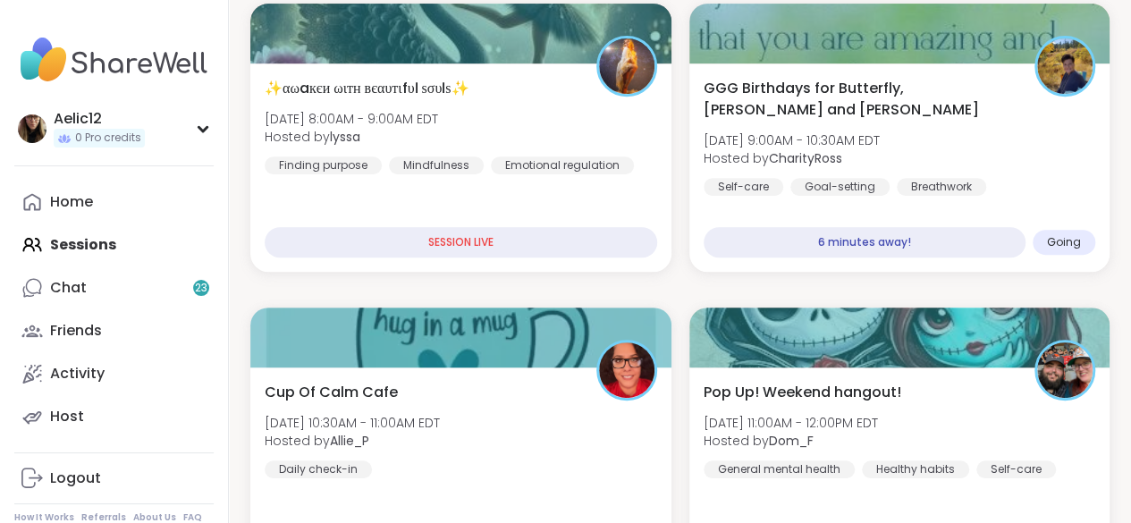
scroll to position [360, 0]
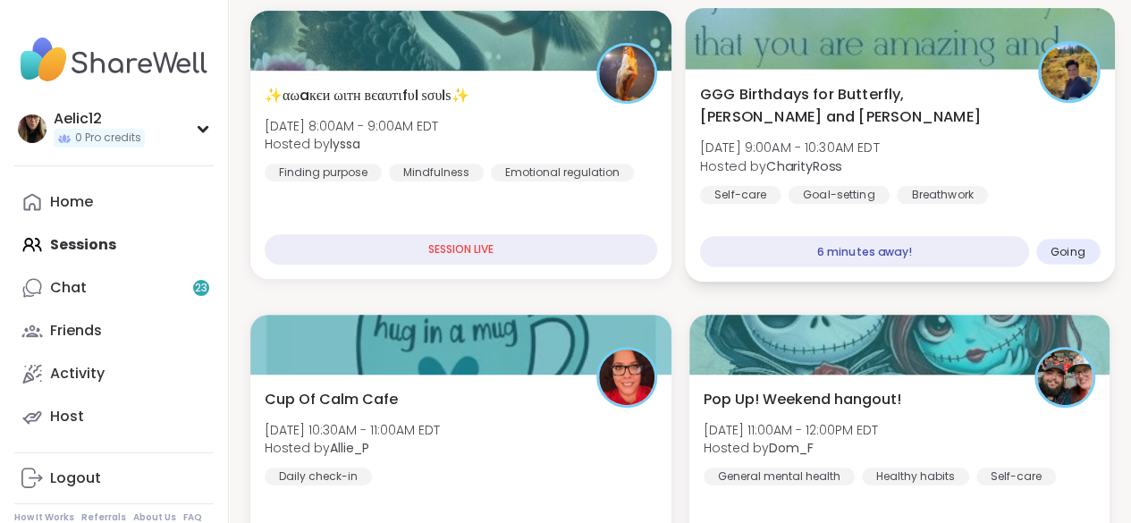
click at [989, 162] on div "GGG Birthdays for Butterfly, [PERSON_NAME] and [PERSON_NAME][DATE] 9:00AM - 10:…" at bounding box center [899, 143] width 400 height 121
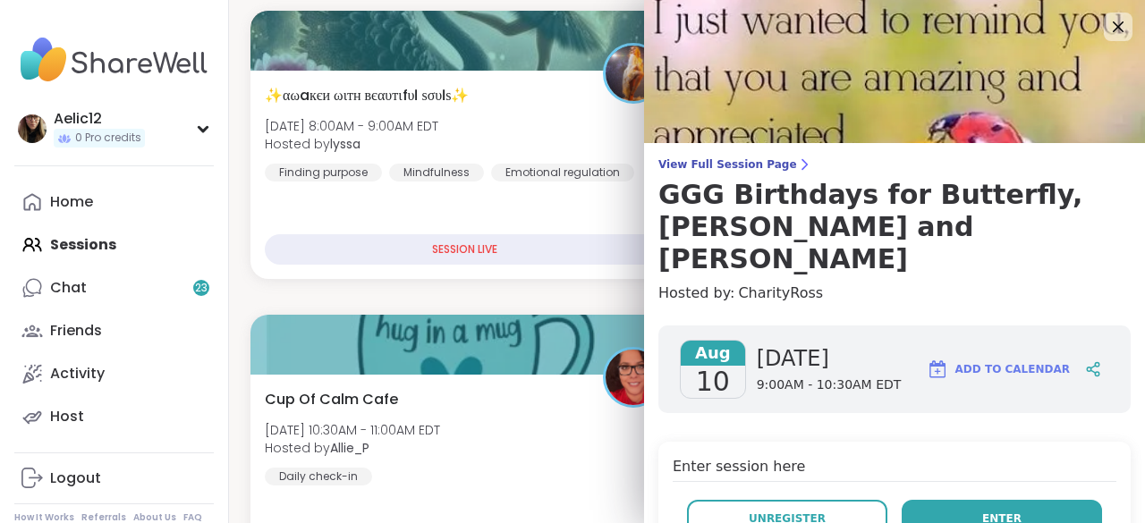
click at [1052, 500] on button "Enter" at bounding box center [1002, 519] width 200 height 38
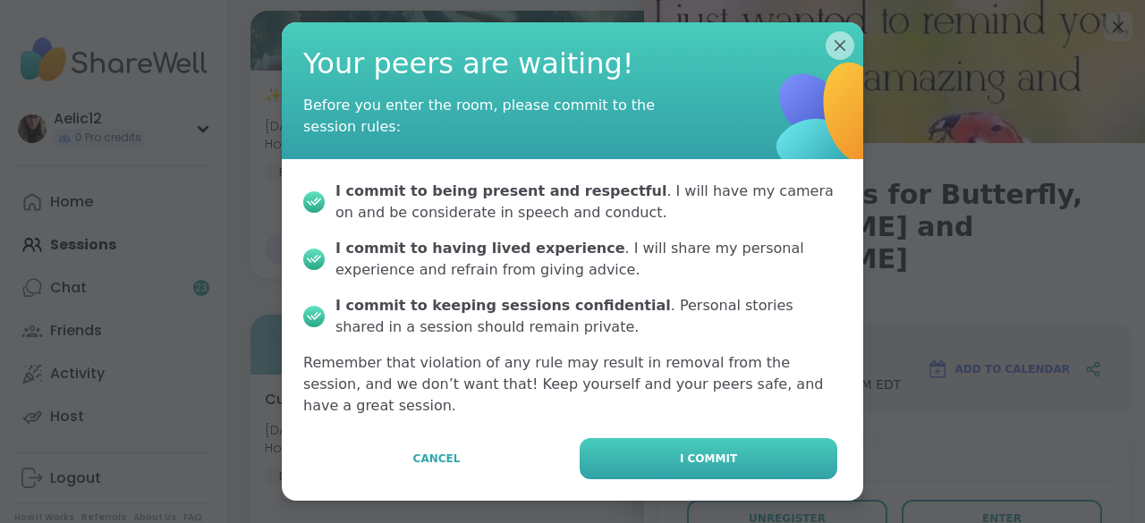
click at [737, 444] on button "I commit" at bounding box center [709, 458] width 258 height 41
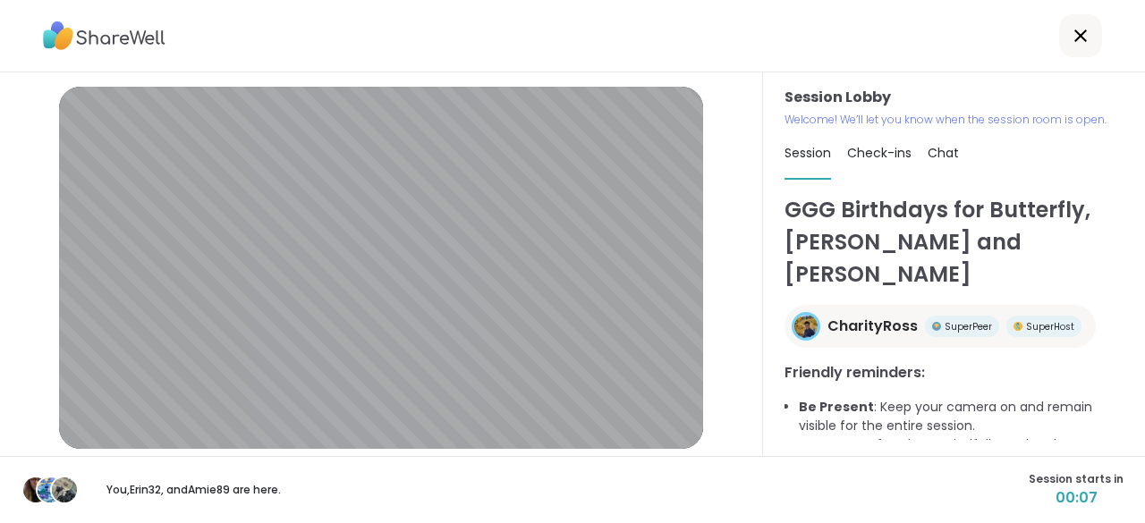
click at [737, 444] on div "Session Lobby | Default - Microphone Array (Intel® Smart Sound Technology for D…" at bounding box center [381, 264] width 763 height 384
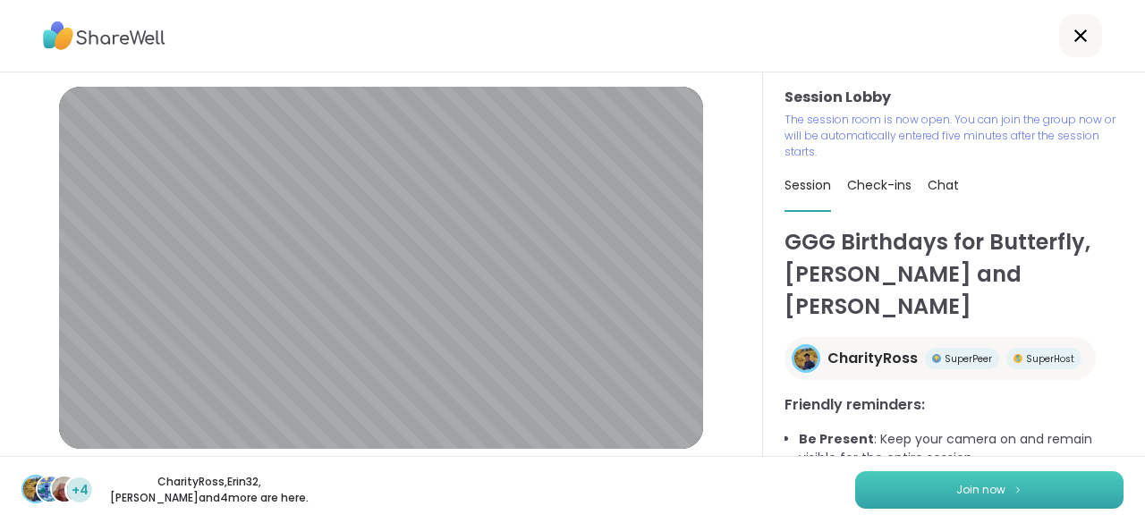
click at [890, 489] on button "Join now" at bounding box center [989, 490] width 268 height 38
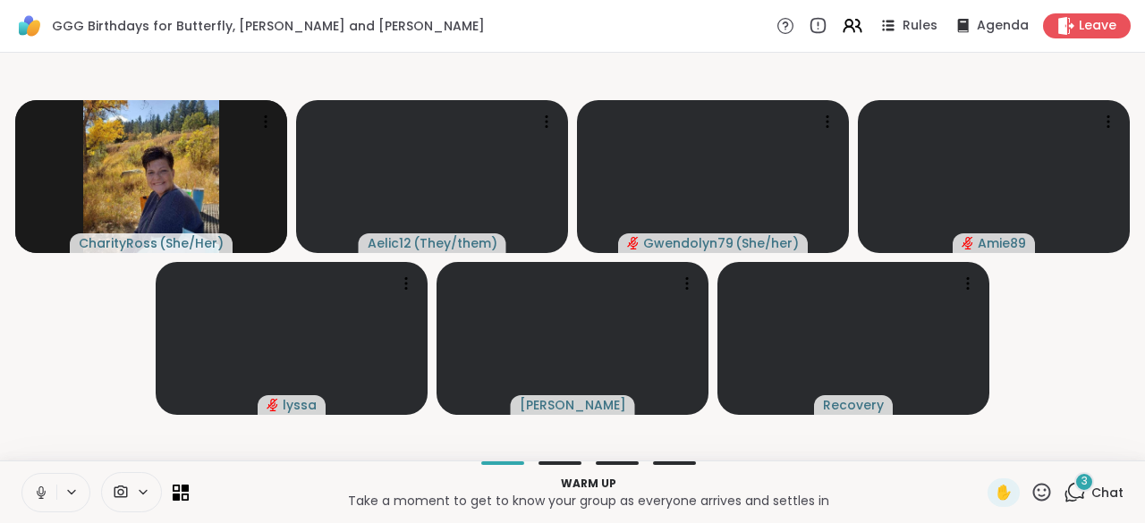
click at [38, 489] on icon at bounding box center [41, 493] width 16 height 16
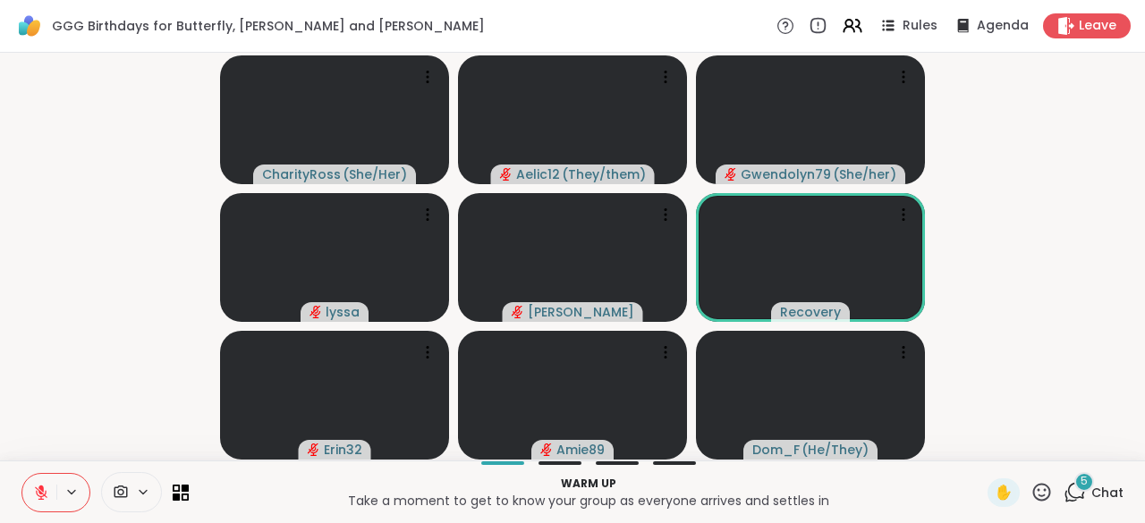
click at [38, 489] on icon at bounding box center [41, 493] width 13 height 13
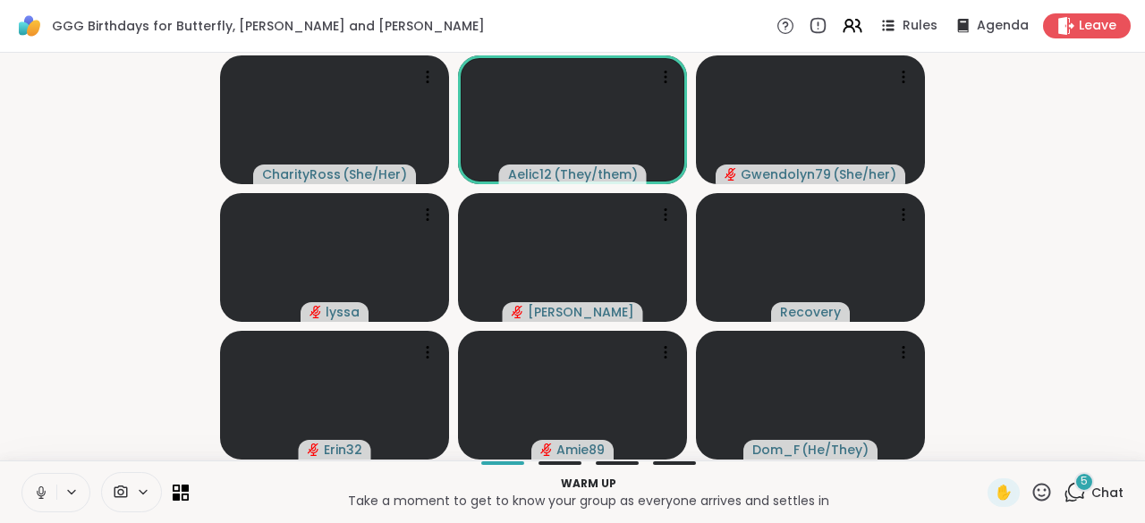
click at [38, 489] on icon at bounding box center [41, 493] width 16 height 16
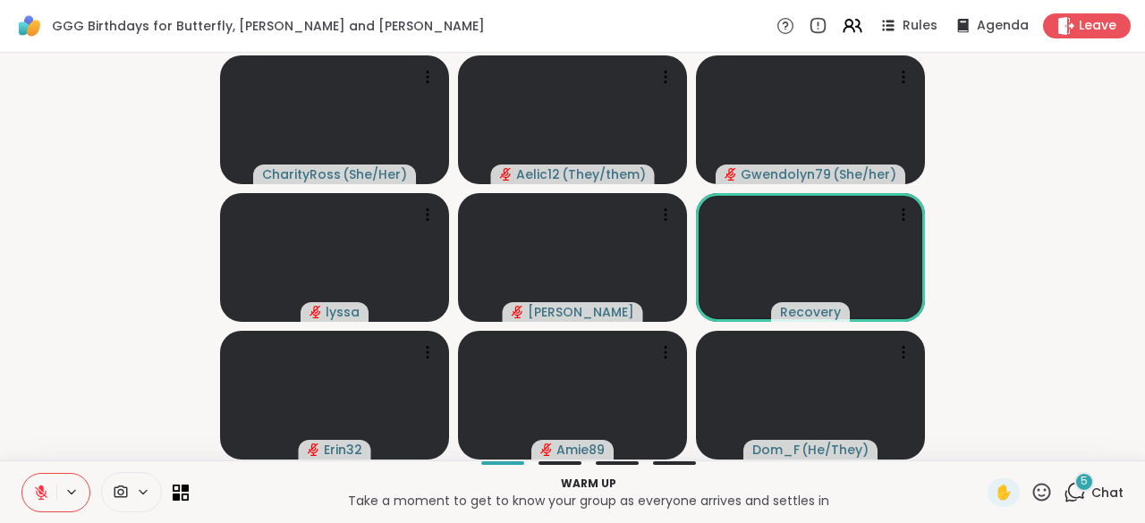
click at [38, 489] on icon at bounding box center [41, 493] width 13 height 13
click at [38, 489] on icon at bounding box center [41, 493] width 16 height 16
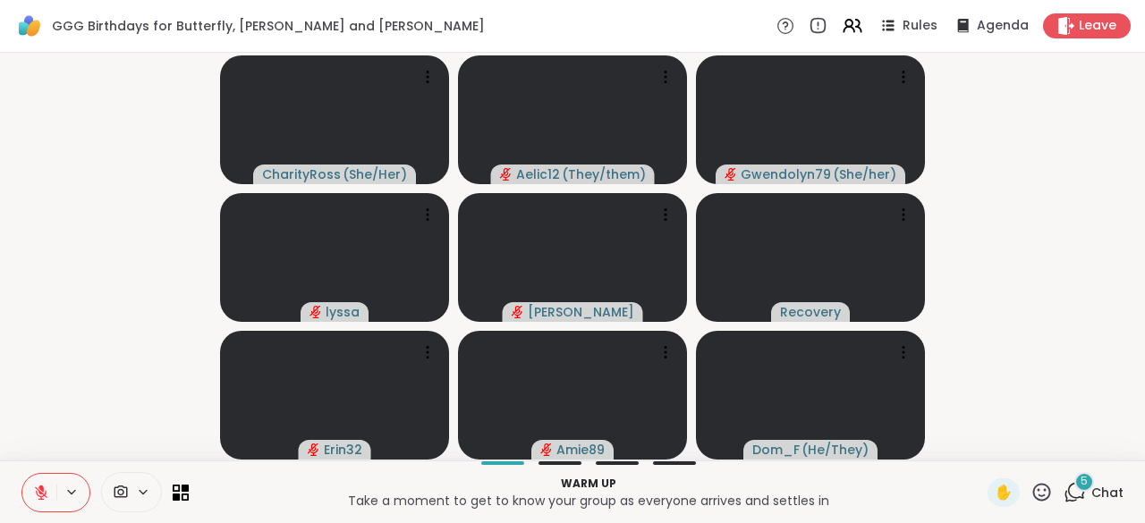
click at [38, 489] on icon at bounding box center [41, 493] width 13 height 13
click at [38, 489] on icon at bounding box center [41, 493] width 16 height 16
click at [38, 489] on icon at bounding box center [41, 493] width 13 height 13
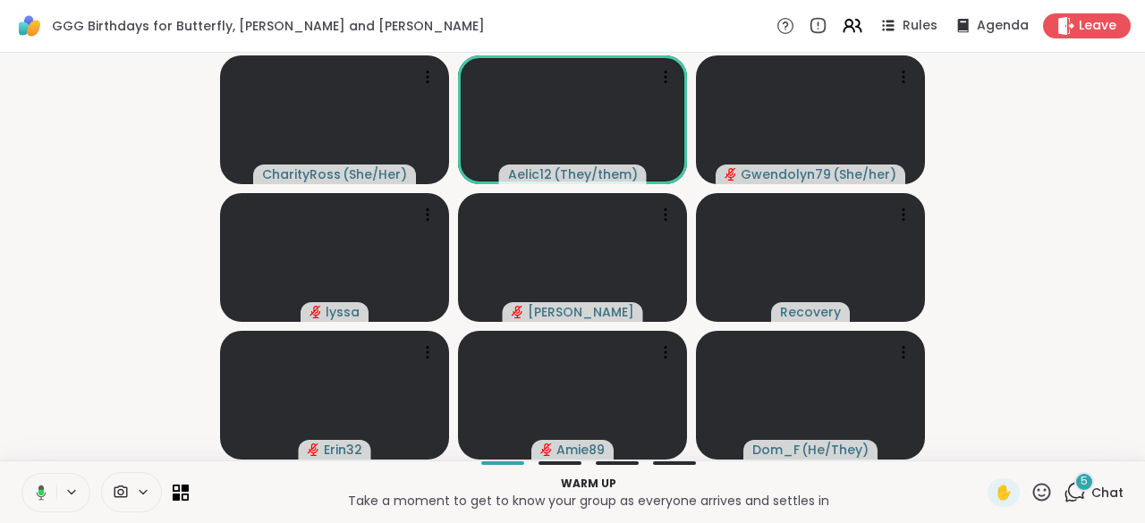
click at [38, 489] on icon at bounding box center [40, 492] width 5 height 6
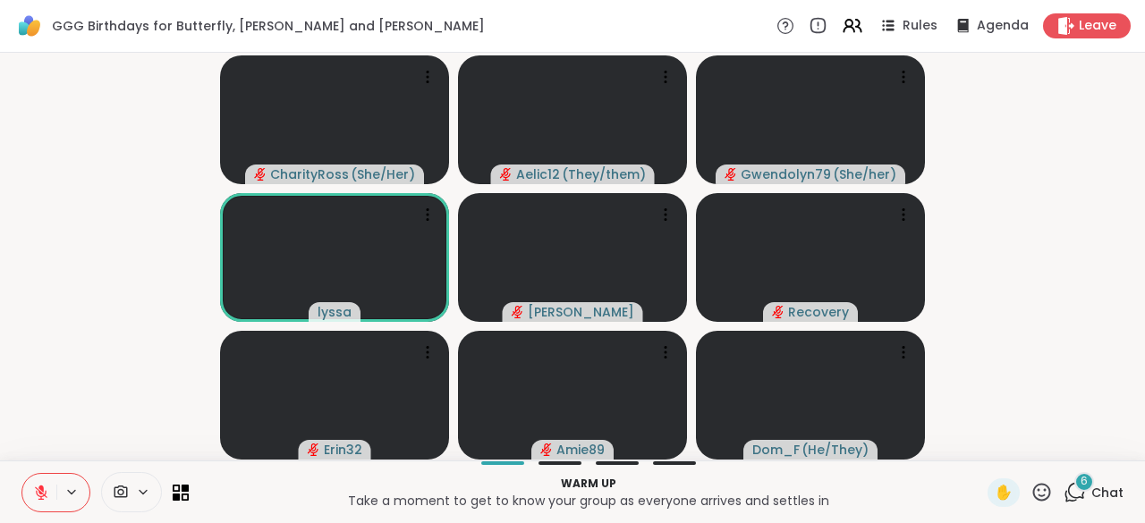
click at [38, 489] on icon at bounding box center [41, 493] width 13 height 13
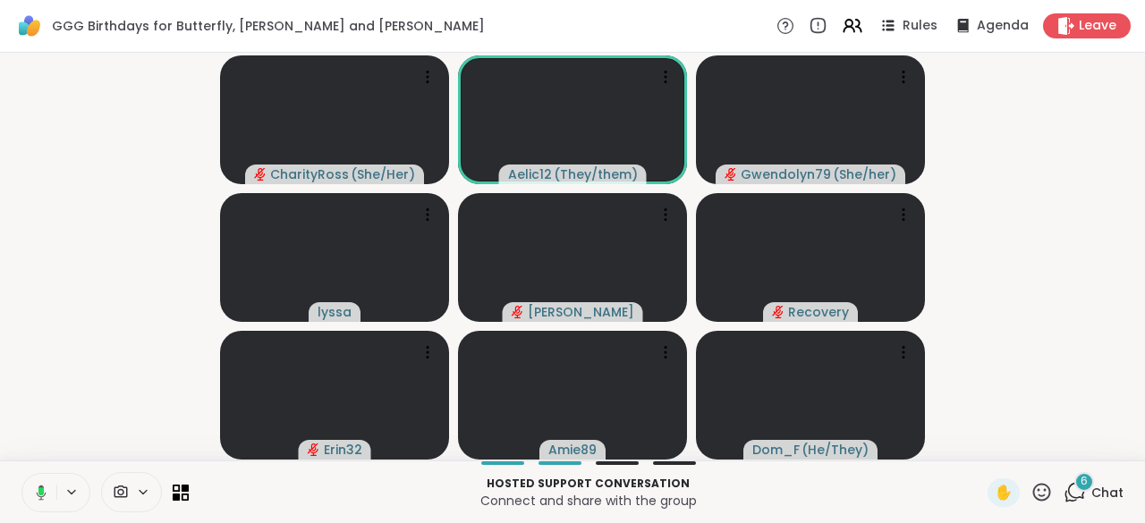
click at [38, 489] on rect at bounding box center [40, 491] width 5 height 8
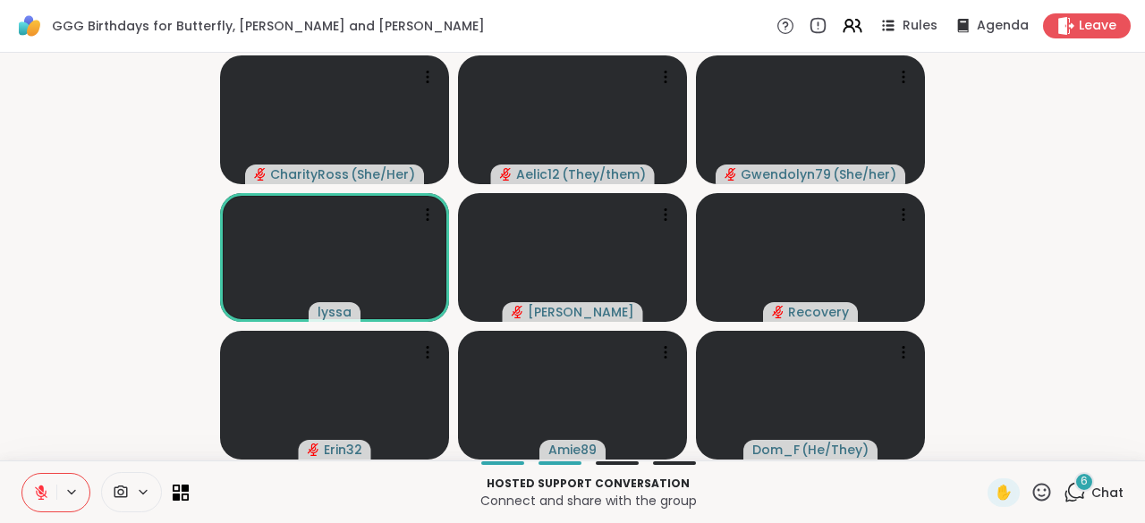
click at [38, 489] on icon at bounding box center [41, 493] width 13 height 13
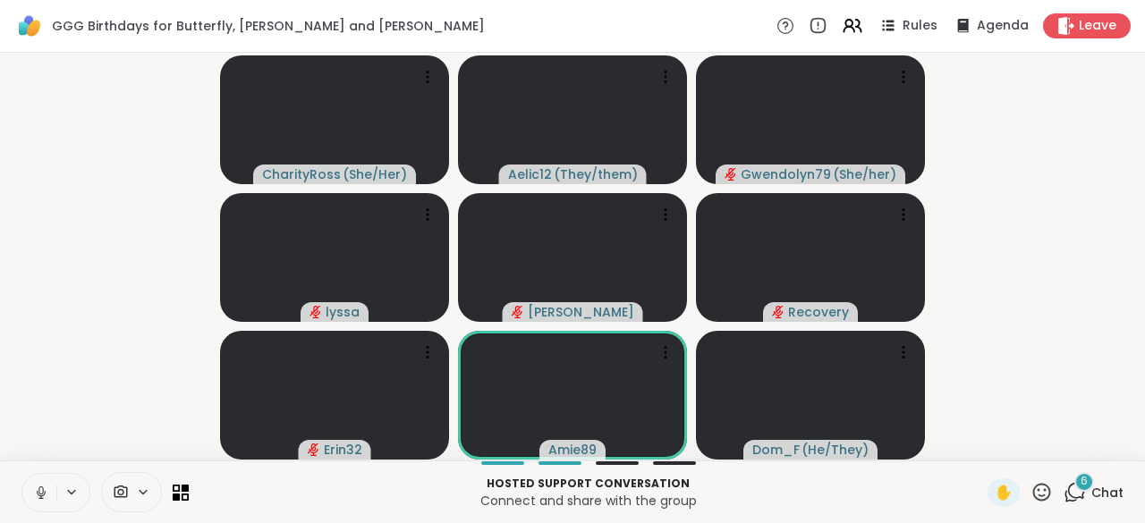
click at [38, 489] on icon at bounding box center [41, 493] width 16 height 16
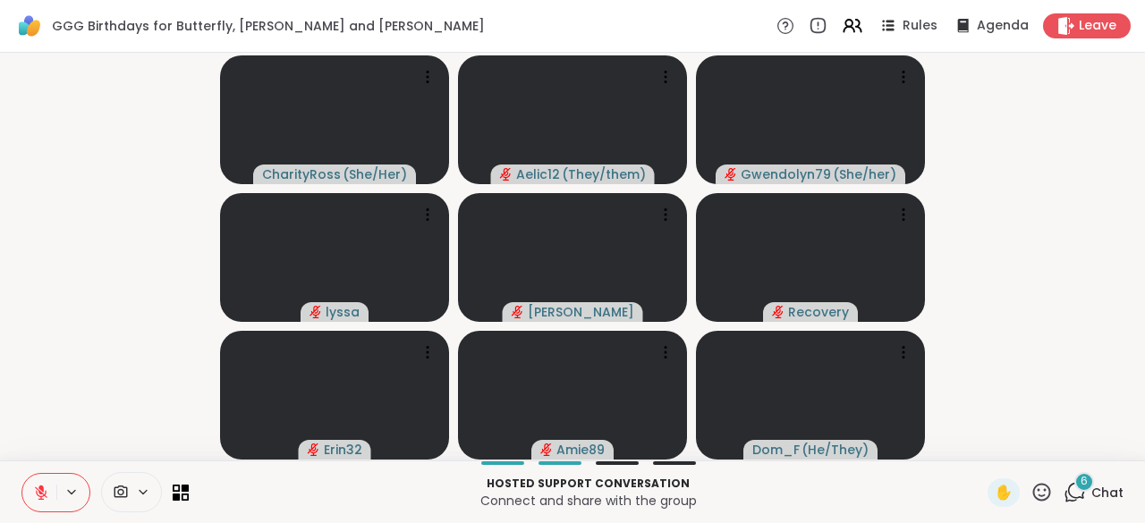
click at [38, 489] on icon at bounding box center [41, 493] width 13 height 13
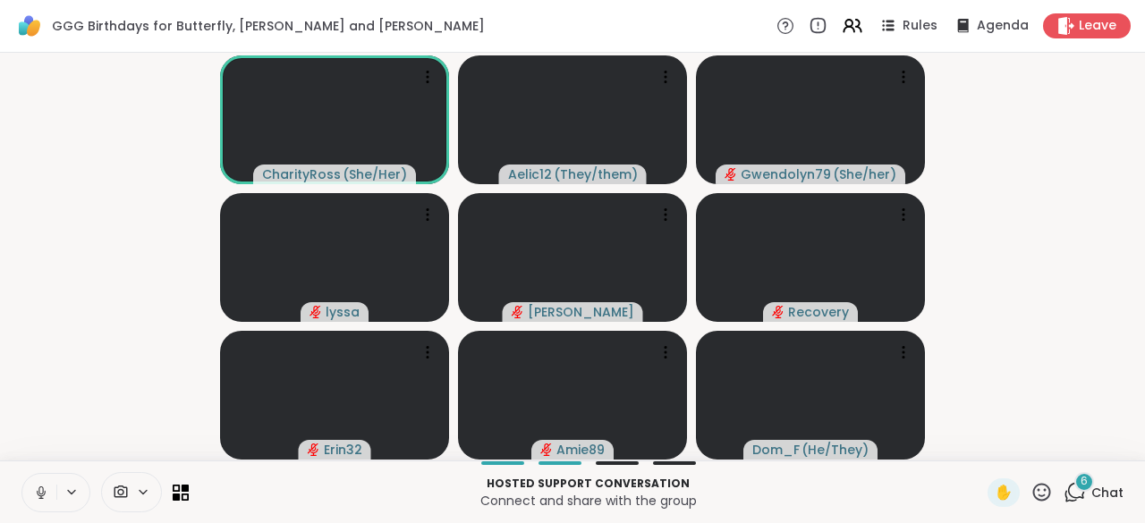
click at [38, 489] on icon at bounding box center [41, 493] width 16 height 16
click at [38, 489] on icon at bounding box center [41, 493] width 13 height 13
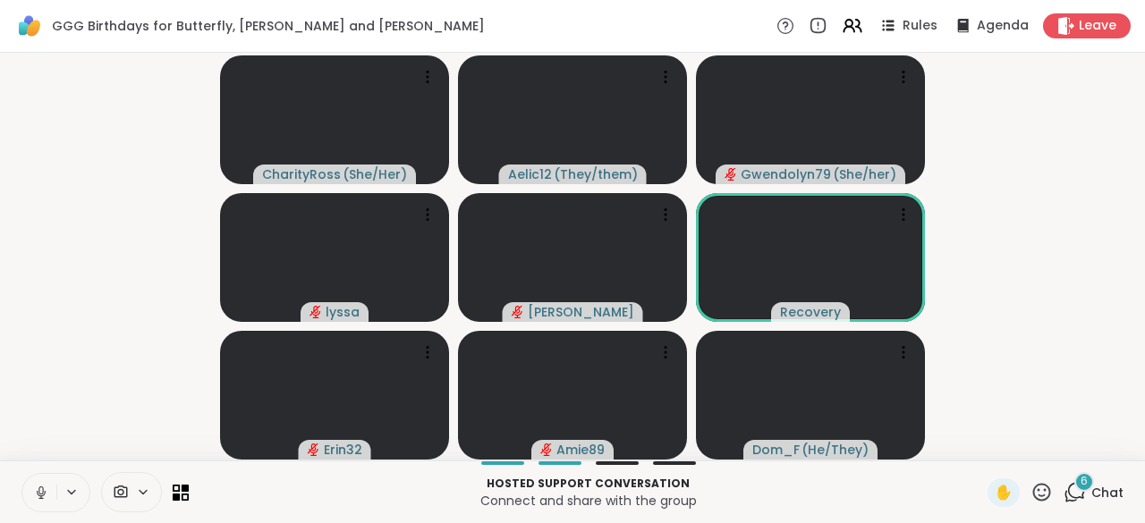
click at [38, 489] on icon at bounding box center [41, 493] width 16 height 16
click at [38, 489] on icon at bounding box center [41, 493] width 13 height 13
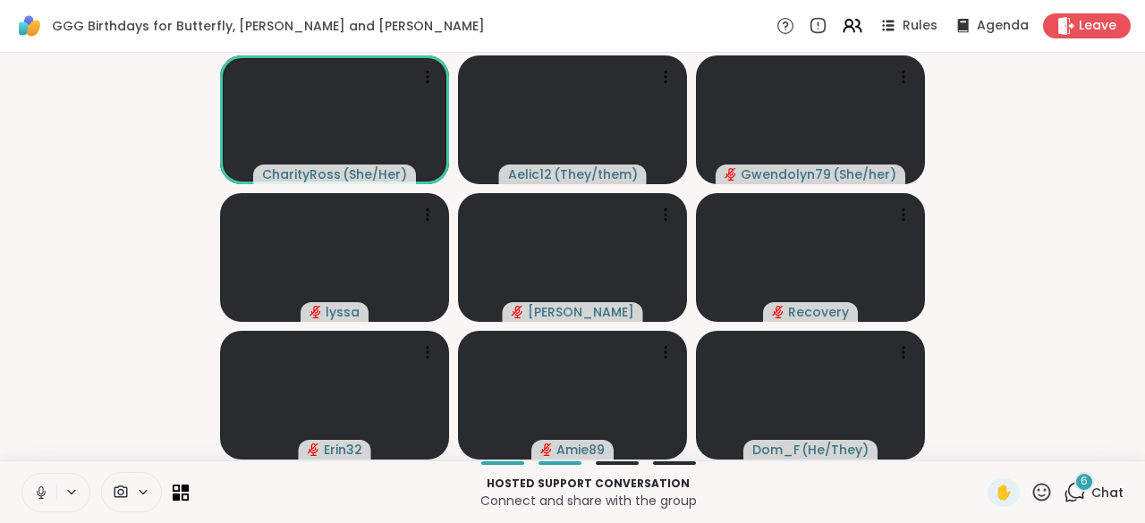
click at [38, 489] on icon at bounding box center [41, 493] width 16 height 16
click at [38, 489] on icon at bounding box center [41, 493] width 13 height 13
click at [38, 489] on icon at bounding box center [41, 493] width 16 height 16
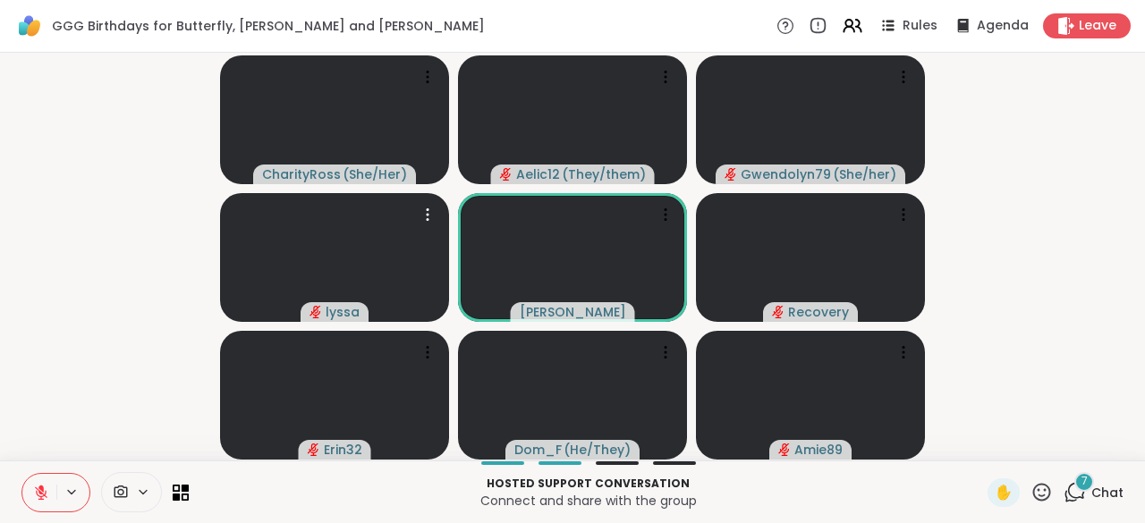
click at [45, 488] on icon at bounding box center [41, 493] width 16 height 16
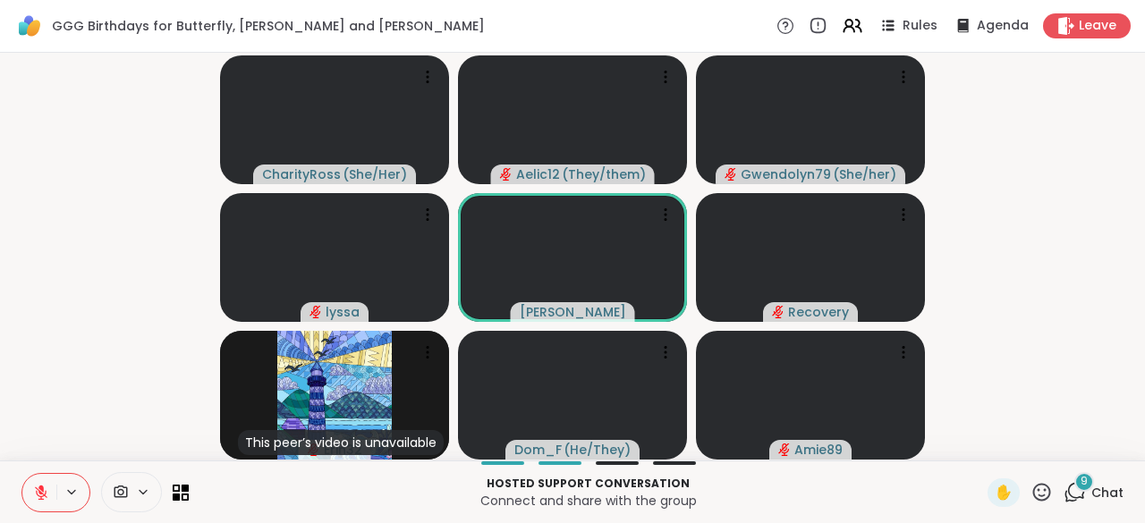
click at [41, 495] on icon at bounding box center [41, 493] width 16 height 16
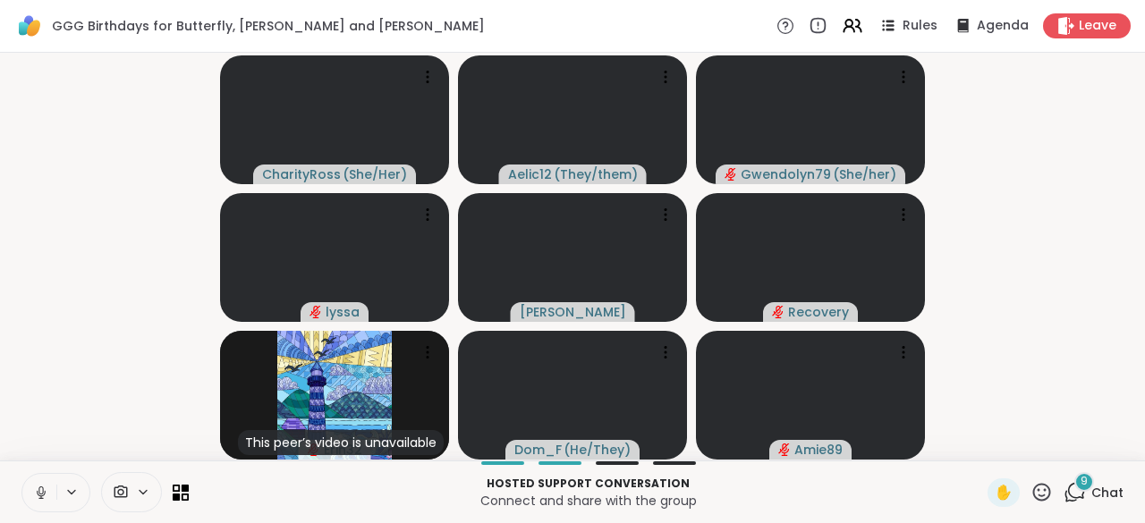
click at [41, 495] on icon at bounding box center [41, 492] width 9 height 5
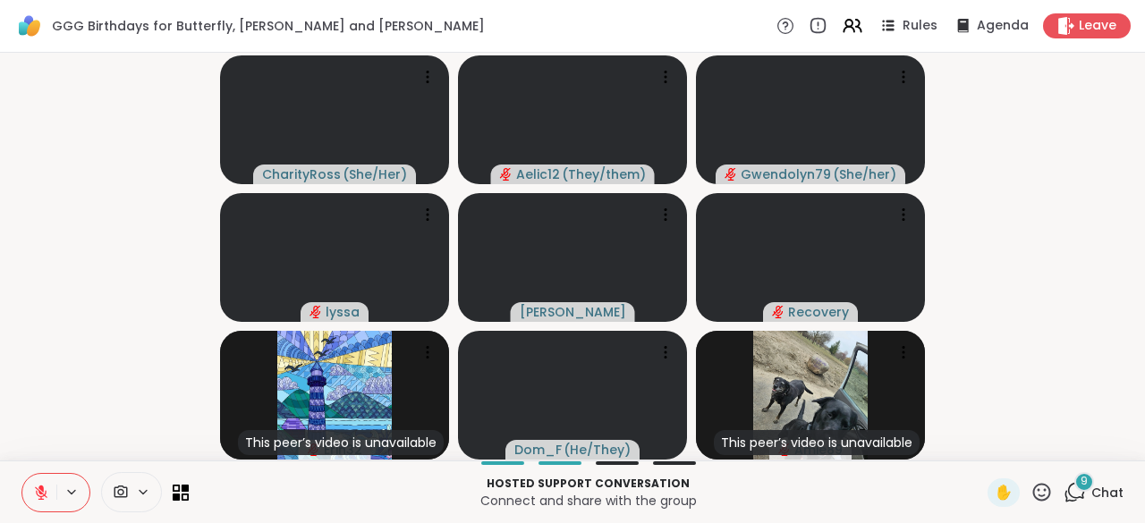
click at [1068, 495] on icon at bounding box center [1074, 492] width 22 height 22
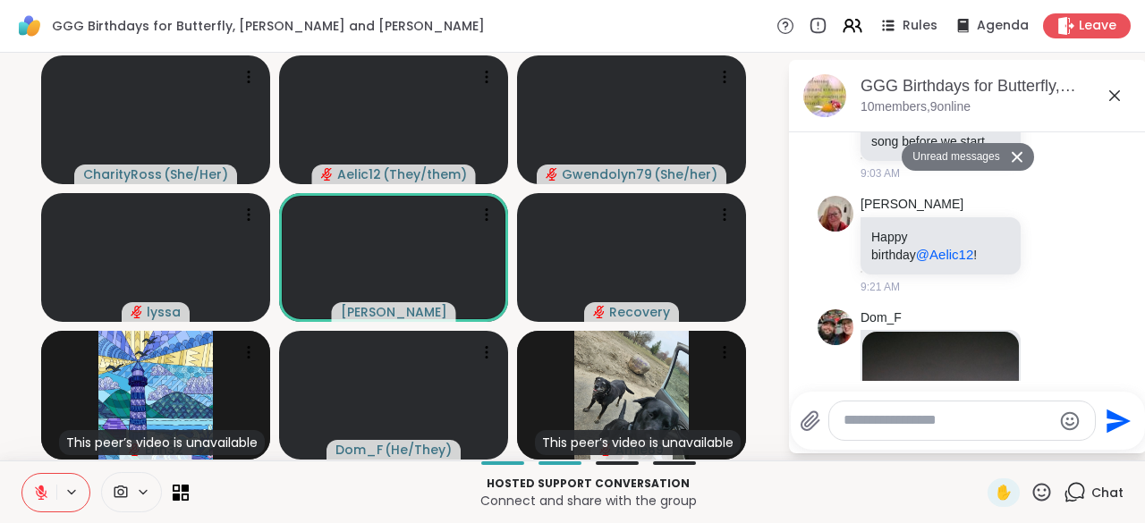
scroll to position [1201, 0]
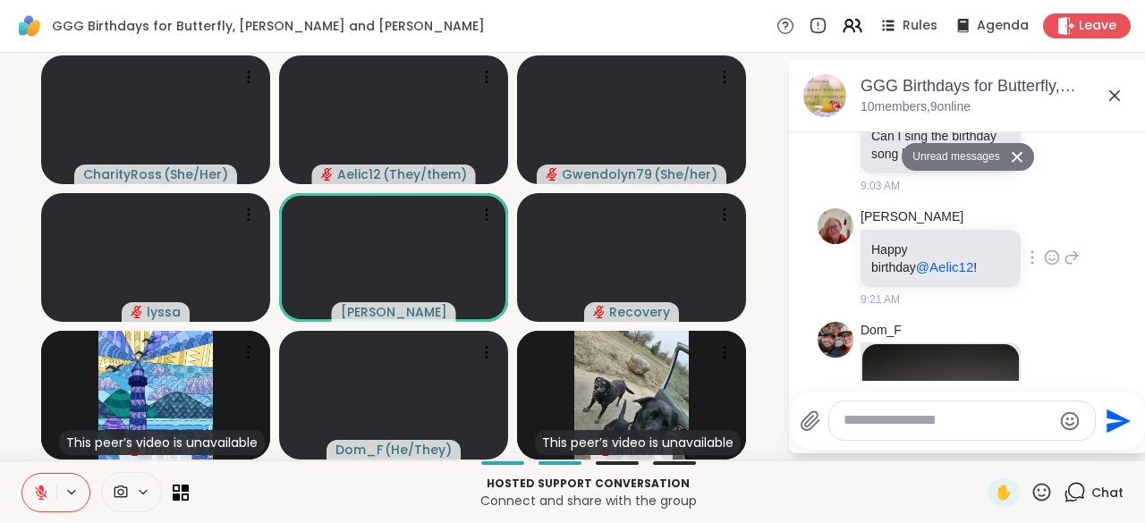
click at [1044, 249] on icon at bounding box center [1052, 258] width 16 height 18
click at [1044, 221] on div "Select Reaction: Heart" at bounding box center [1052, 229] width 16 height 16
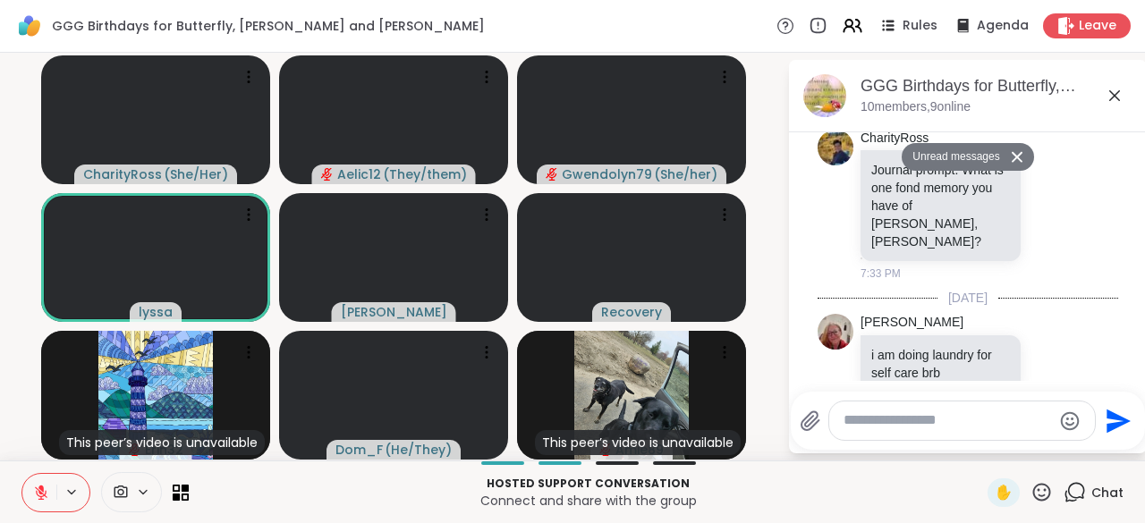
scroll to position [755, 0]
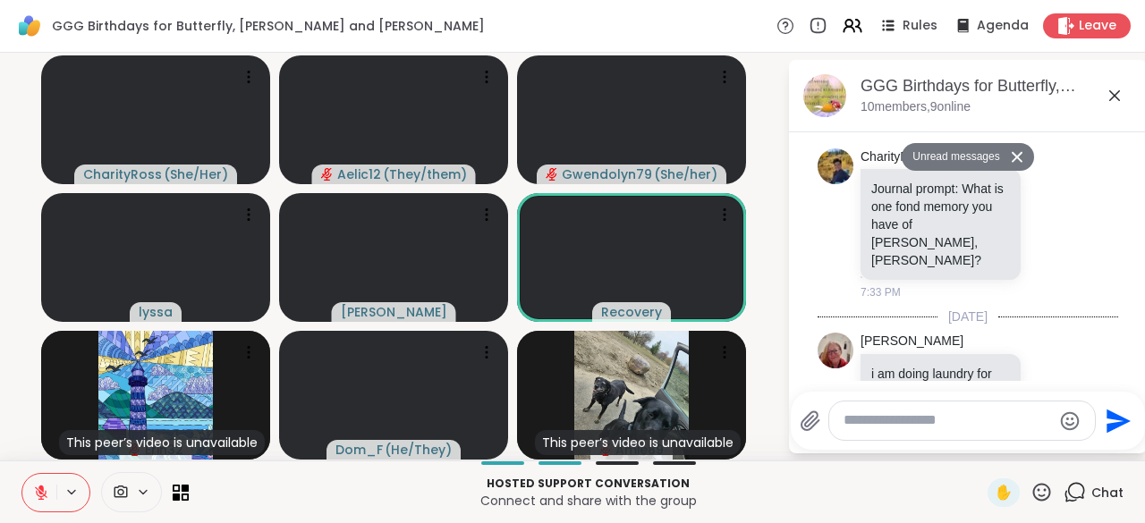
click at [1130, 211] on html "GGG Birthdays for Butterfly, [PERSON_NAME] and [PERSON_NAME] Rules Agenda Leave…" at bounding box center [572, 261] width 1145 height 523
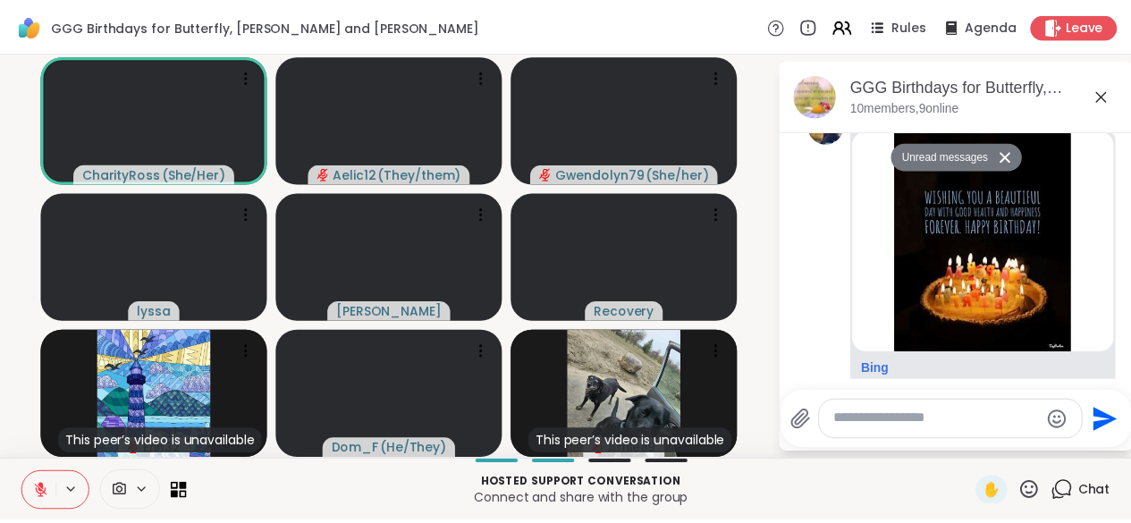
scroll to position [346, 0]
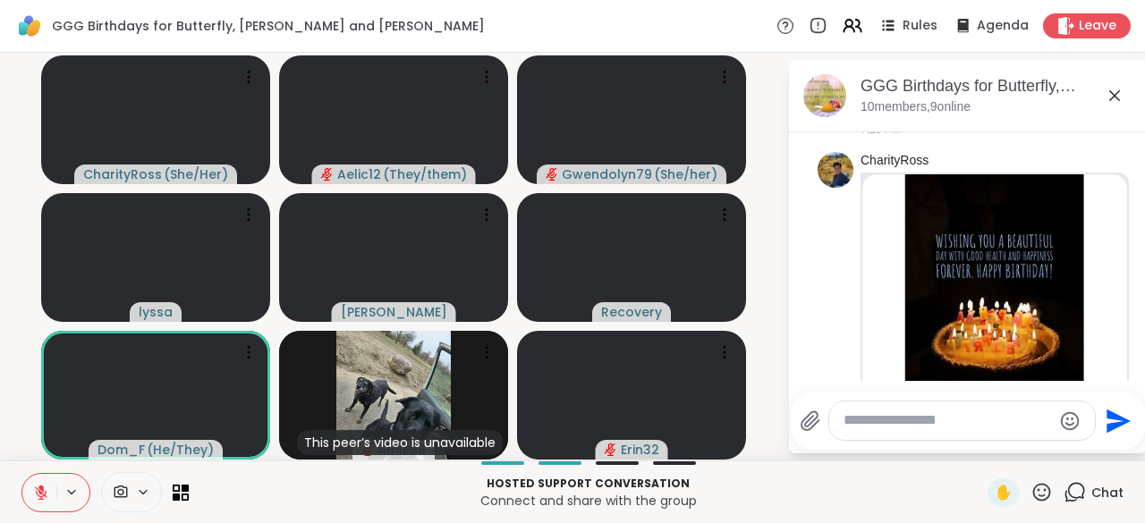
click at [43, 493] on icon at bounding box center [41, 493] width 16 height 16
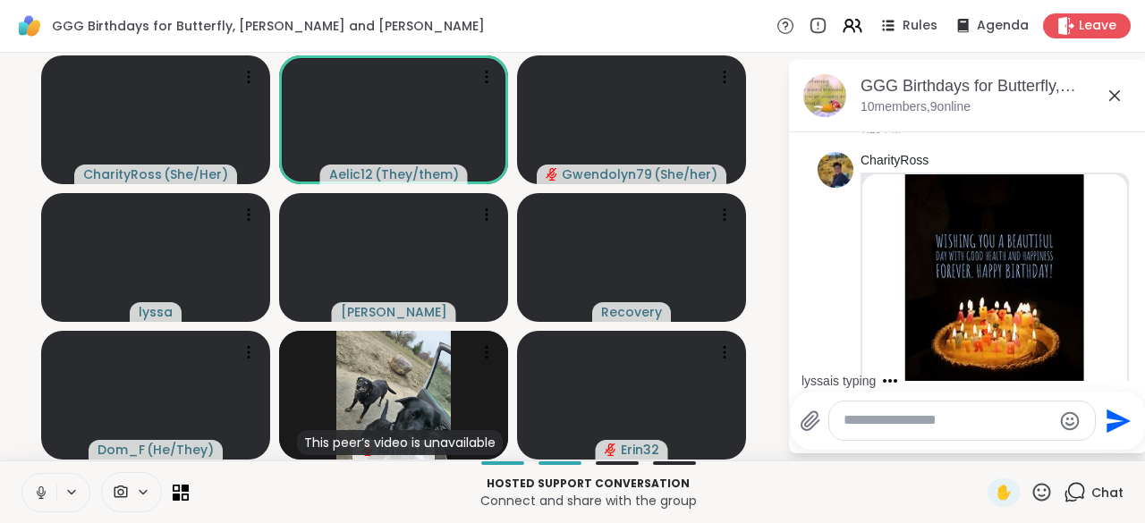
click at [43, 493] on icon at bounding box center [41, 493] width 16 height 16
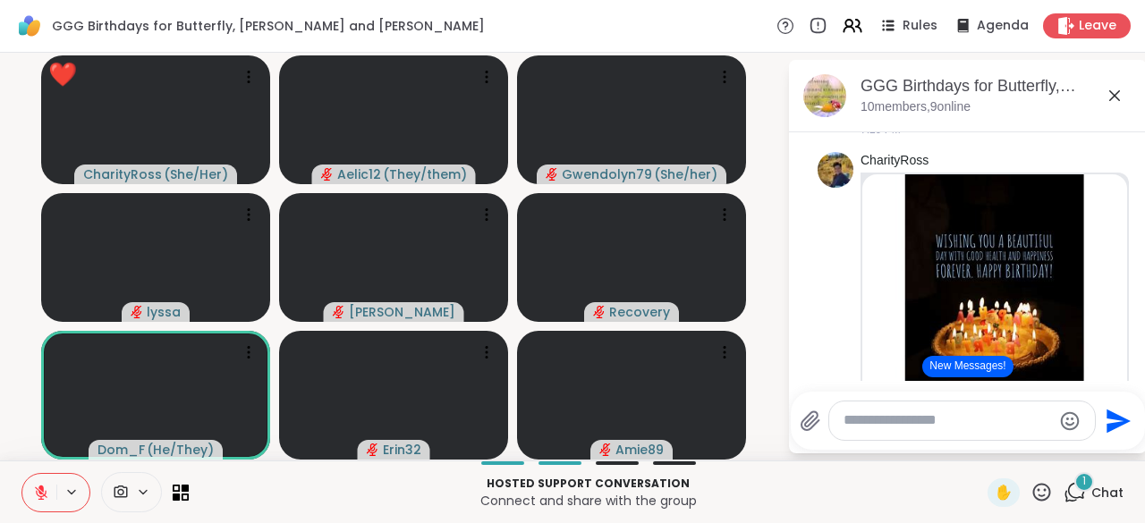
click at [1030, 492] on icon at bounding box center [1041, 492] width 22 height 22
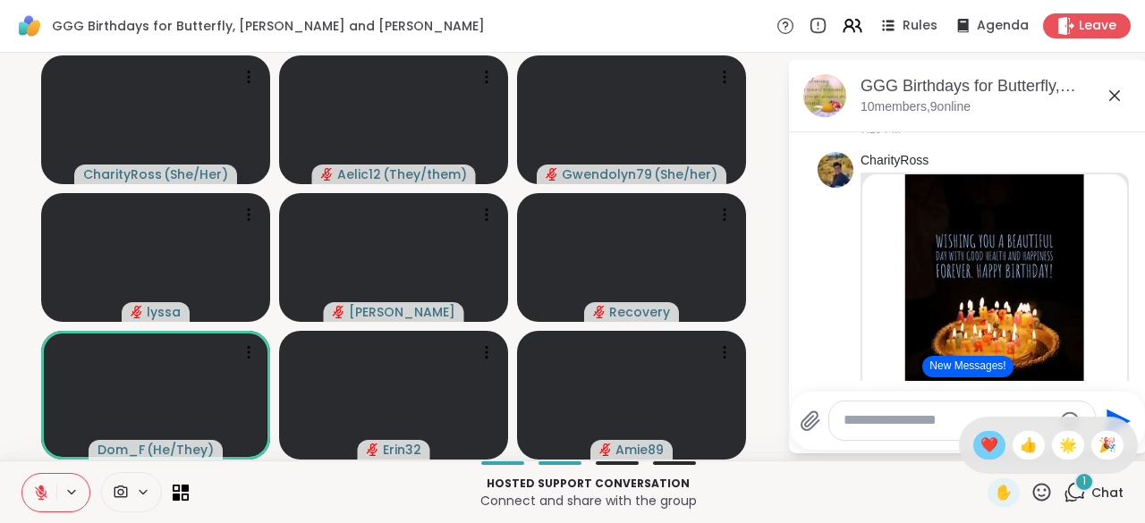
click at [980, 450] on span "❤️" at bounding box center [989, 445] width 18 height 21
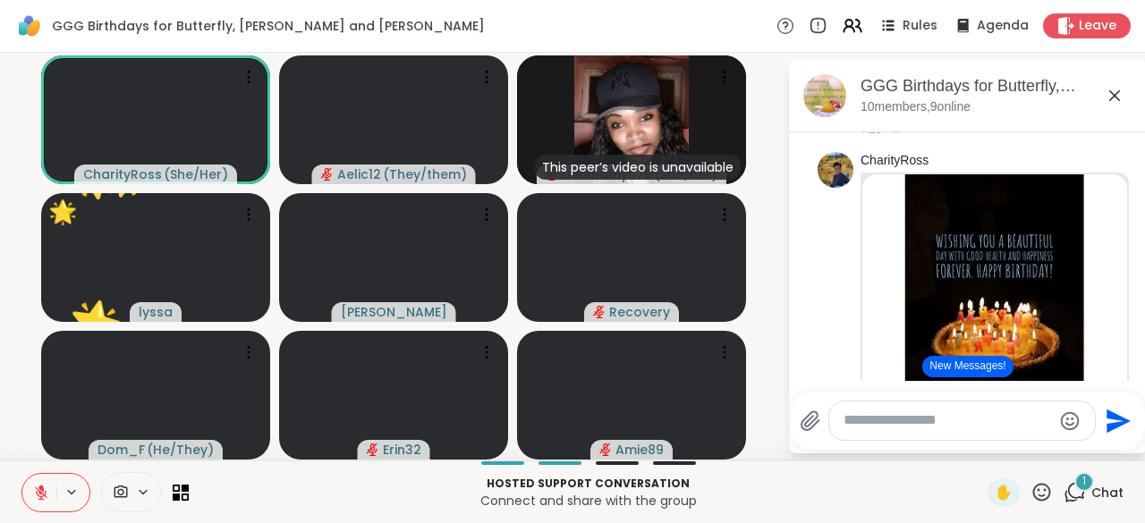
click at [1030, 502] on icon at bounding box center [1041, 492] width 22 height 22
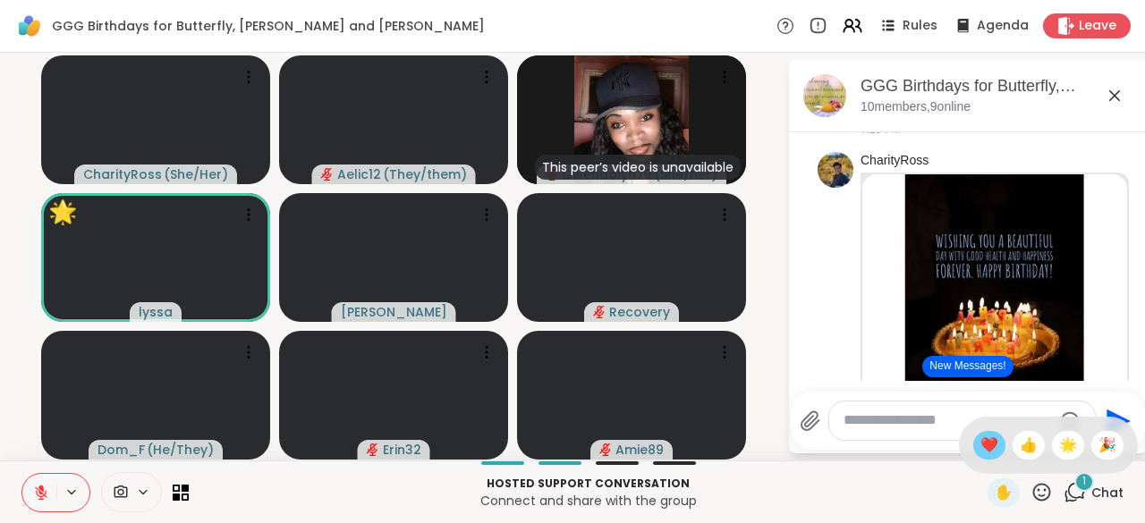
click at [980, 451] on span "❤️" at bounding box center [989, 445] width 18 height 21
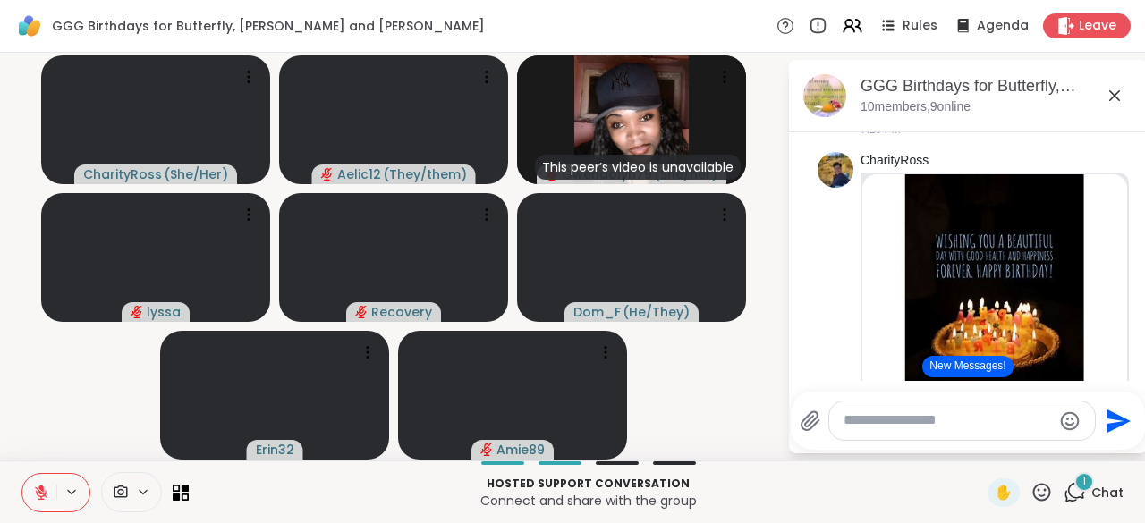
click at [47, 493] on icon at bounding box center [41, 493] width 16 height 16
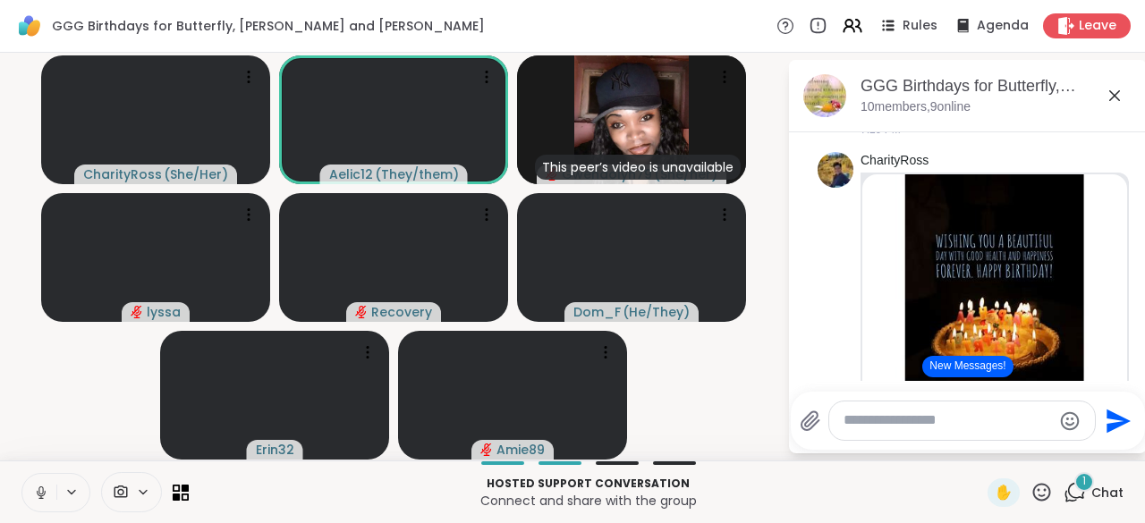
click at [47, 493] on icon at bounding box center [41, 493] width 16 height 16
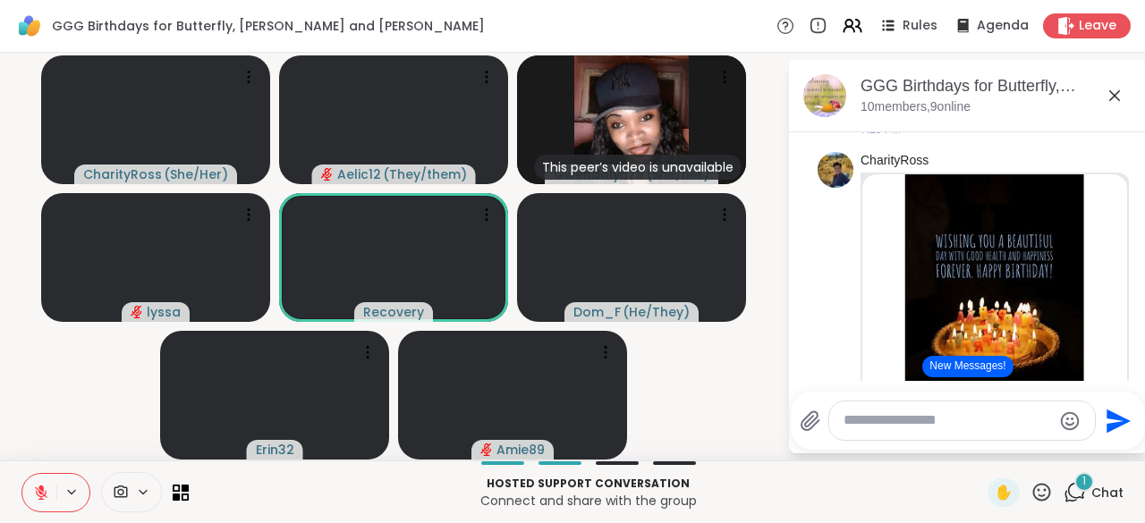
click at [47, 488] on icon at bounding box center [41, 493] width 16 height 16
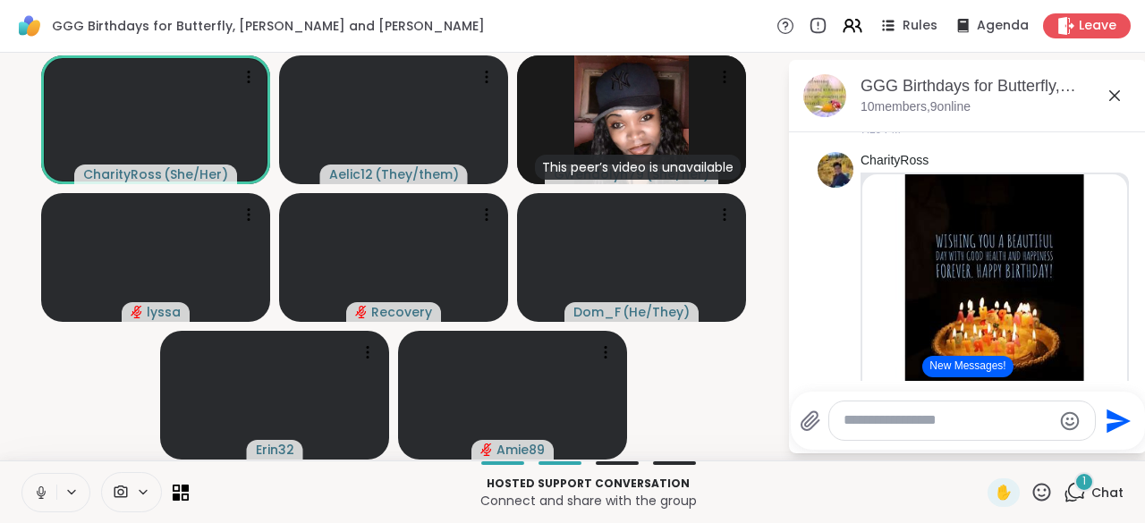
click at [47, 488] on icon at bounding box center [41, 493] width 16 height 16
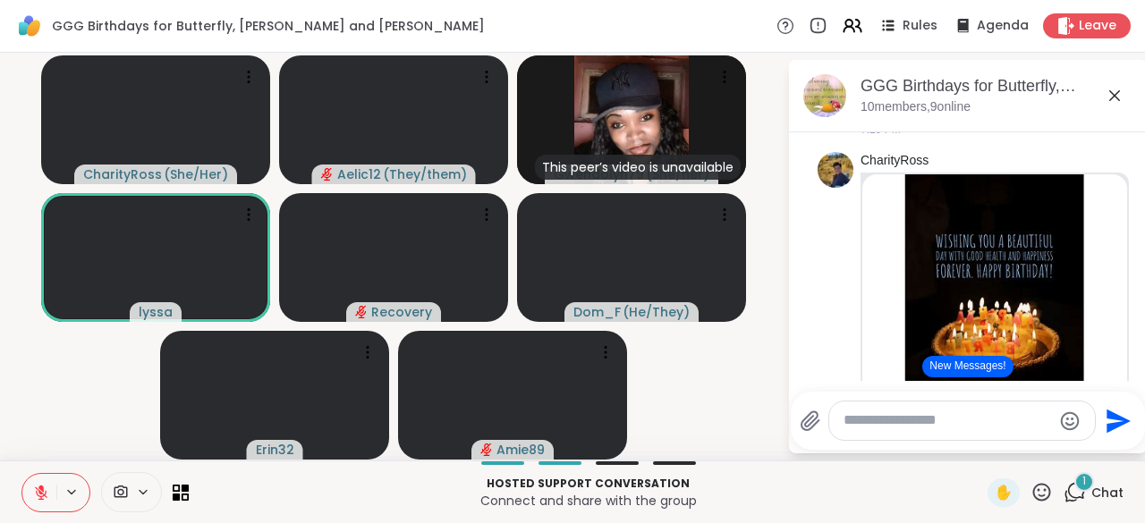
click at [47, 488] on icon at bounding box center [41, 493] width 16 height 16
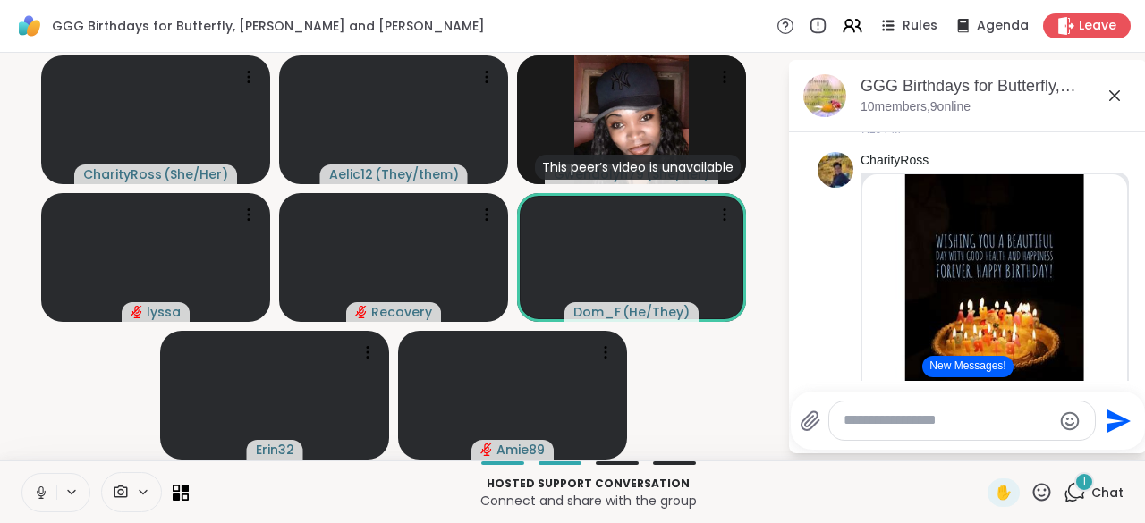
click at [44, 461] on div "CharityRoss ( She/Her ) Aelic12 ( They/them ) This peer’s video is unavailable …" at bounding box center [572, 257] width 1145 height 408
click at [39, 491] on icon at bounding box center [41, 493] width 16 height 16
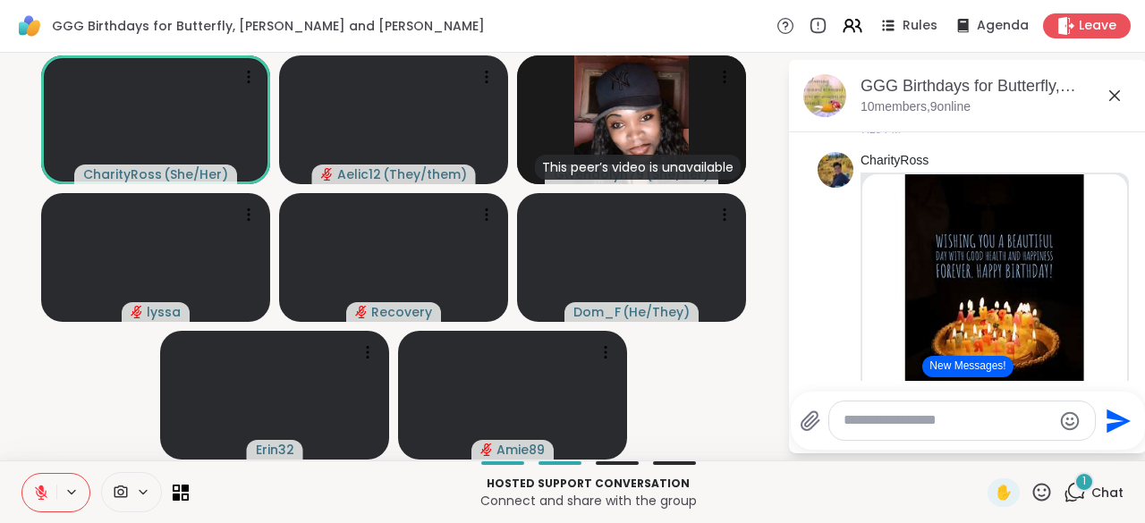
click at [39, 491] on icon at bounding box center [41, 493] width 16 height 16
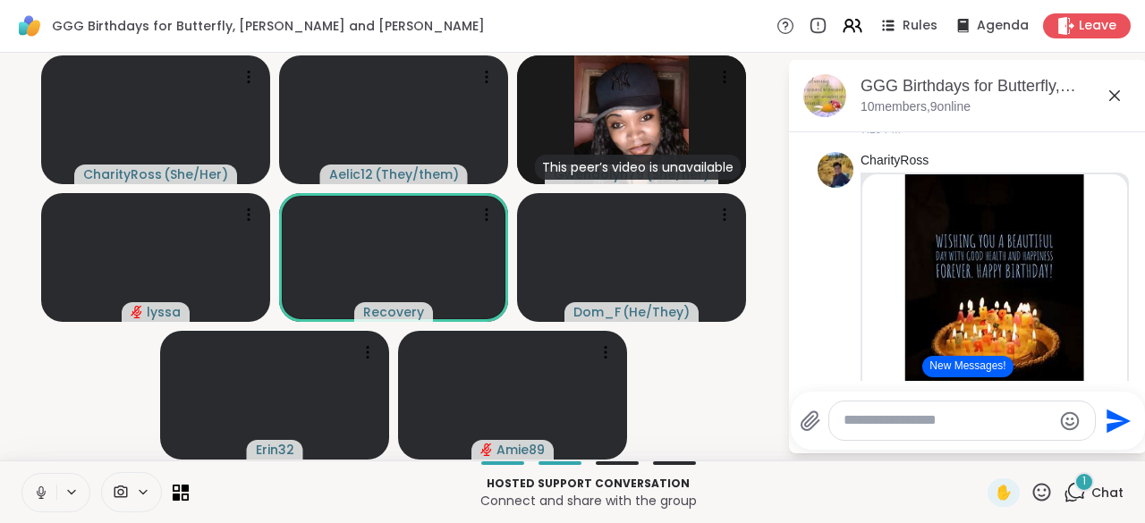
click at [39, 491] on icon at bounding box center [41, 493] width 16 height 16
click at [38, 462] on div "Hosted support conversation Connect and share with the group ✋ 1 Chat" at bounding box center [572, 492] width 1145 height 63
click at [37, 500] on icon at bounding box center [41, 493] width 16 height 16
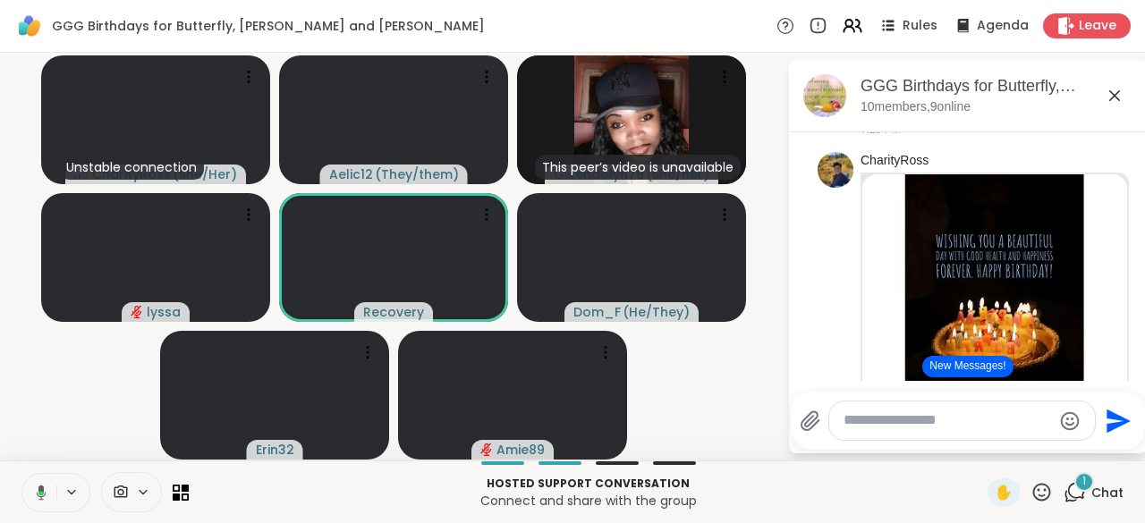
click at [37, 500] on icon at bounding box center [38, 493] width 16 height 16
click at [1036, 491] on icon at bounding box center [1041, 492] width 22 height 22
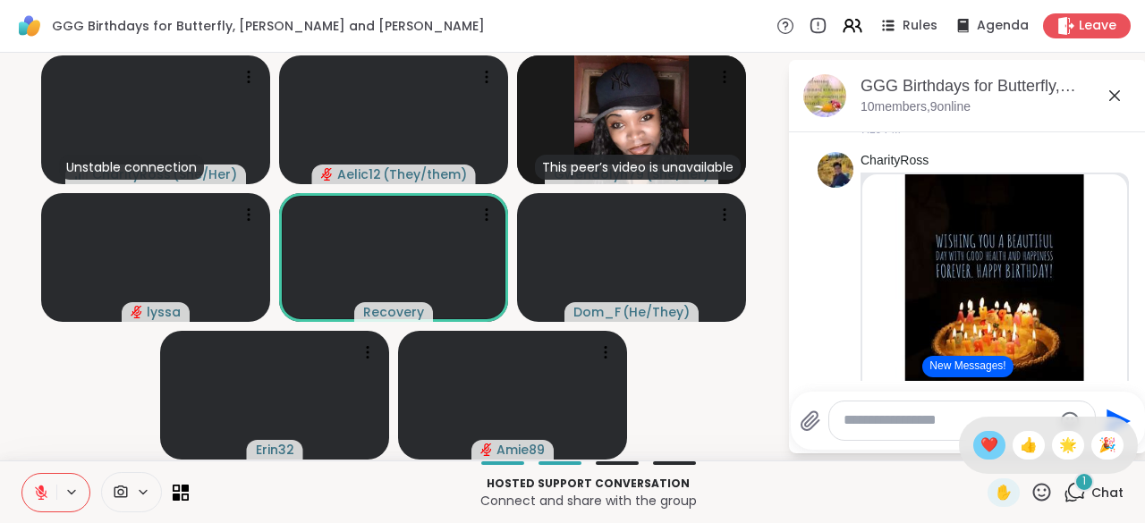
click at [980, 443] on span "❤️" at bounding box center [989, 445] width 18 height 21
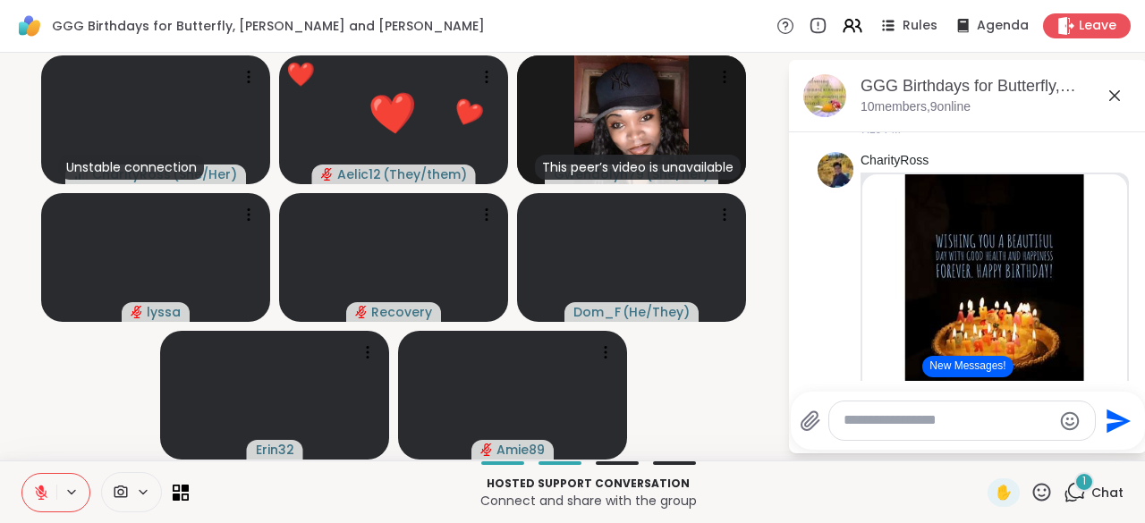
click at [241, 498] on p "Connect and share with the group" at bounding box center [587, 501] width 777 height 18
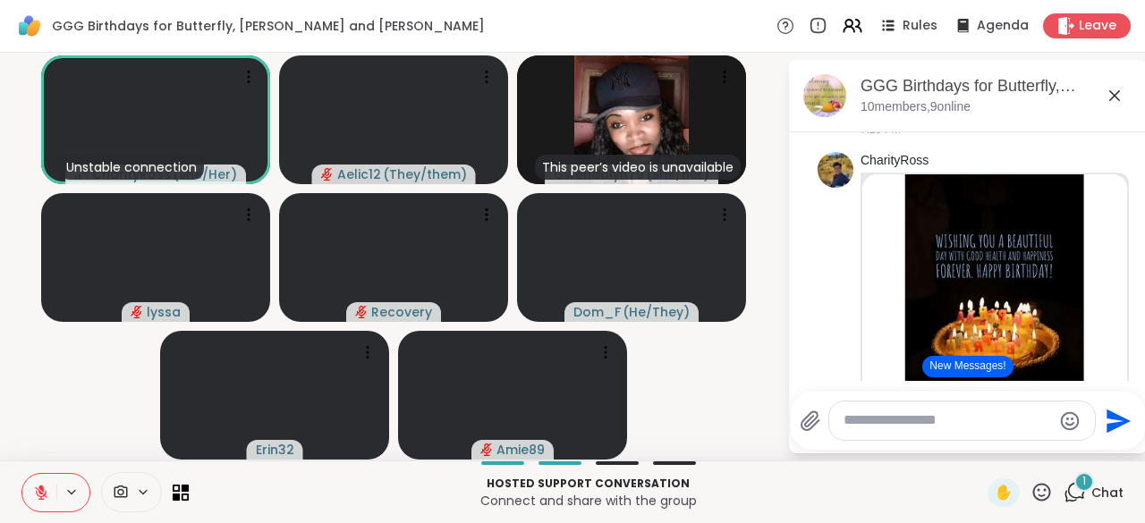
click at [33, 497] on icon at bounding box center [41, 493] width 16 height 16
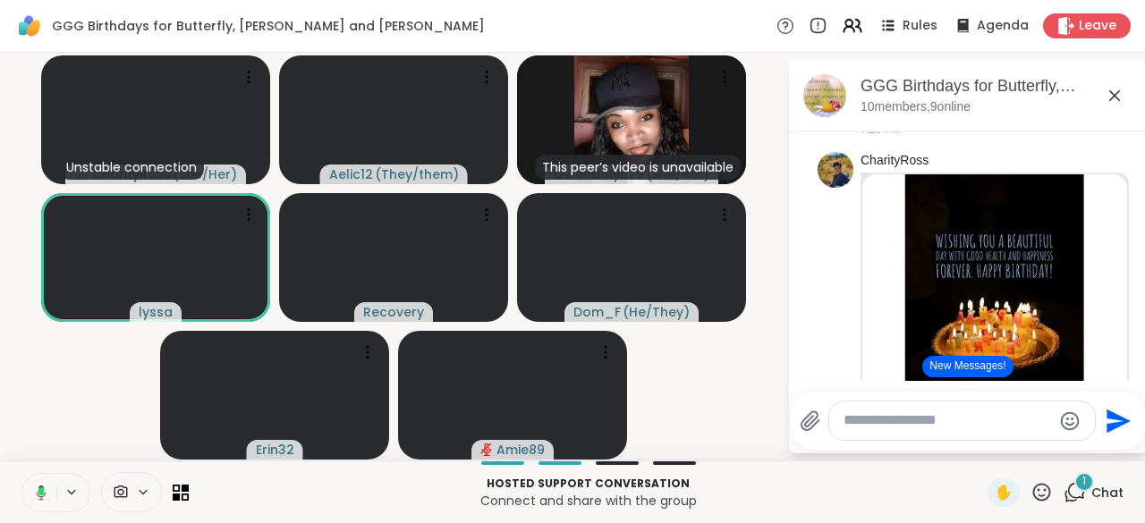
click at [32, 497] on icon at bounding box center [38, 493] width 16 height 16
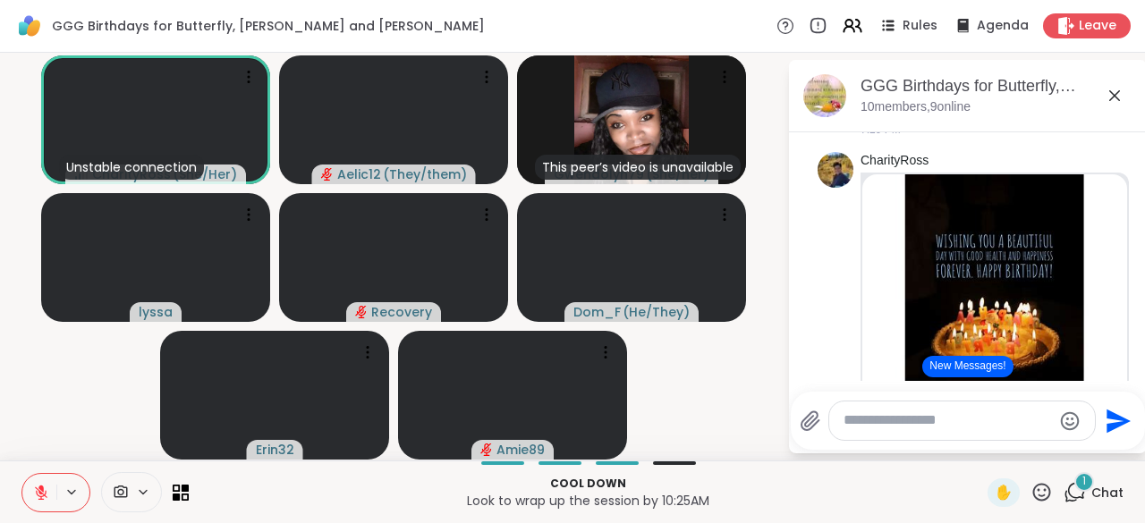
click at [1030, 487] on icon at bounding box center [1041, 492] width 22 height 22
click at [1098, 453] on span "🎉" at bounding box center [1107, 445] width 18 height 21
click at [1030, 498] on icon at bounding box center [1041, 492] width 22 height 22
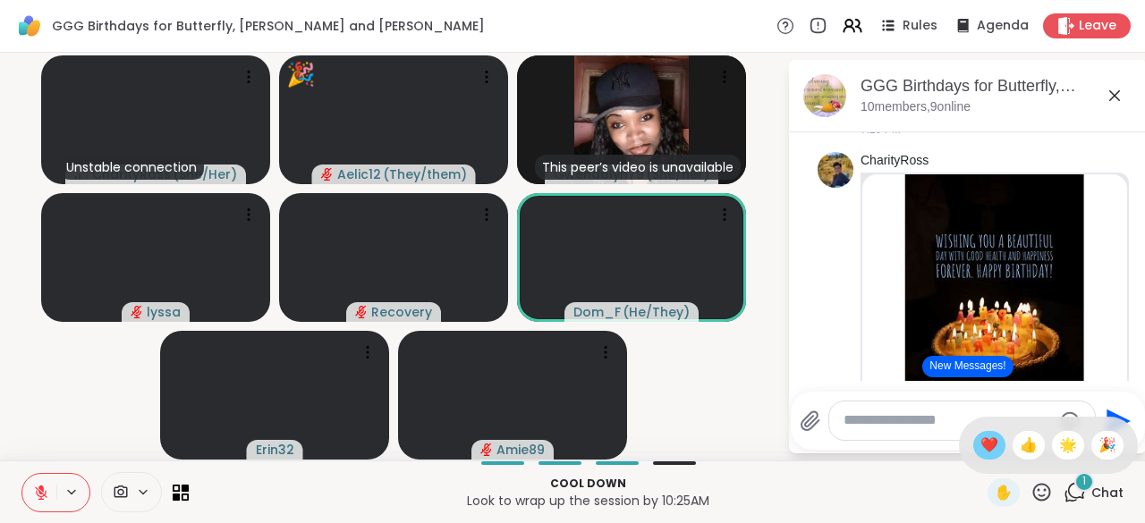
click at [980, 448] on span "❤️" at bounding box center [989, 445] width 18 height 21
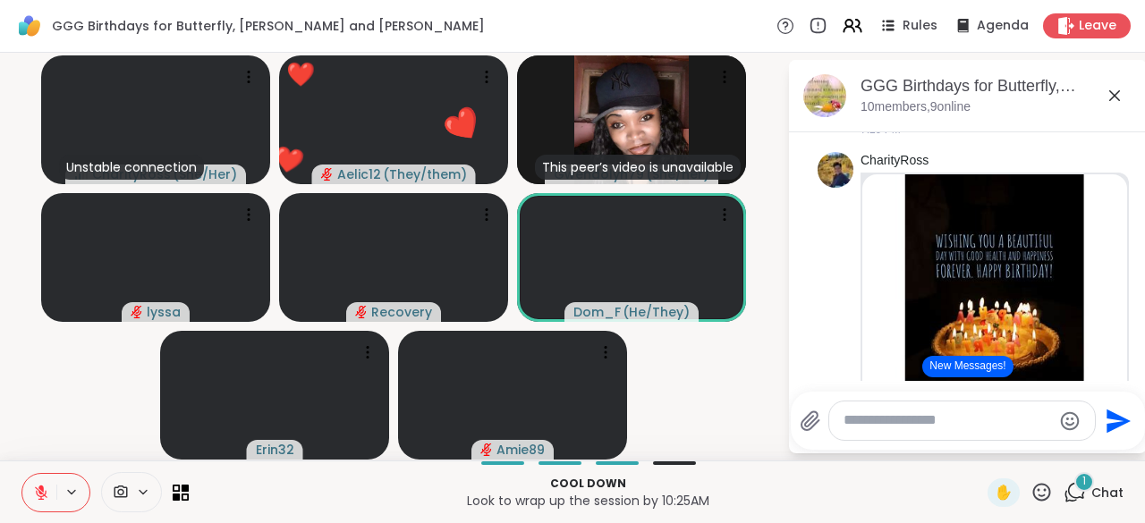
click at [30, 494] on button at bounding box center [39, 493] width 34 height 38
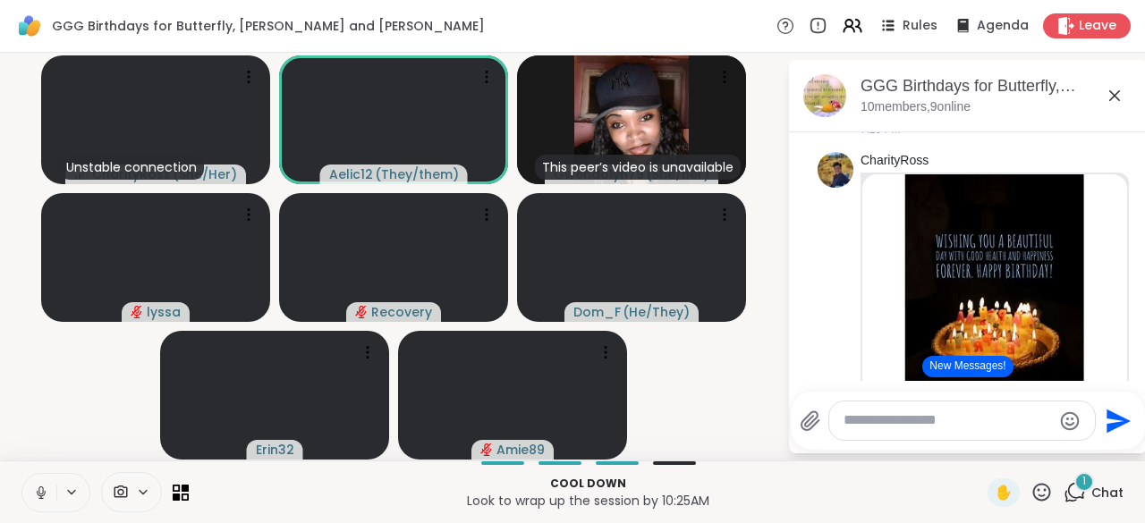
click at [30, 494] on button at bounding box center [39, 493] width 34 height 38
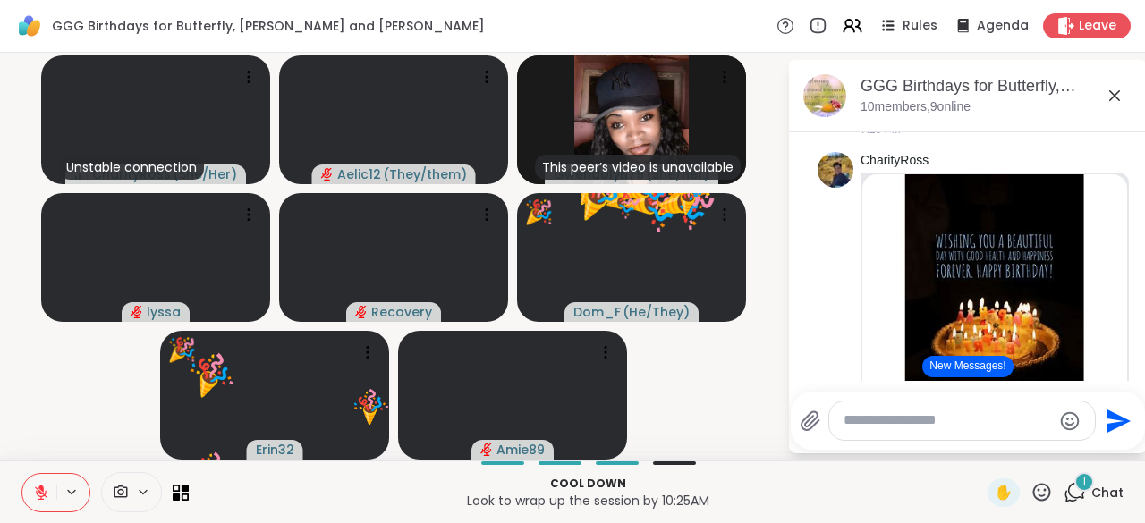
click at [30, 494] on button at bounding box center [39, 493] width 34 height 38
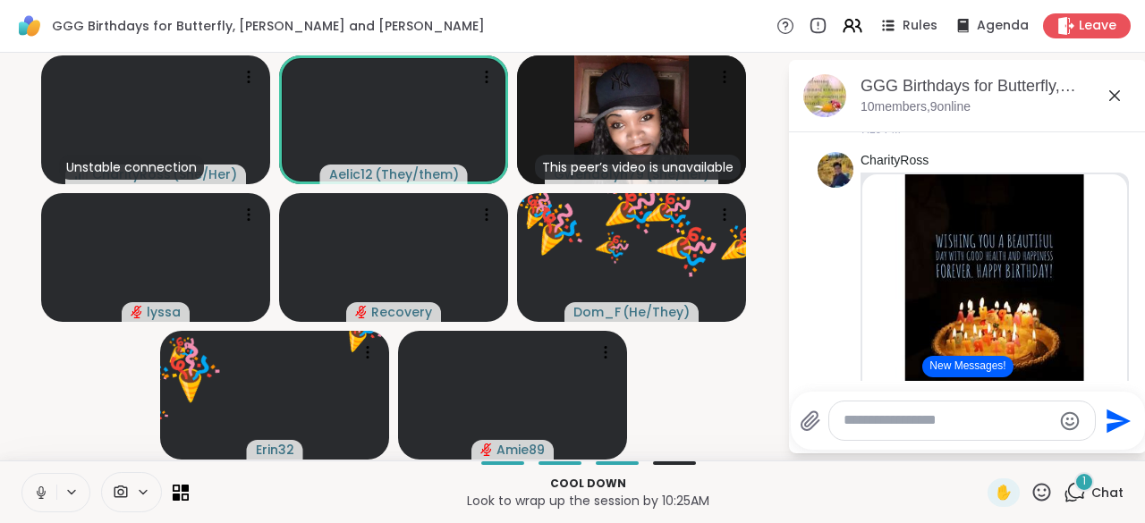
click at [30, 494] on button at bounding box center [39, 493] width 34 height 38
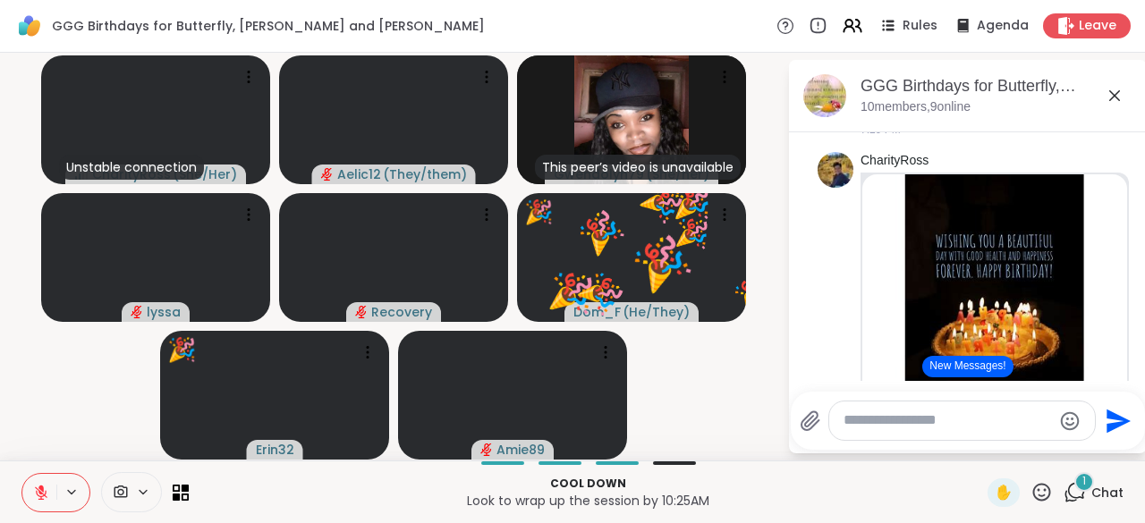
click at [30, 494] on button at bounding box center [39, 493] width 34 height 38
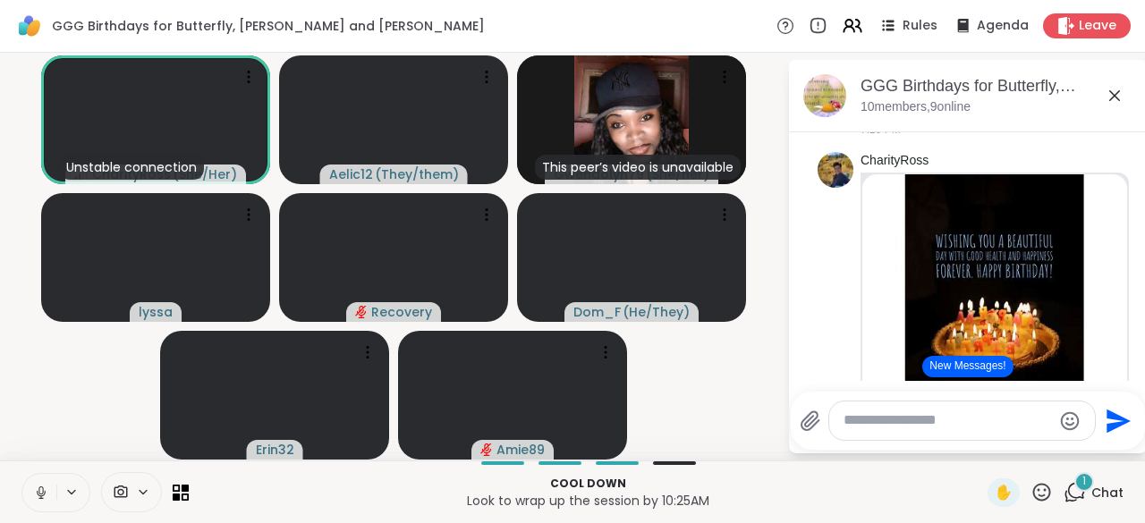
click at [30, 494] on button at bounding box center [39, 493] width 34 height 38
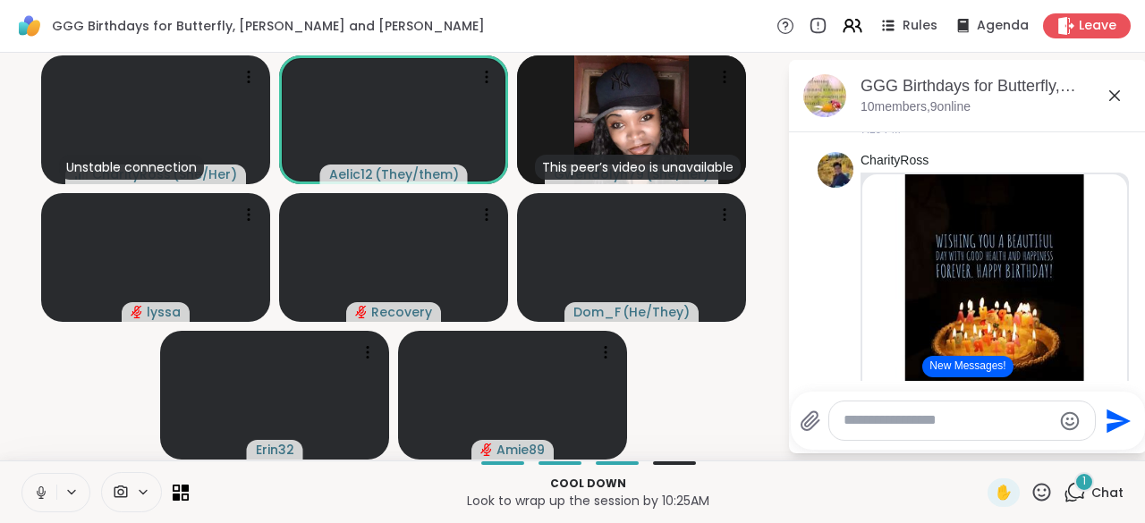
click at [39, 487] on icon at bounding box center [41, 493] width 16 height 16
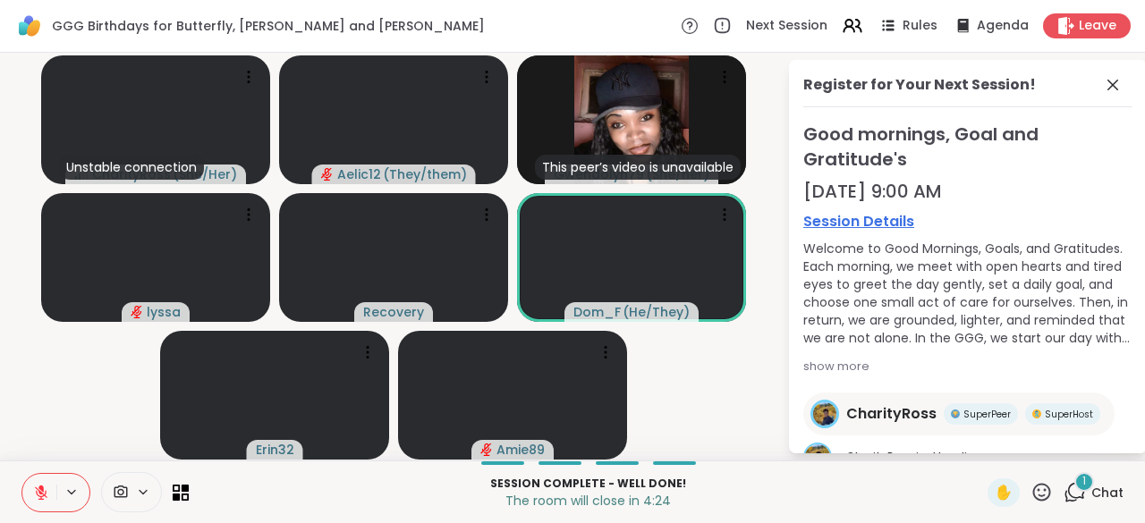
click at [39, 487] on icon at bounding box center [40, 488] width 5 height 7
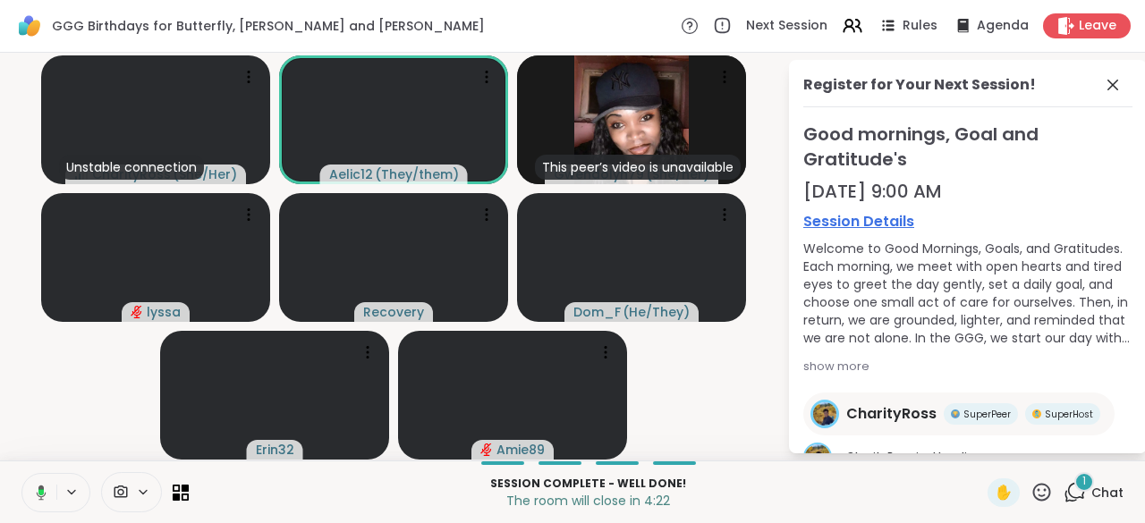
click at [39, 487] on icon at bounding box center [42, 492] width 10 height 15
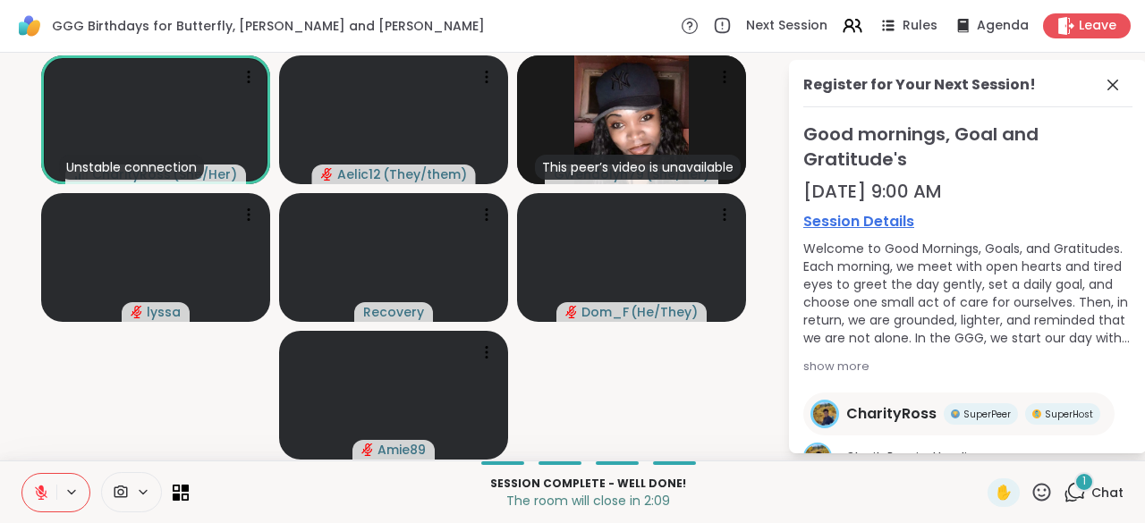
click at [34, 491] on icon at bounding box center [41, 493] width 16 height 16
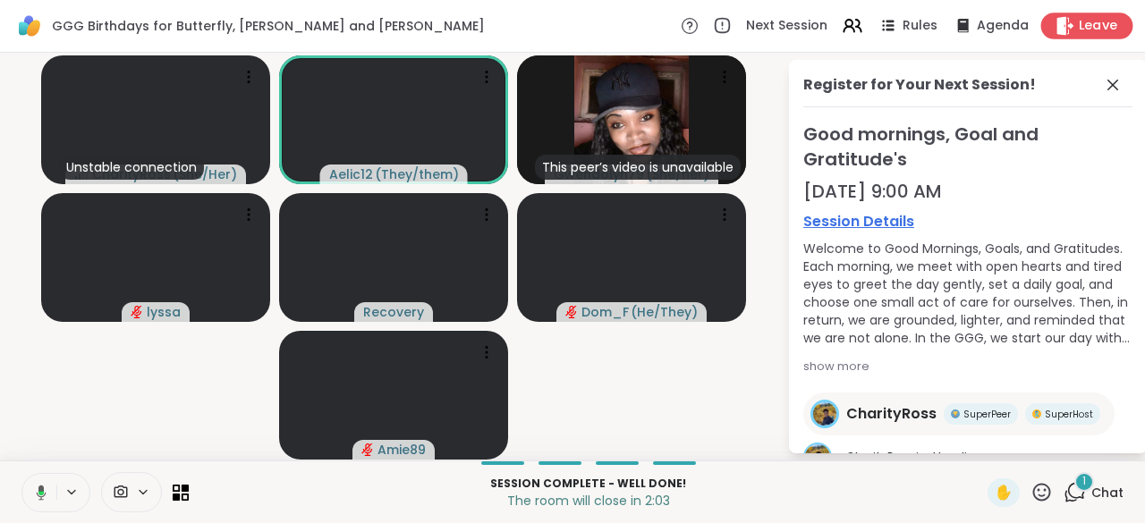
click at [1069, 37] on div "Leave" at bounding box center [1087, 26] width 92 height 26
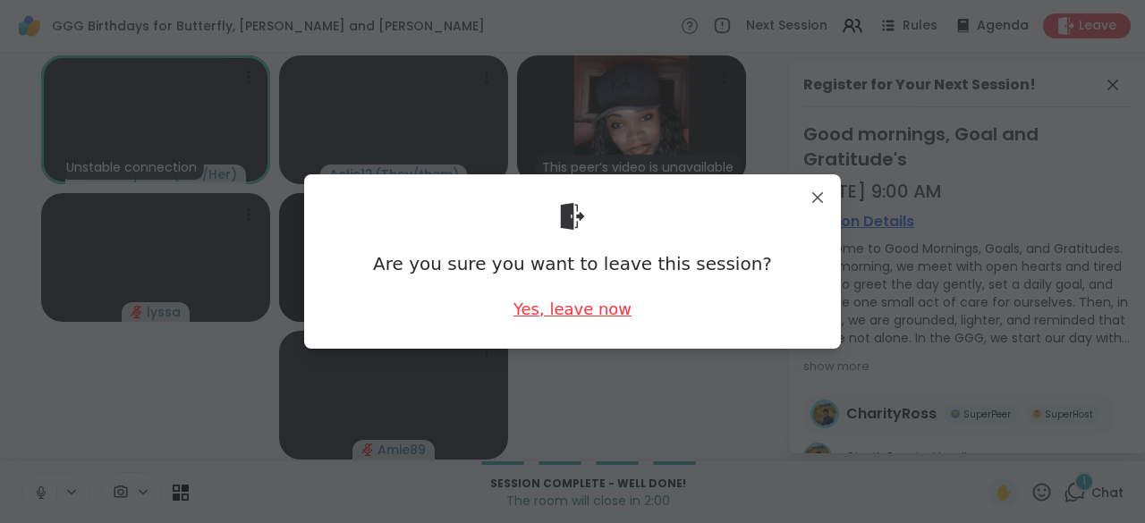
click at [612, 312] on div "Yes, leave now" at bounding box center [572, 309] width 118 height 22
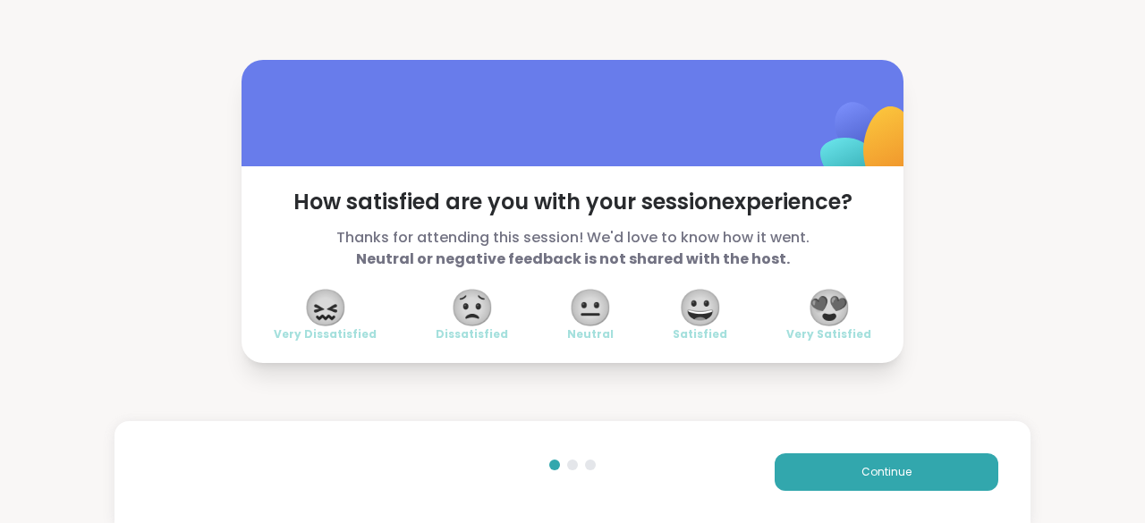
click at [807, 321] on span "😍" at bounding box center [829, 308] width 45 height 32
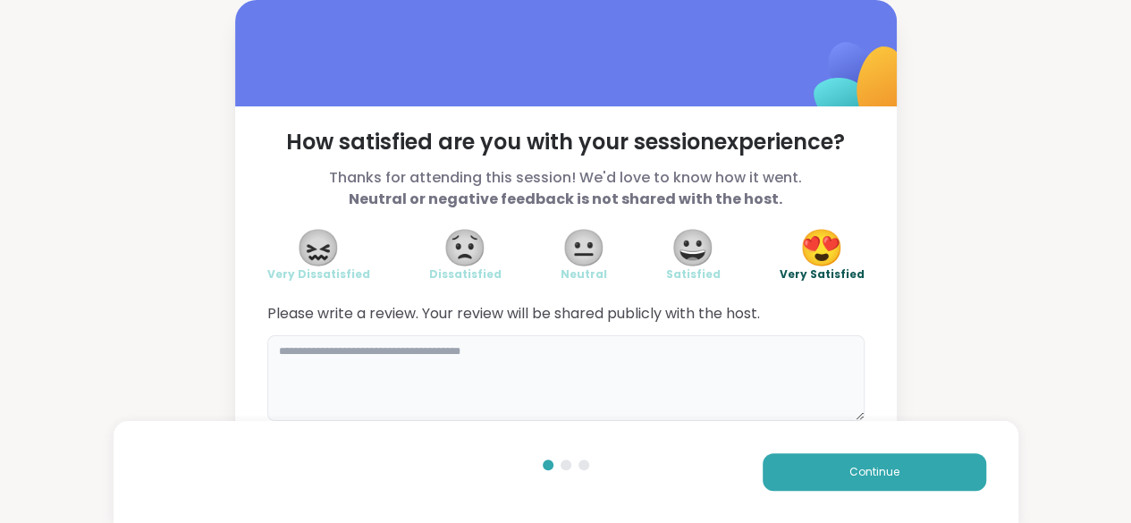
click at [650, 342] on textarea at bounding box center [565, 378] width 597 height 86
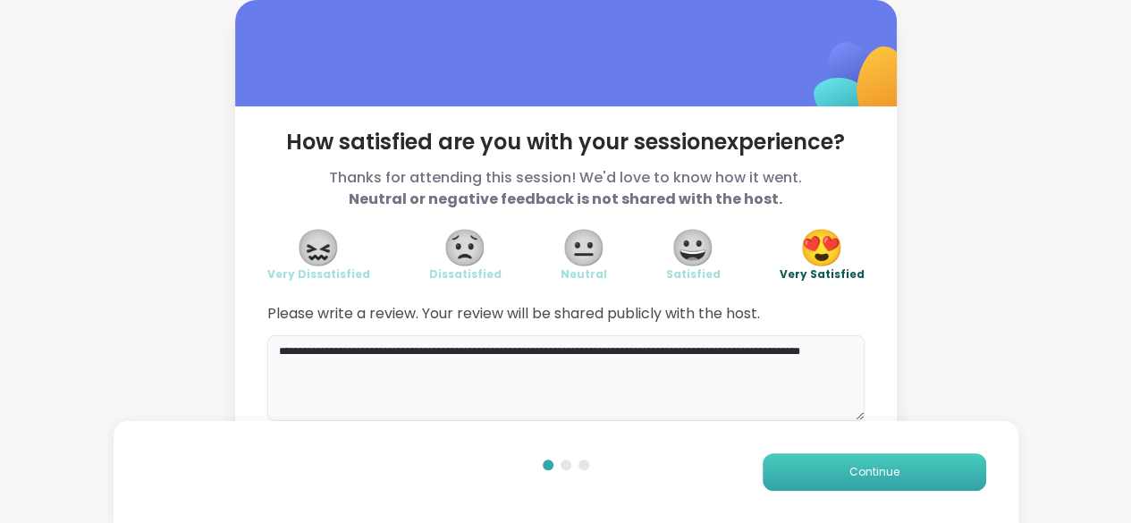
type textarea "**********"
click at [775, 466] on button "Continue" at bounding box center [875, 472] width 224 height 38
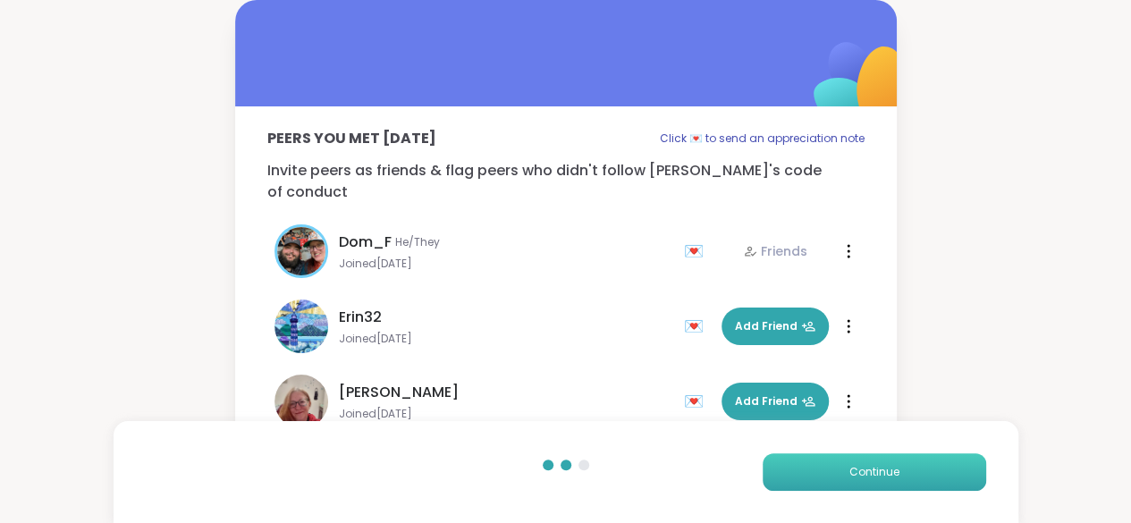
click at [791, 472] on button "Continue" at bounding box center [875, 472] width 224 height 38
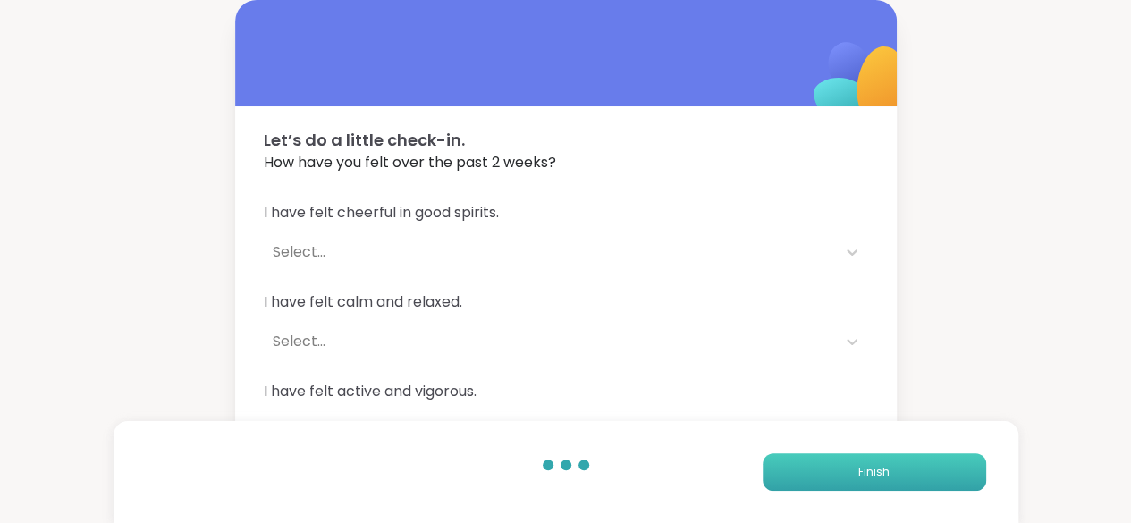
click at [791, 472] on button "Finish" at bounding box center [875, 472] width 224 height 38
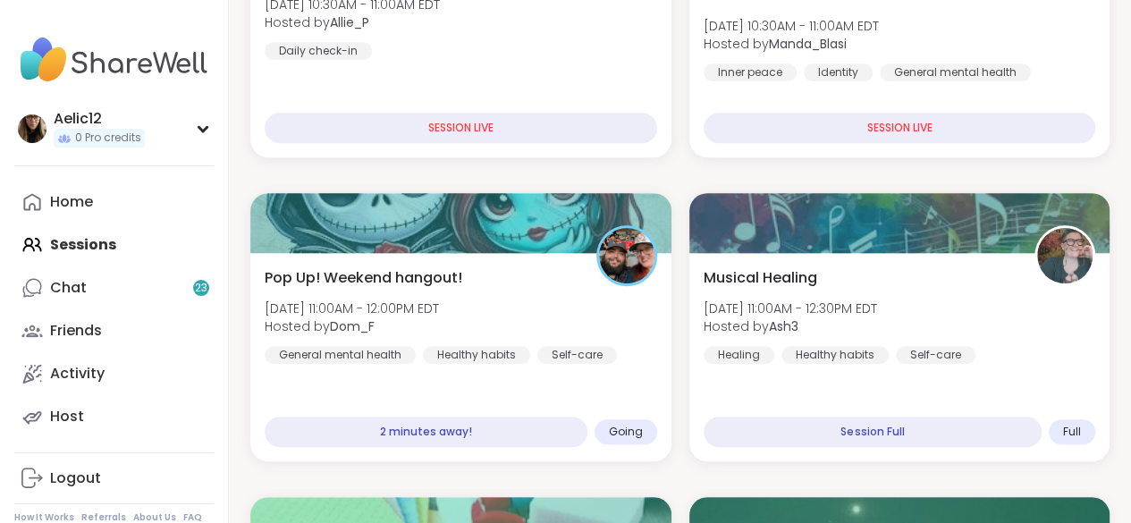
scroll to position [488, 0]
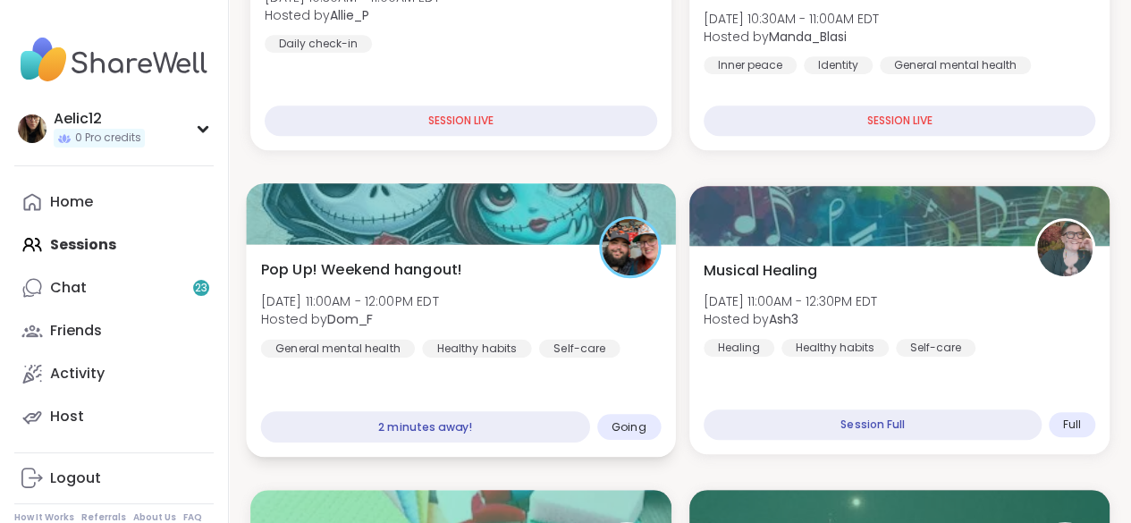
click at [550, 380] on div "Pop Up! Weekend hangout! [DATE] 11:00AM - 12:00PM EDT Hosted by Dom_F General m…" at bounding box center [460, 350] width 429 height 213
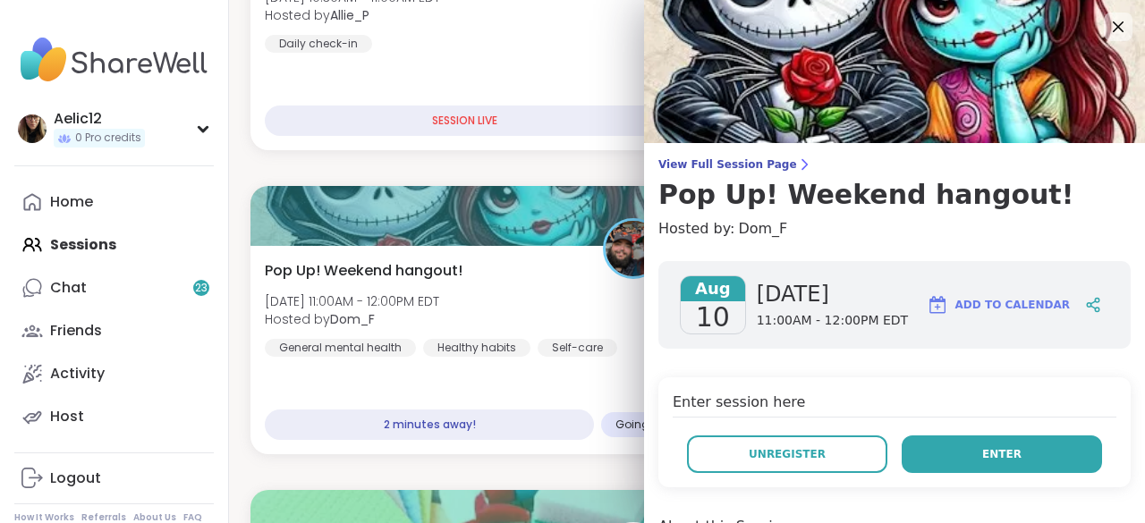
click at [986, 465] on button "Enter" at bounding box center [1002, 455] width 200 height 38
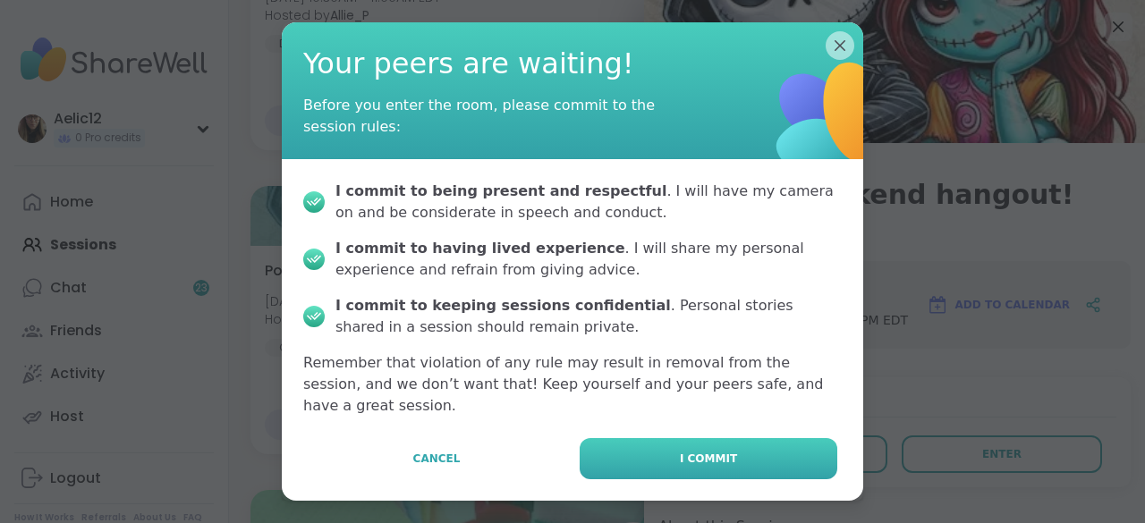
click at [771, 443] on button "I commit" at bounding box center [709, 458] width 258 height 41
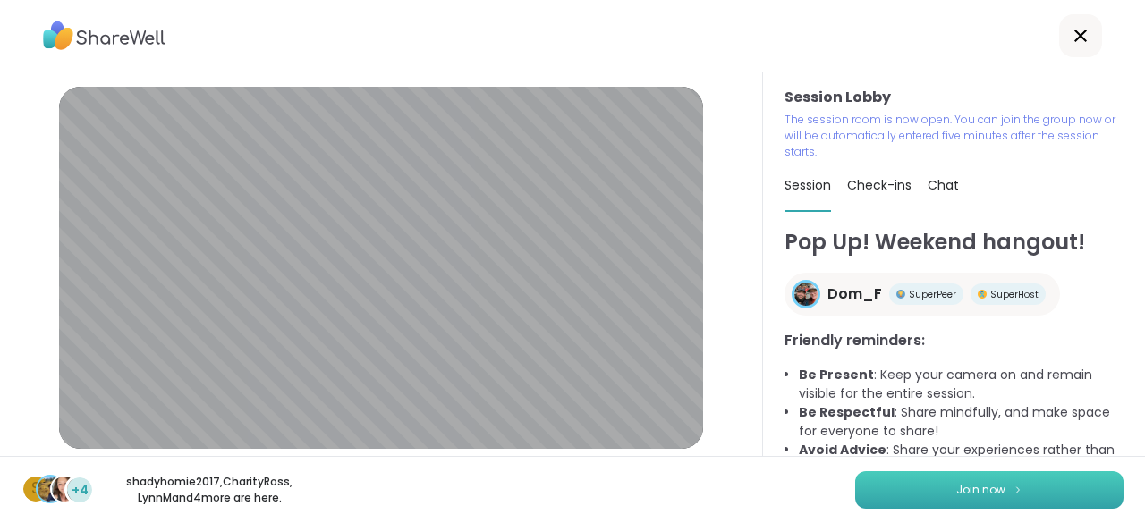
click at [1066, 498] on button "Join now" at bounding box center [989, 490] width 268 height 38
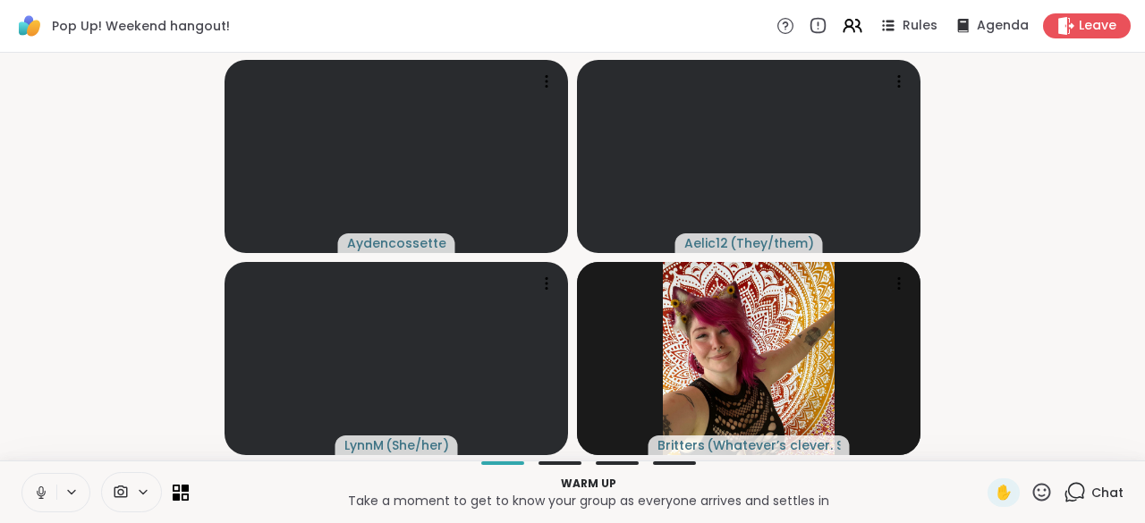
click at [43, 494] on icon at bounding box center [41, 493] width 16 height 16
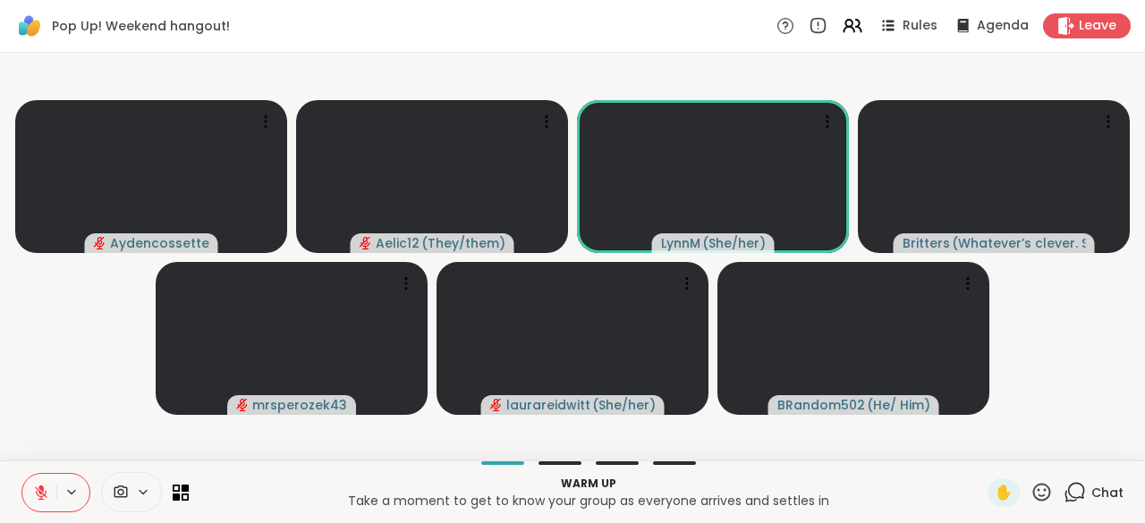
click at [43, 494] on icon at bounding box center [41, 493] width 13 height 13
click at [43, 494] on icon at bounding box center [41, 493] width 16 height 16
click at [43, 494] on icon at bounding box center [41, 493] width 13 height 13
click at [43, 494] on icon at bounding box center [40, 493] width 5 height 4
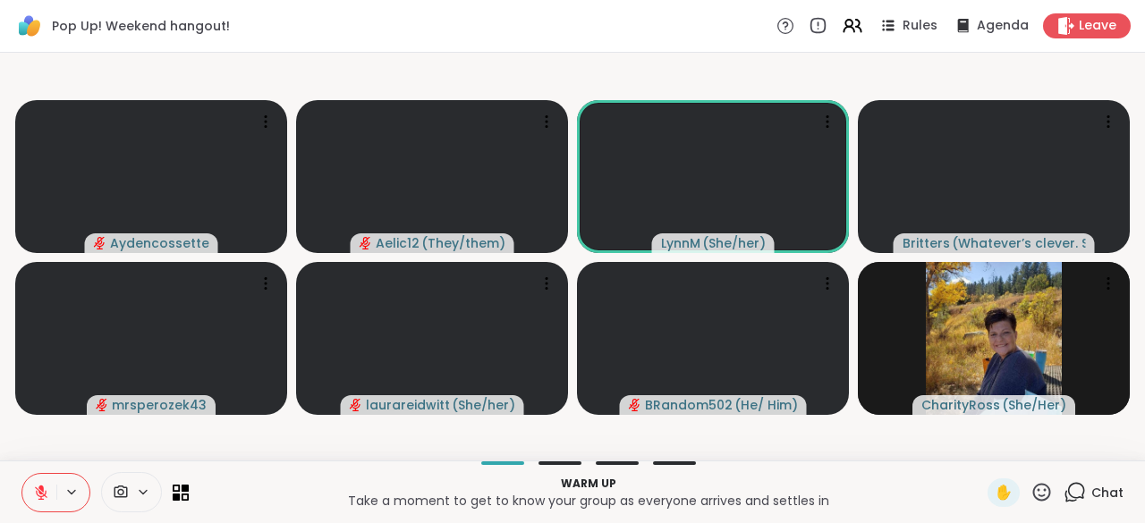
click at [43, 494] on icon at bounding box center [41, 493] width 13 height 13
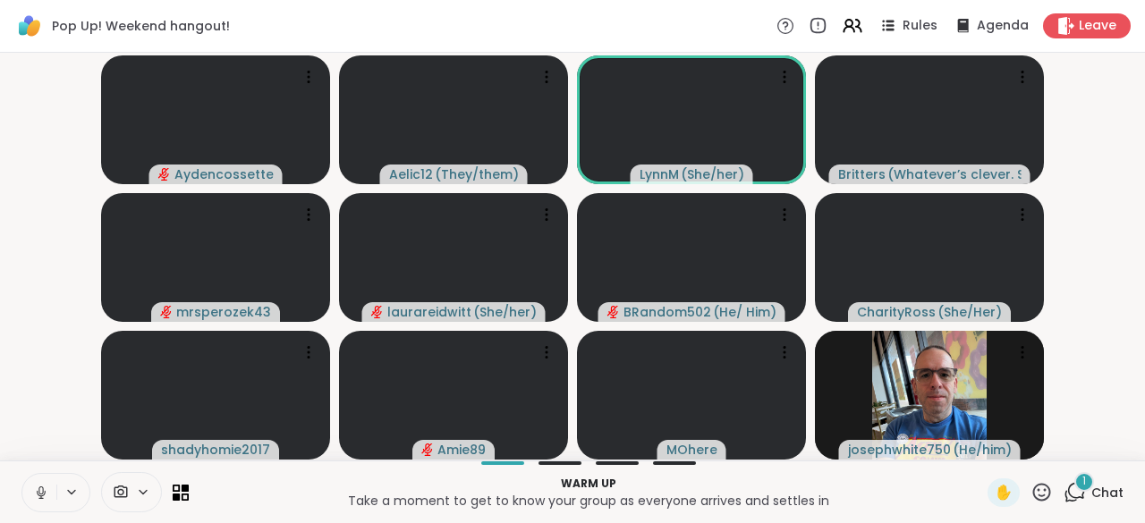
click at [1075, 491] on div "1 Chat" at bounding box center [1093, 492] width 60 height 29
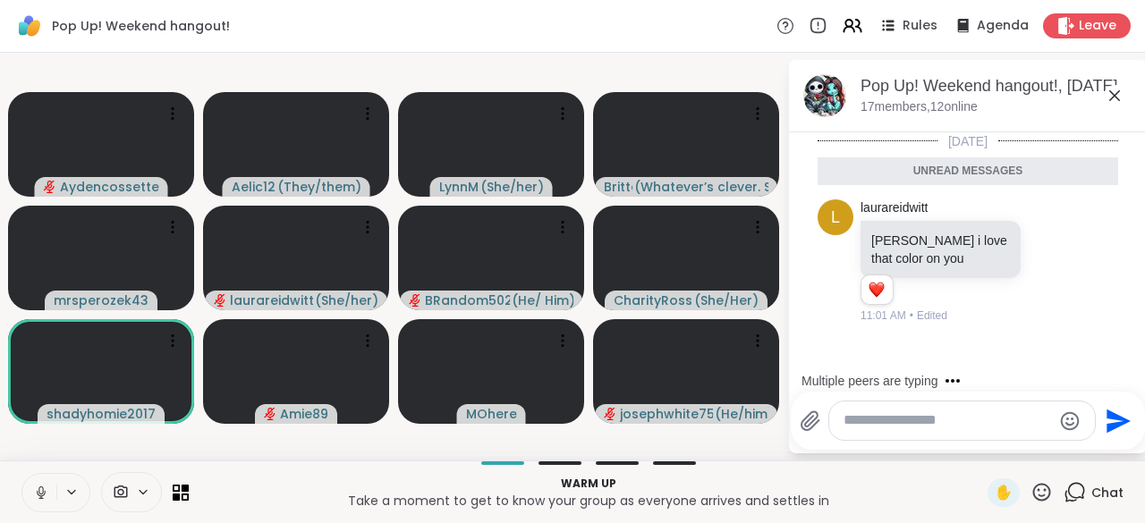
click at [1118, 97] on icon at bounding box center [1114, 95] width 21 height 21
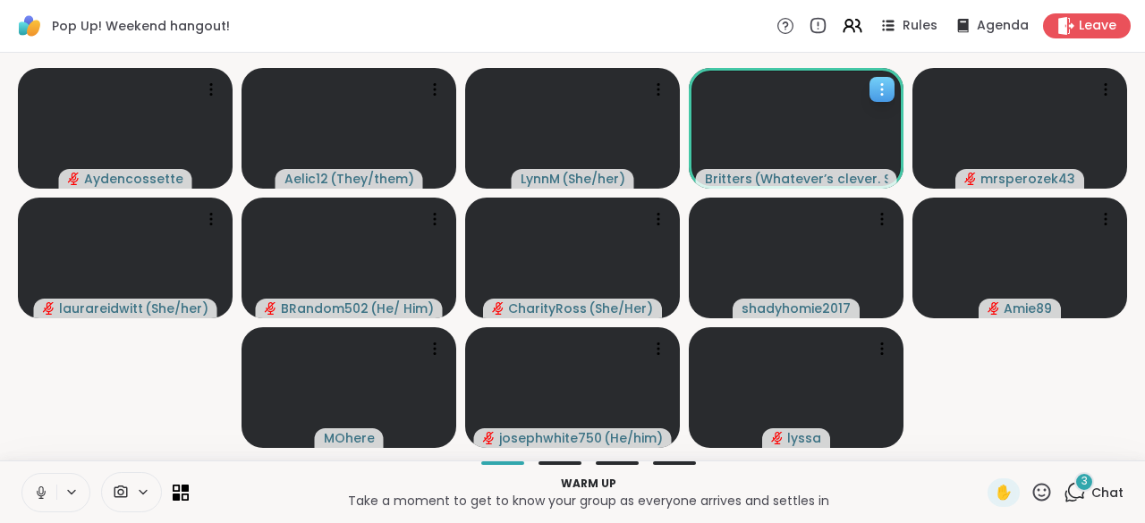
click at [864, 182] on span "( Whatever’s clever. She/her, dude, bro, girl, etc )" at bounding box center [821, 179] width 134 height 18
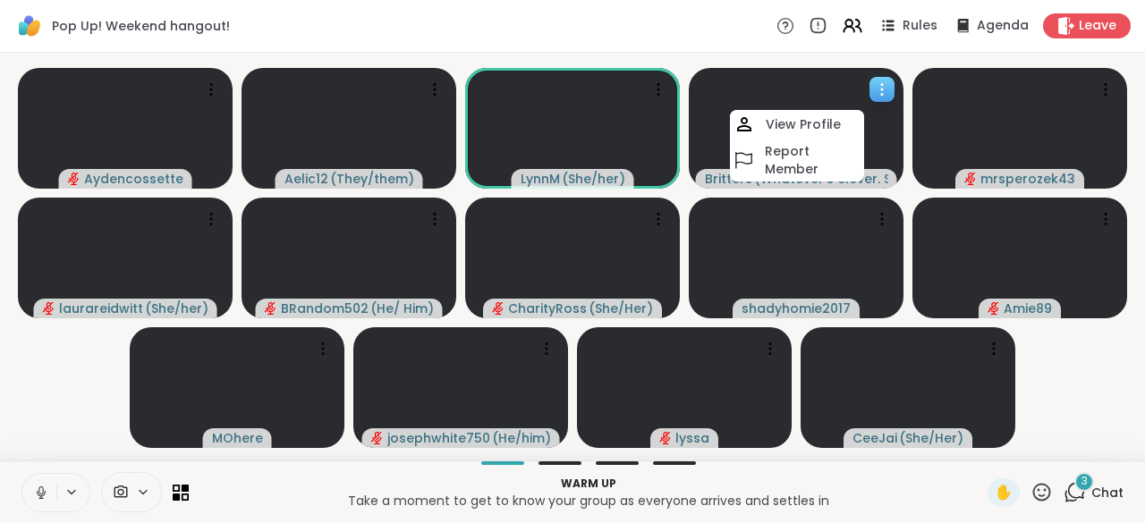
click at [890, 187] on div "Britters ( Whatever’s clever. She/her, dude, bro, girl, etc )" at bounding box center [796, 179] width 201 height 20
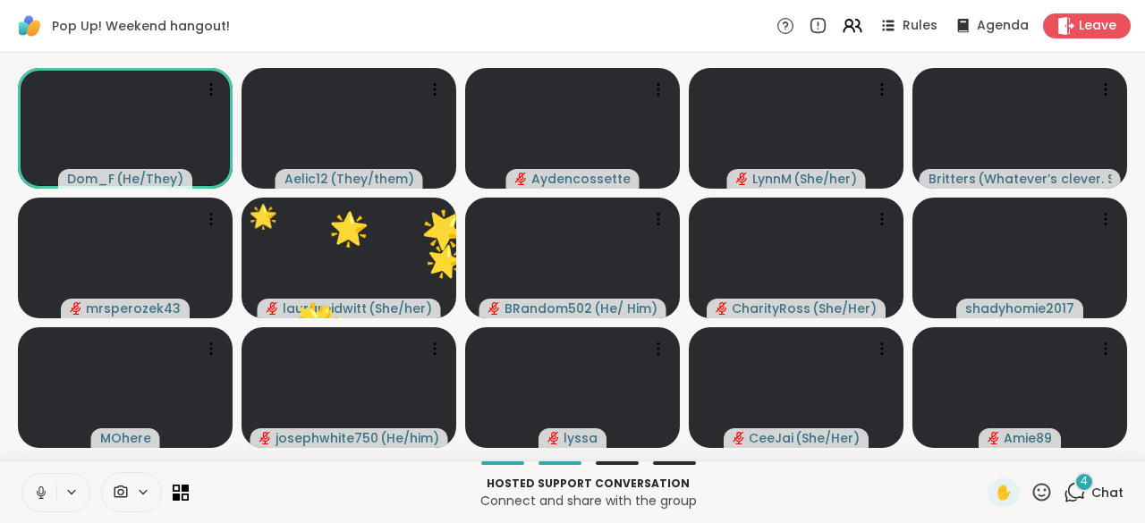
click at [1030, 488] on icon at bounding box center [1041, 492] width 22 height 22
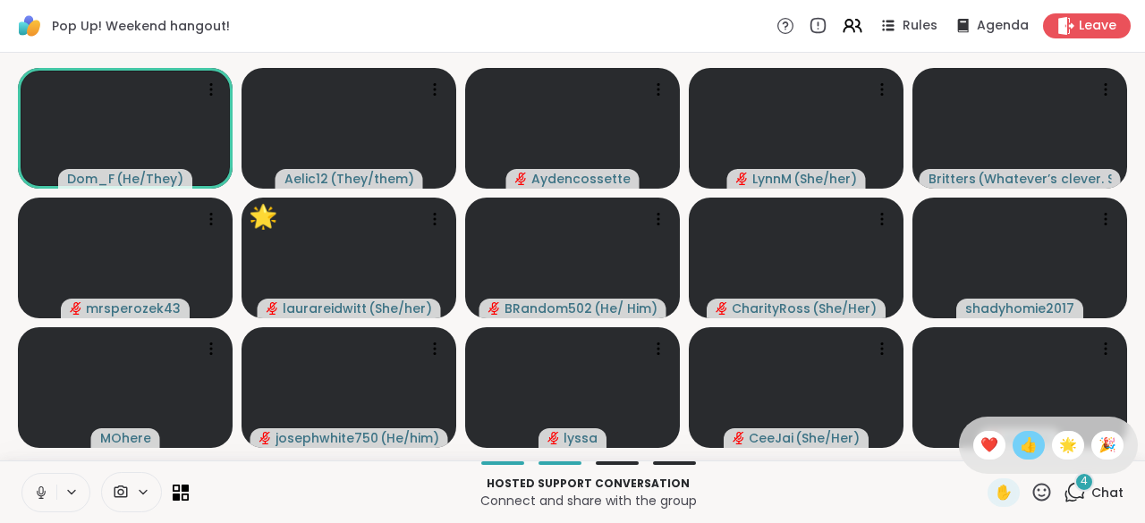
click at [1020, 444] on span "👍" at bounding box center [1029, 445] width 18 height 21
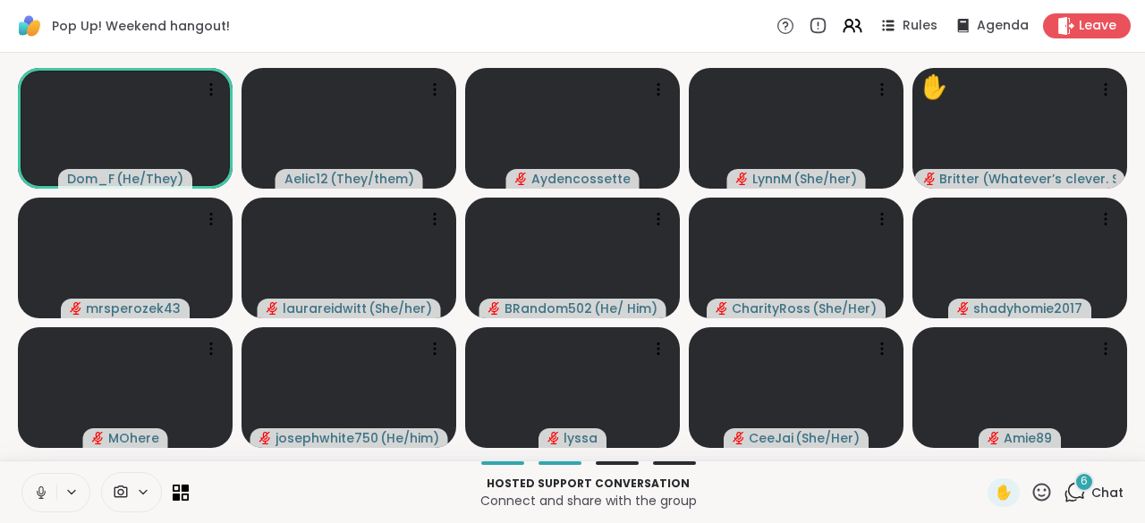
click at [48, 496] on icon at bounding box center [41, 493] width 16 height 16
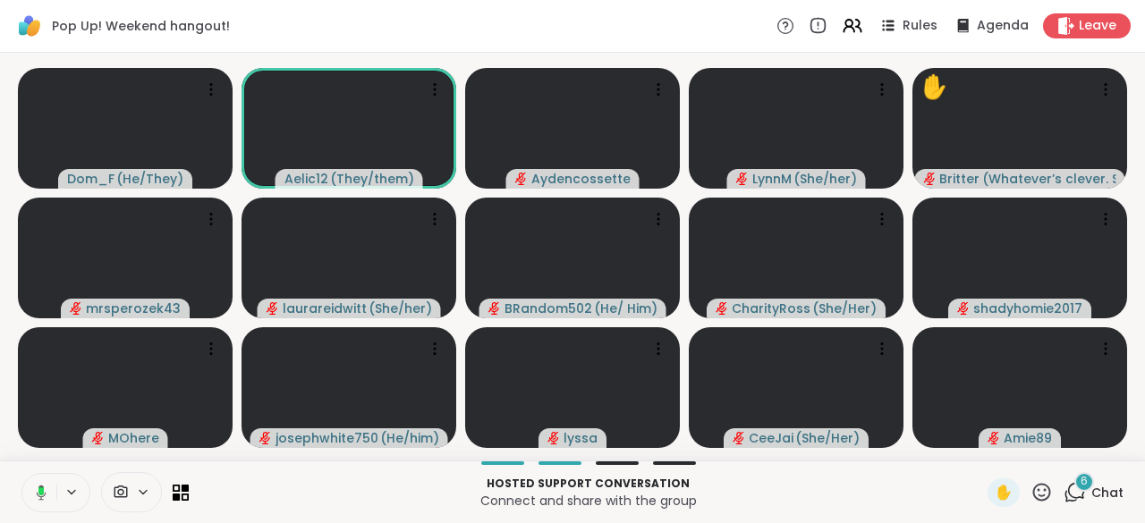
click at [48, 496] on button at bounding box center [38, 493] width 37 height 38
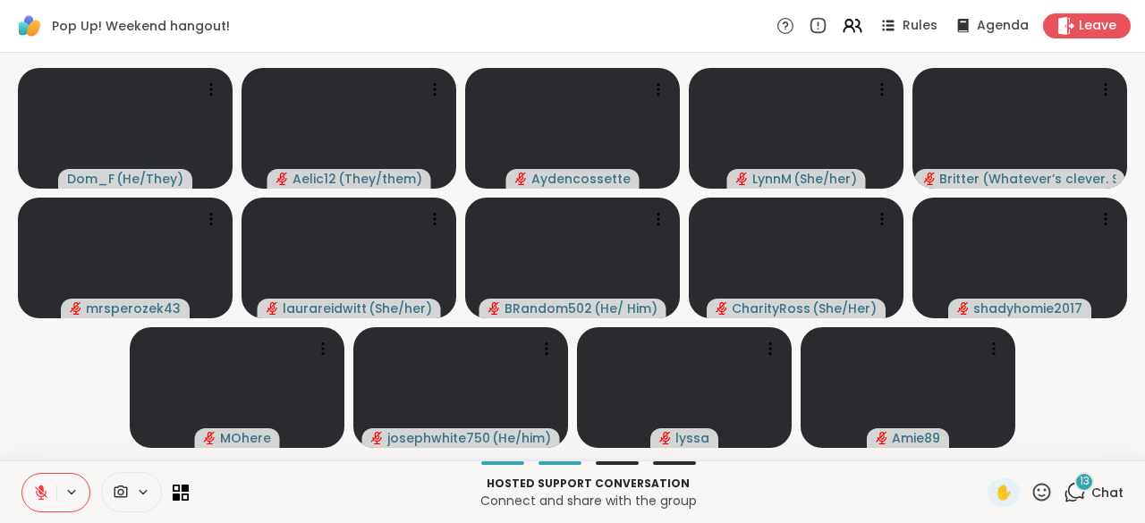
click at [1030, 497] on icon at bounding box center [1041, 492] width 22 height 22
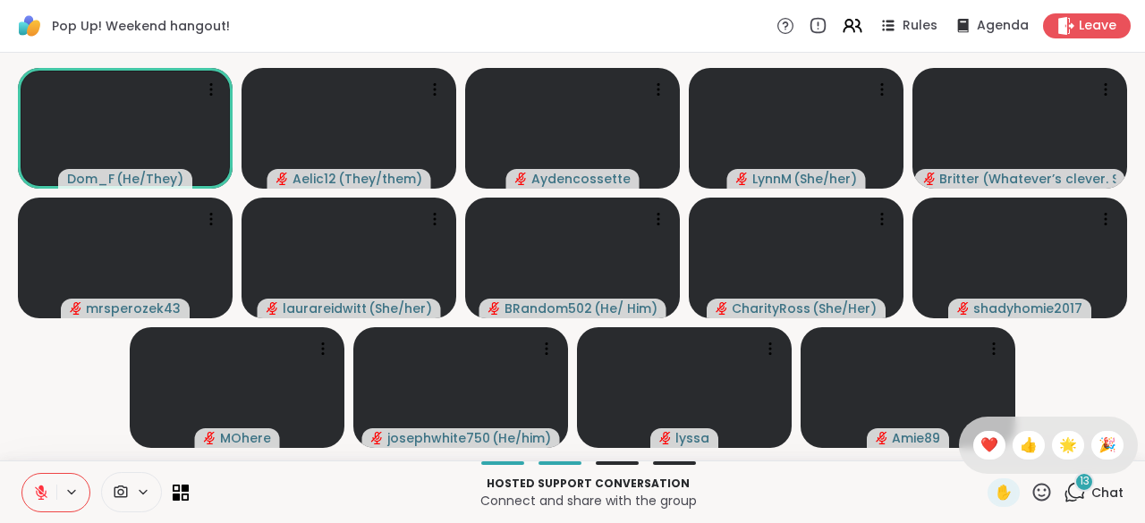
scroll to position [0, 13]
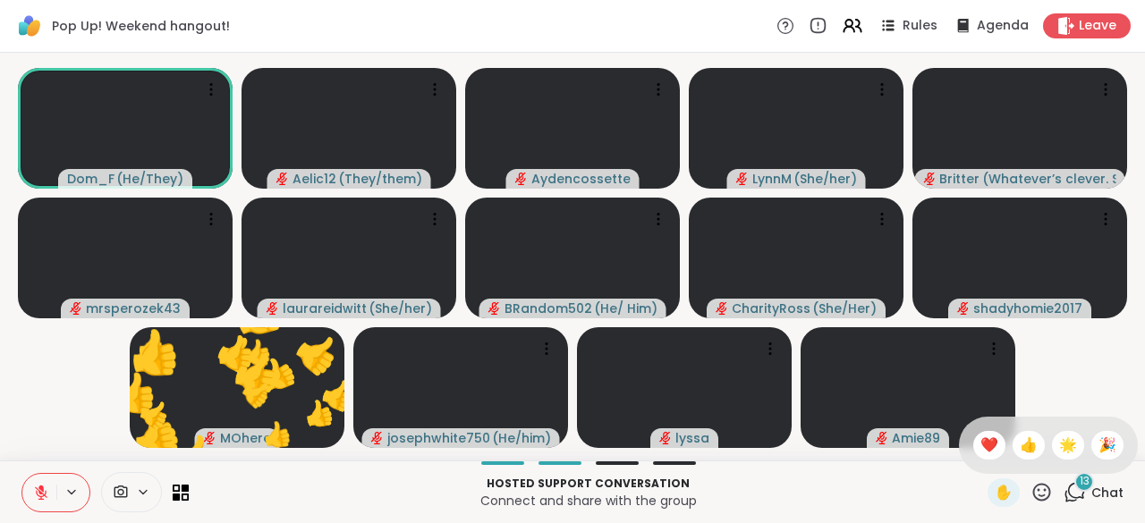
drag, startPoint x: 961, startPoint y: 436, endPoint x: 977, endPoint y: 467, distance: 34.0
click at [977, 467] on div "✋ ❤️ 👍 🌟 🎉" at bounding box center [1048, 445] width 179 height 57
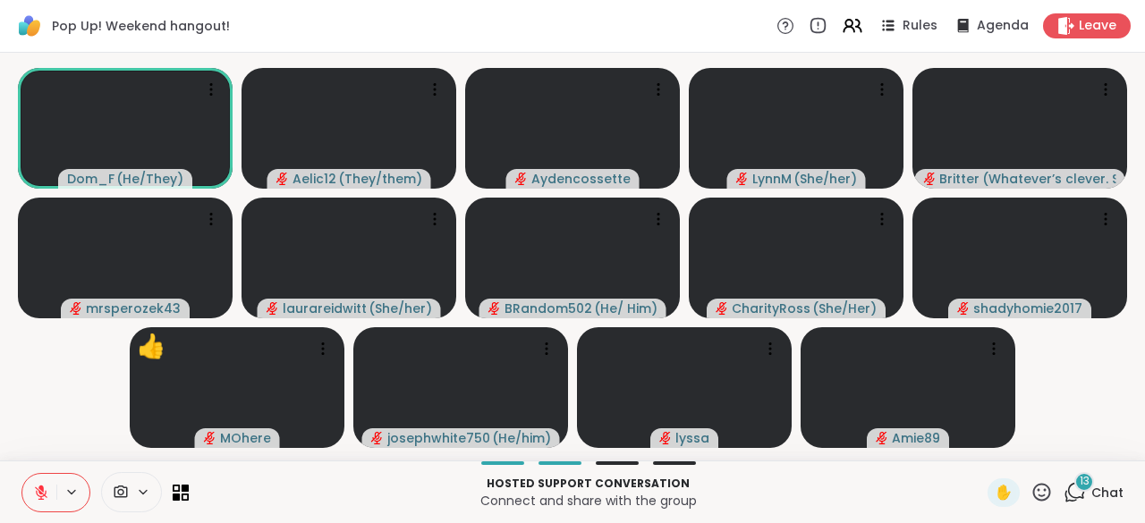
click at [1030, 481] on icon at bounding box center [1041, 492] width 22 height 22
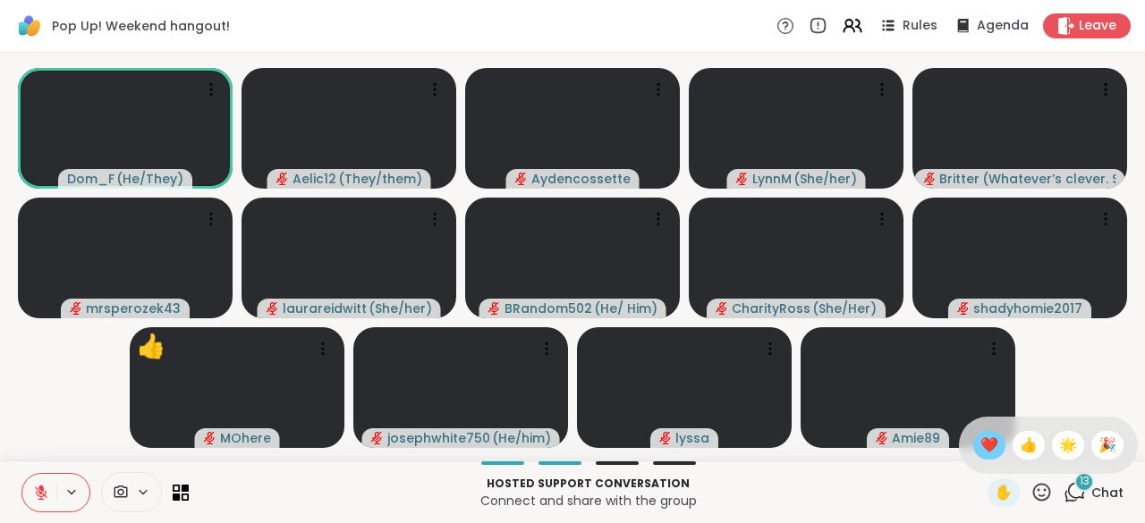
click at [980, 445] on span "❤️" at bounding box center [989, 445] width 18 height 21
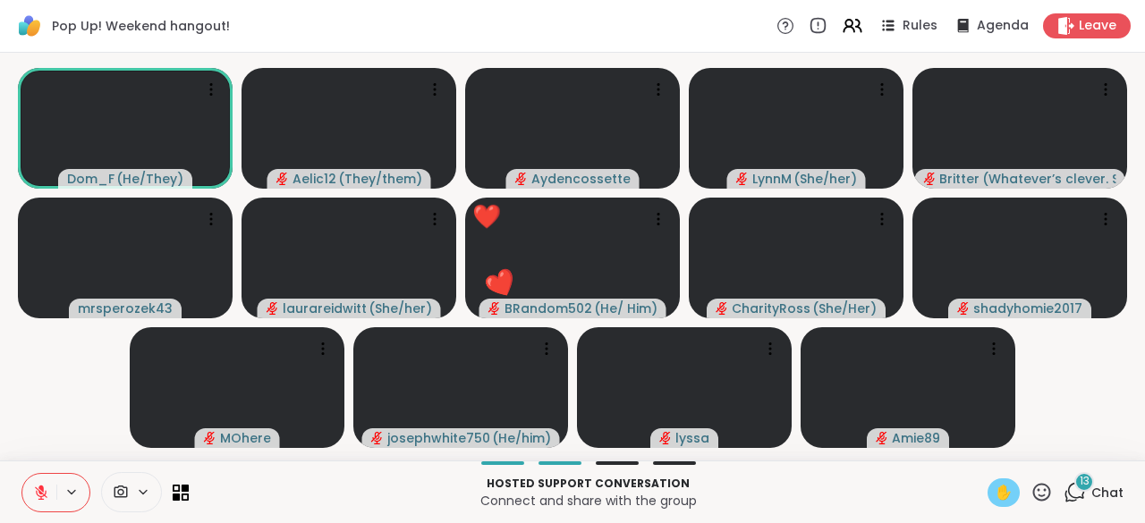
drag, startPoint x: 919, startPoint y: 493, endPoint x: 969, endPoint y: 484, distance: 50.0
click at [969, 484] on div "Hosted support conversation Connect and share with the group ✋ 13 Chat" at bounding box center [572, 492] width 1145 height 63
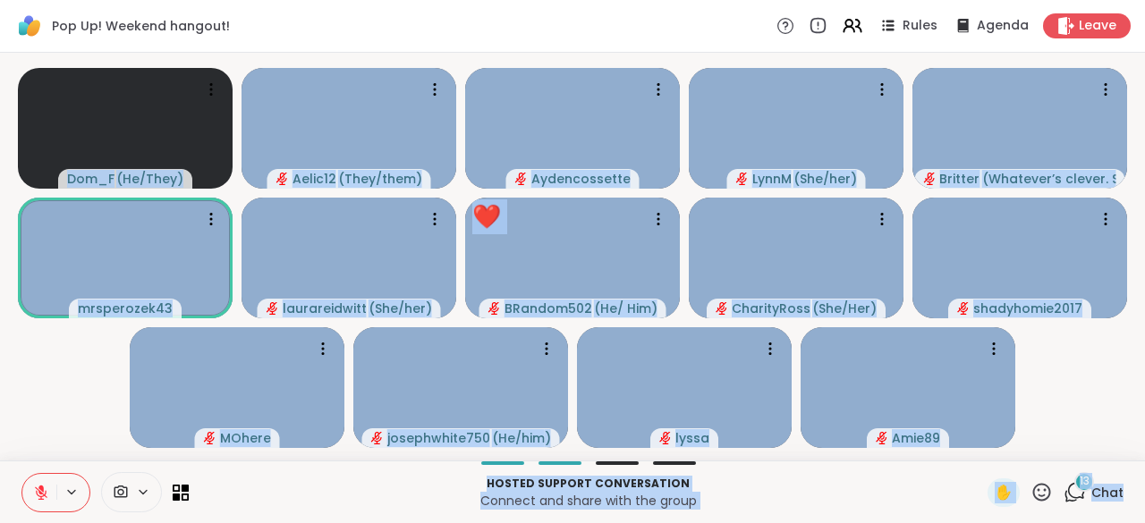
drag, startPoint x: 1098, startPoint y: 475, endPoint x: 1144, endPoint y: 474, distance: 45.6
click at [1130, 474] on html "Pop Up! Weekend hangout! Rules Agenda Leave Dom_F ( He/They ) Aelic12 ( They/th…" at bounding box center [572, 261] width 1145 height 523
click at [1130, 473] on html "Pop Up! Weekend hangout! Rules Agenda Leave Dom_F ( He/They ) Aelic12 ( They/th…" at bounding box center [572, 261] width 1145 height 523
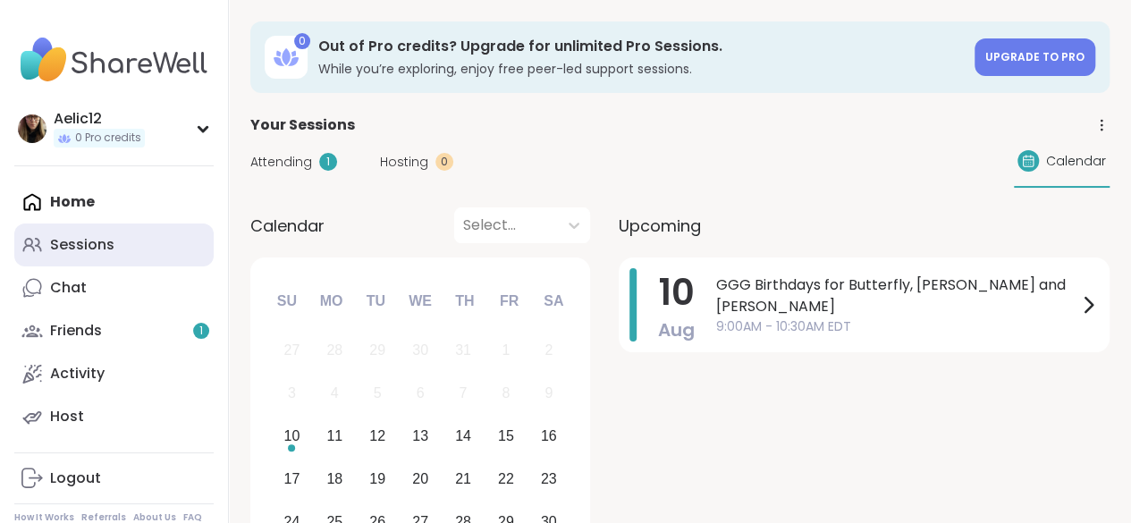
click at [100, 247] on div "Sessions" at bounding box center [82, 245] width 64 height 20
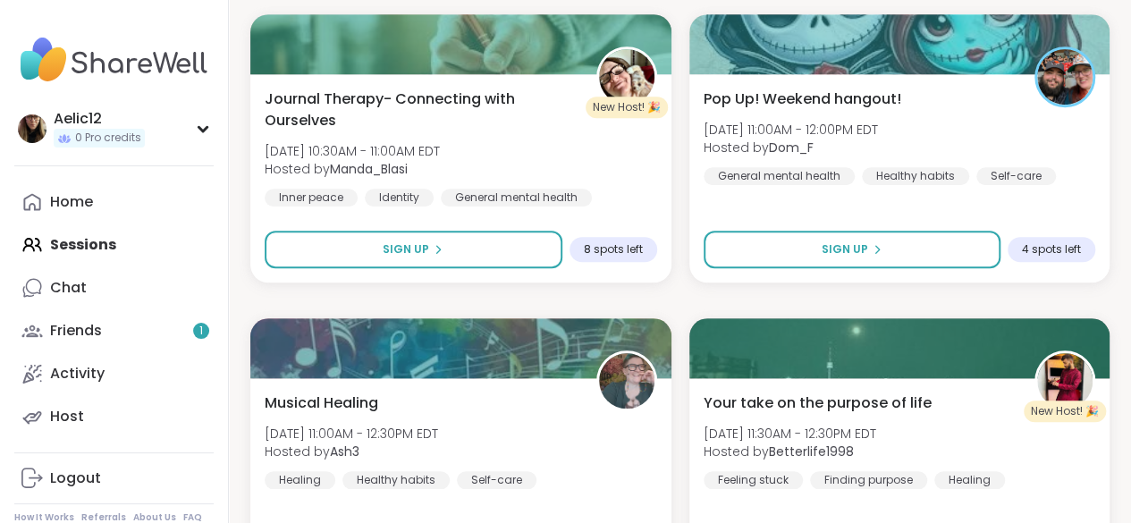
scroll to position [631, 0]
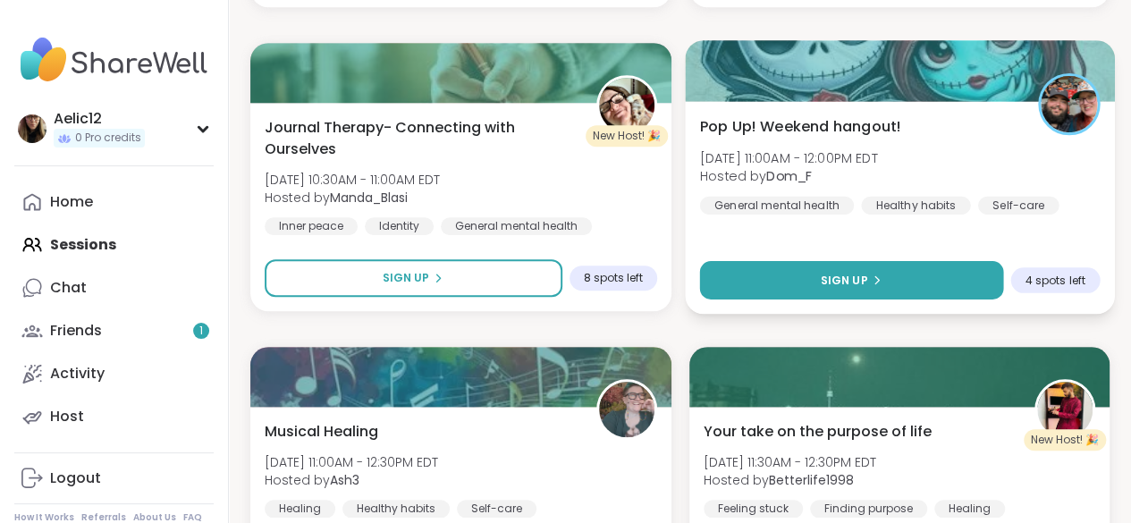
click at [891, 278] on button "Sign Up" at bounding box center [850, 280] width 303 height 38
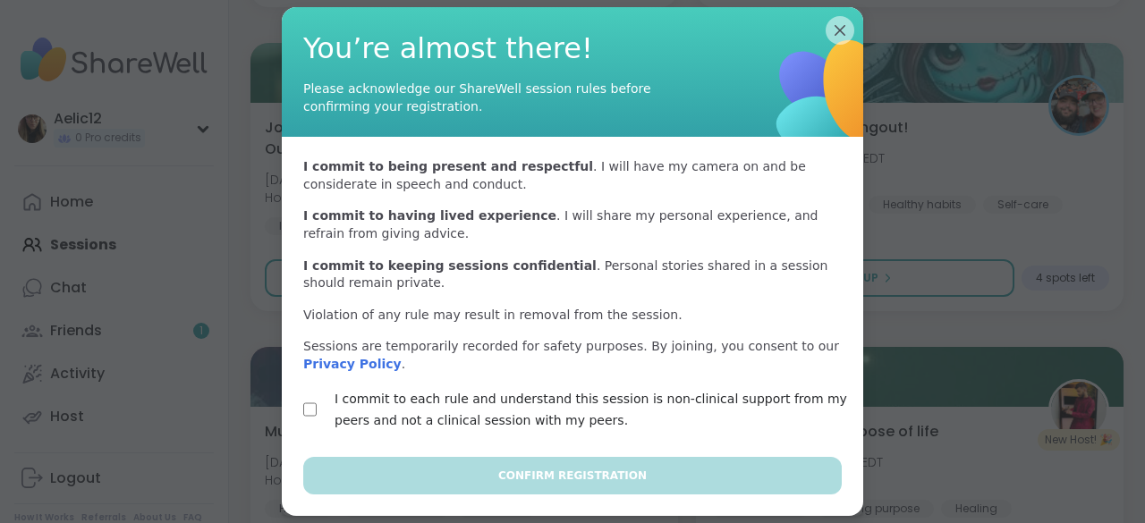
click at [733, 401] on label "I commit to each rule and understand this session is non-clinical support from …" at bounding box center [593, 409] width 518 height 43
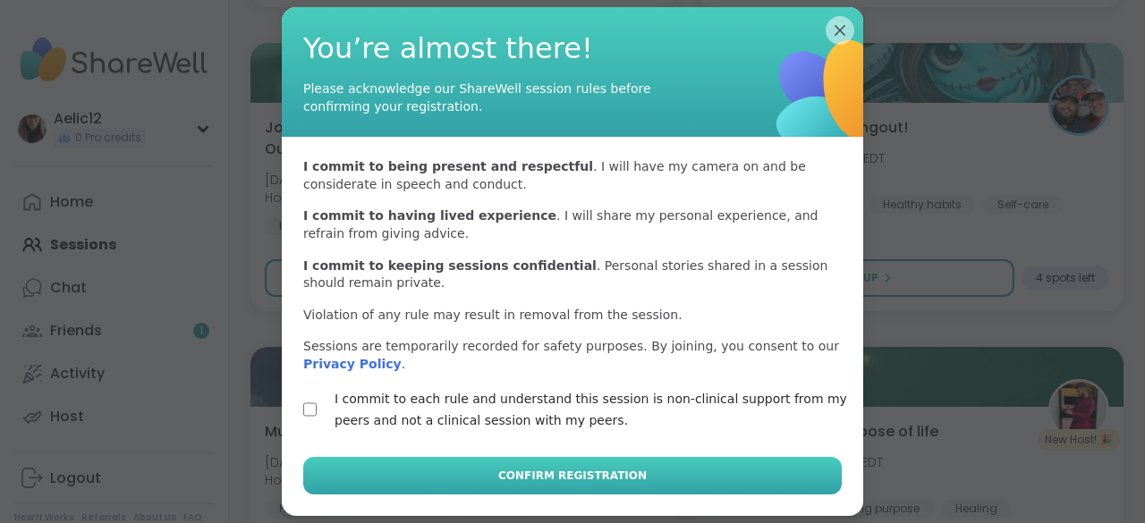
click at [715, 472] on button "Confirm Registration" at bounding box center [572, 476] width 538 height 38
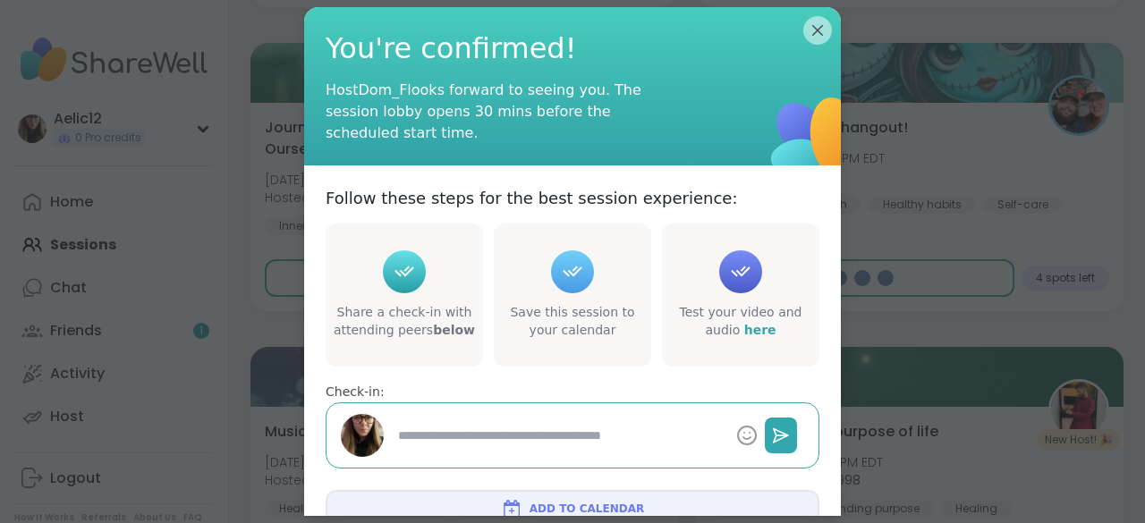
type textarea "*"
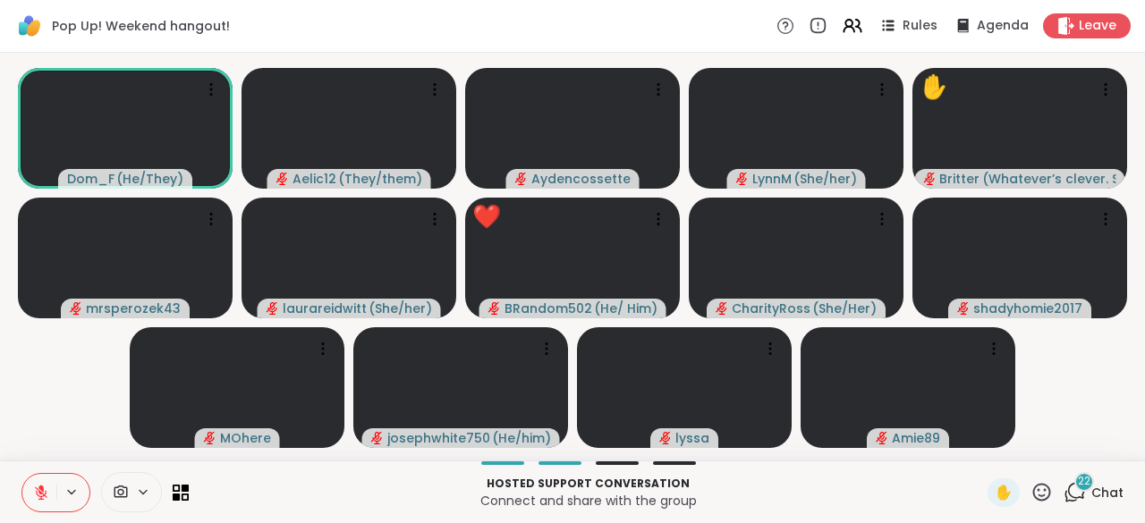
click at [38, 489] on icon at bounding box center [40, 488] width 5 height 7
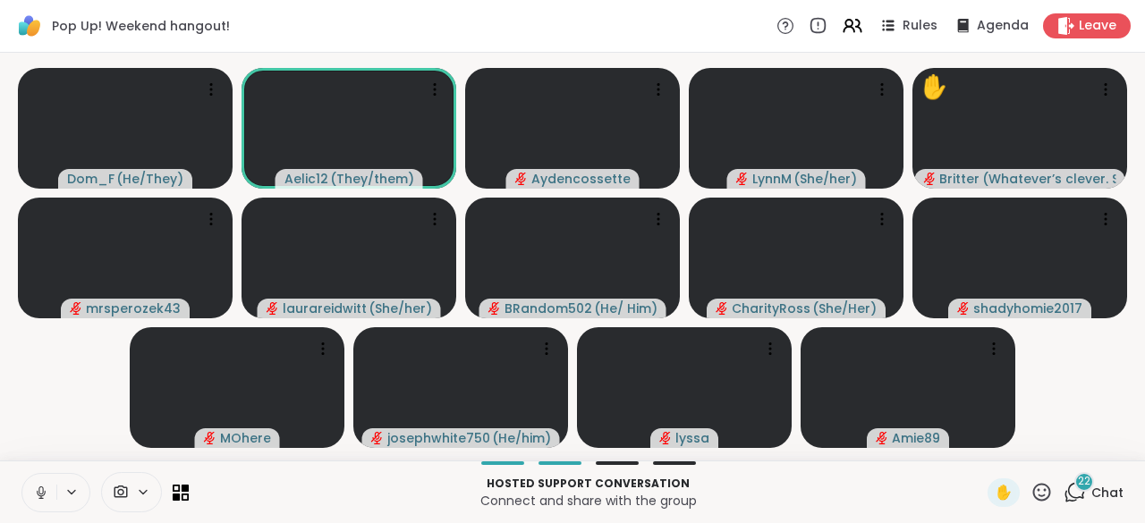
click at [38, 489] on icon at bounding box center [40, 491] width 4 height 8
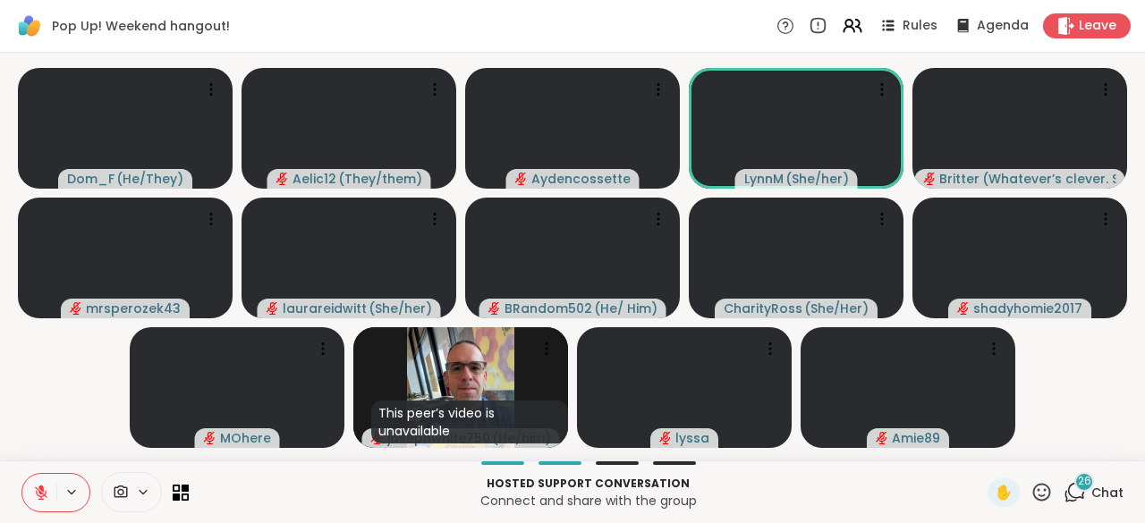
click at [1030, 495] on icon at bounding box center [1041, 492] width 22 height 22
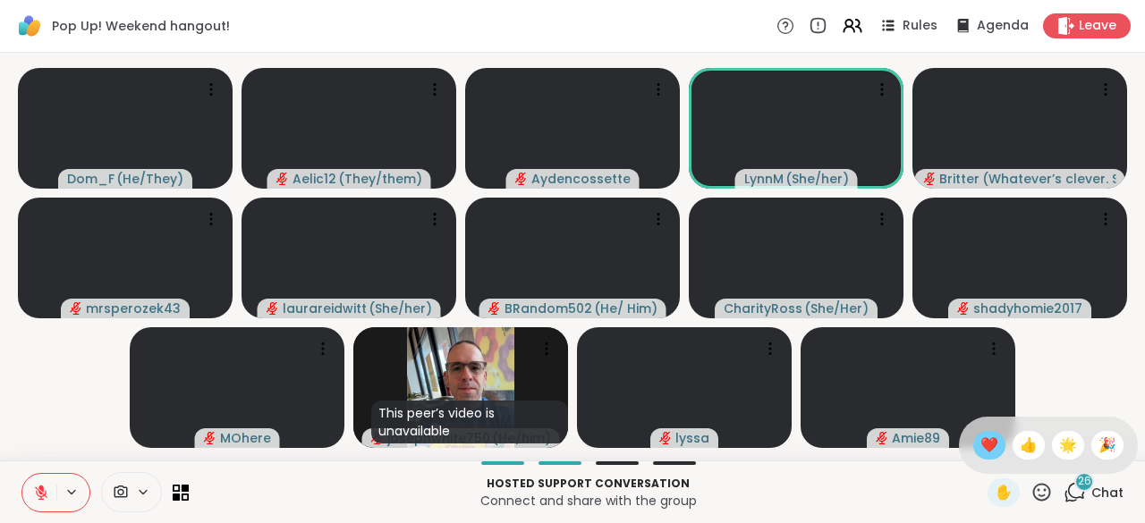
click at [980, 440] on span "❤️" at bounding box center [989, 445] width 18 height 21
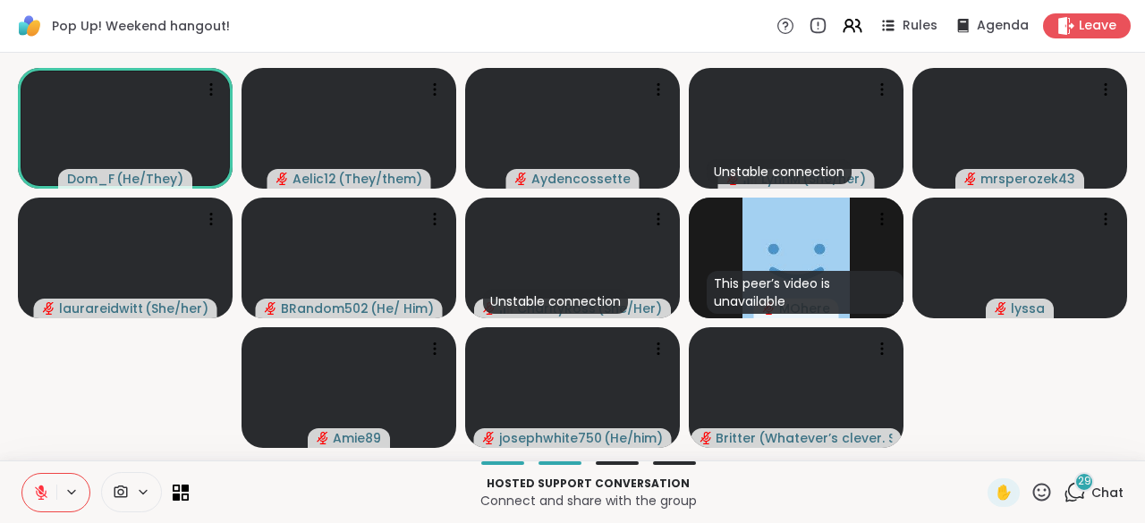
click at [24, 504] on button at bounding box center [39, 493] width 34 height 38
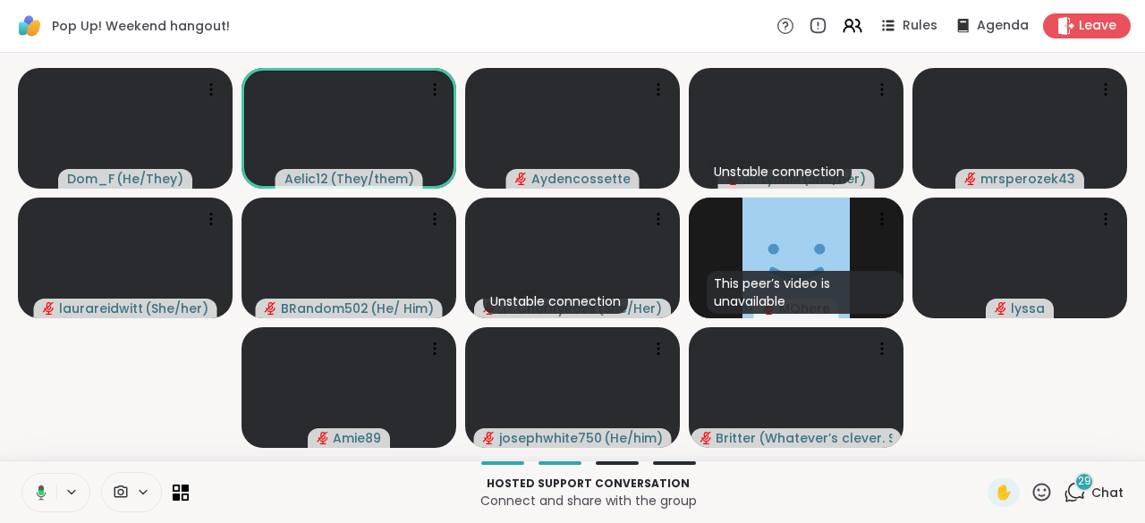
click at [30, 497] on icon at bounding box center [38, 493] width 16 height 16
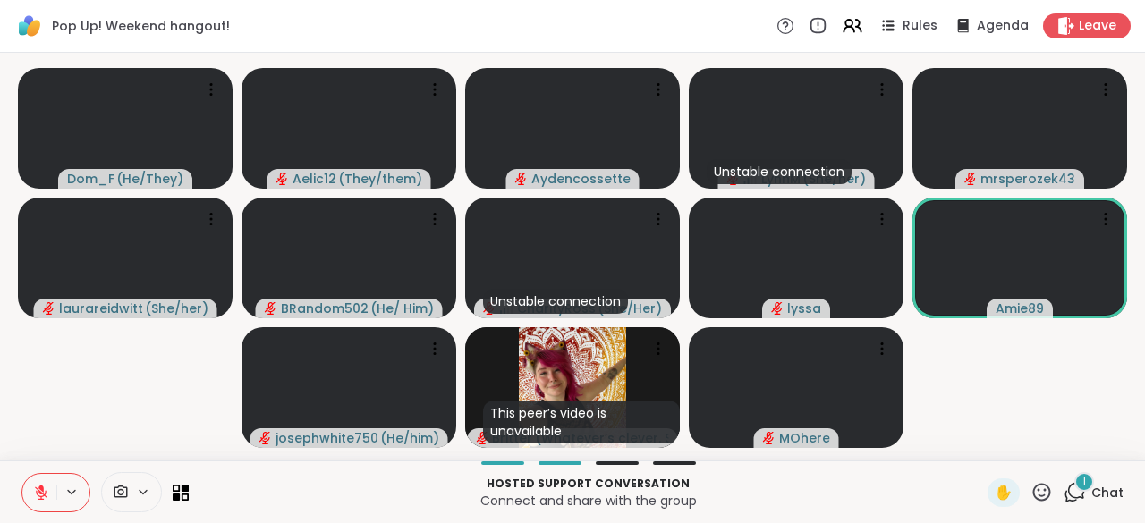
click at [1074, 483] on div "1" at bounding box center [1084, 482] width 20 height 20
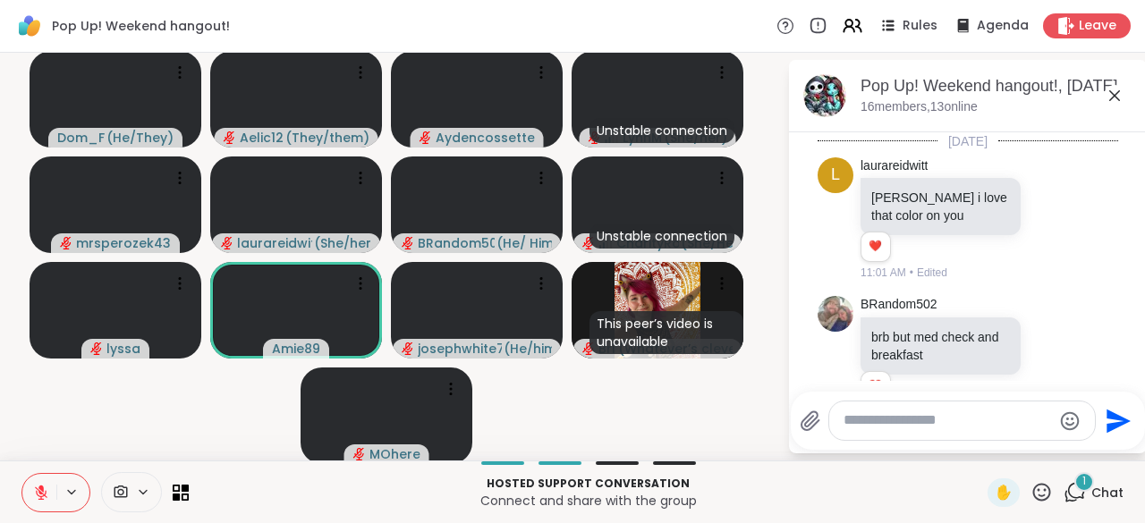
scroll to position [4701, 0]
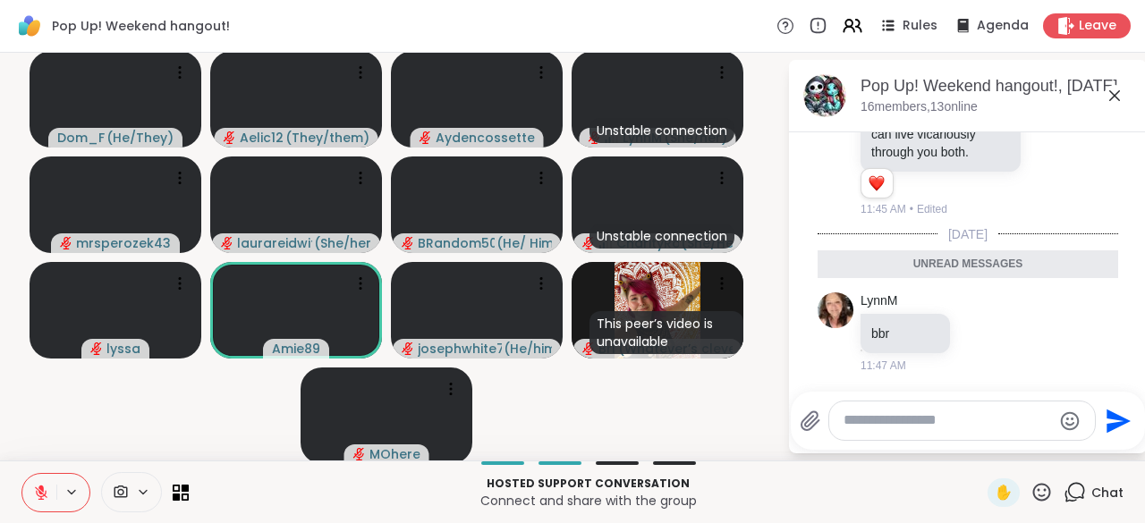
click at [916, 499] on p "Connect and share with the group" at bounding box center [587, 501] width 777 height 18
click at [749, 393] on div "Dom_F ( He/They ) Aelic12 ( They/them ) Aydencossette Unstable connection LynnM…" at bounding box center [572, 257] width 1145 height 408
click at [1104, 92] on icon at bounding box center [1114, 95] width 21 height 21
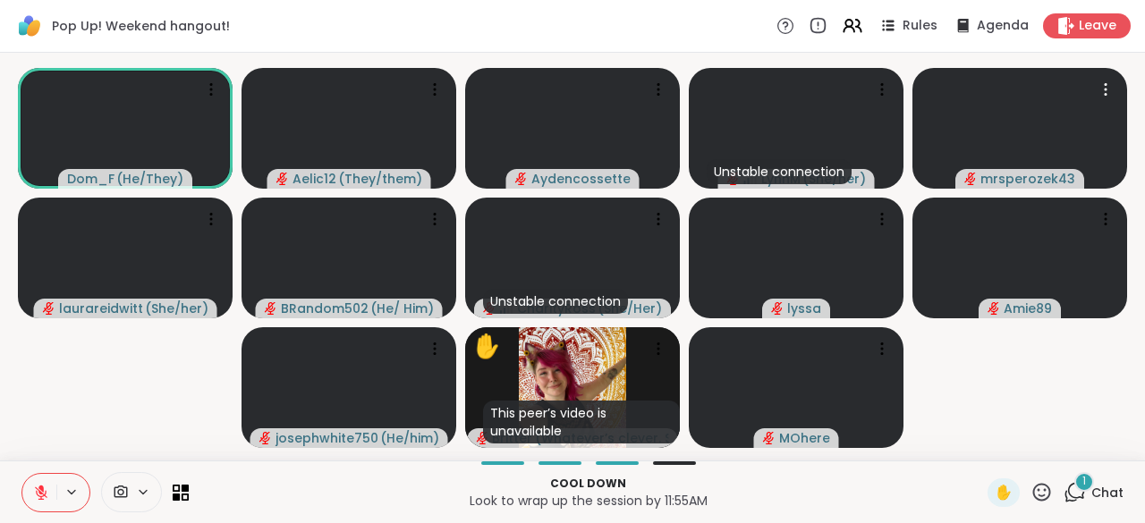
click at [1096, 92] on icon at bounding box center [1105, 89] width 18 height 18
click at [727, 19] on div "Pop Up! Weekend hangout! Rules Agenda Leave" at bounding box center [572, 26] width 1145 height 53
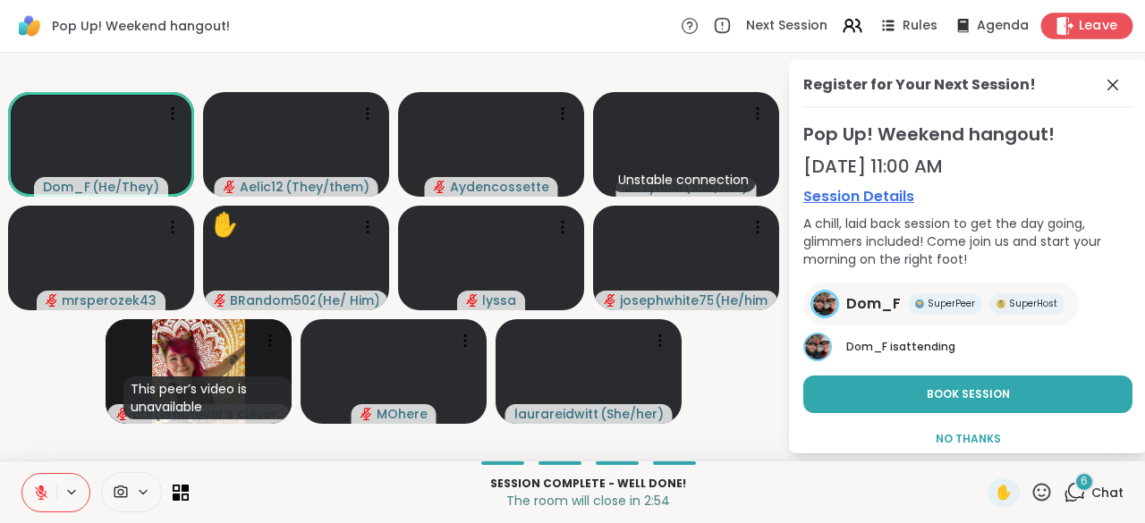
click at [1057, 26] on icon at bounding box center [1065, 25] width 17 height 19
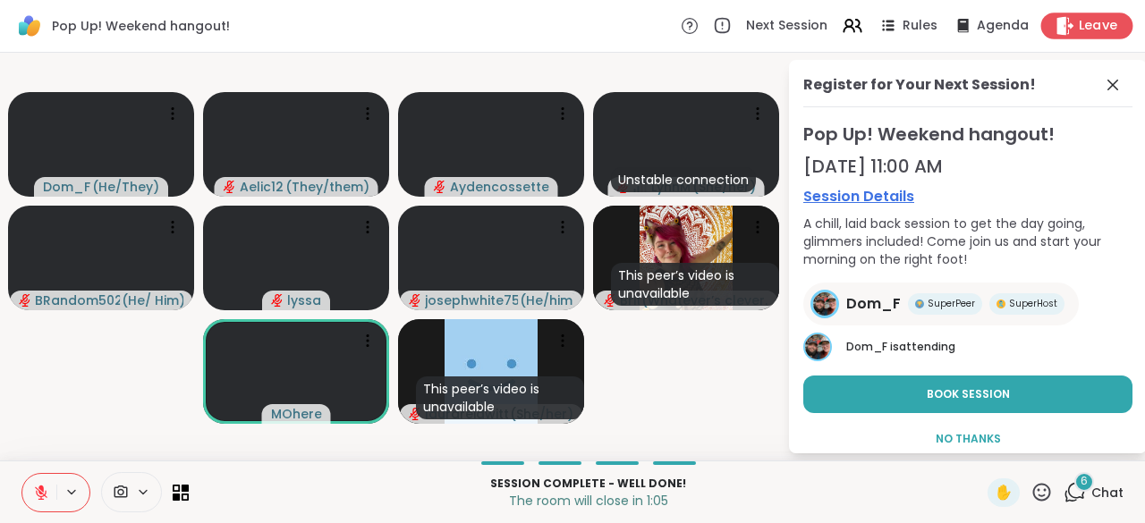
click at [1048, 22] on div "Leave" at bounding box center [1087, 26] width 92 height 26
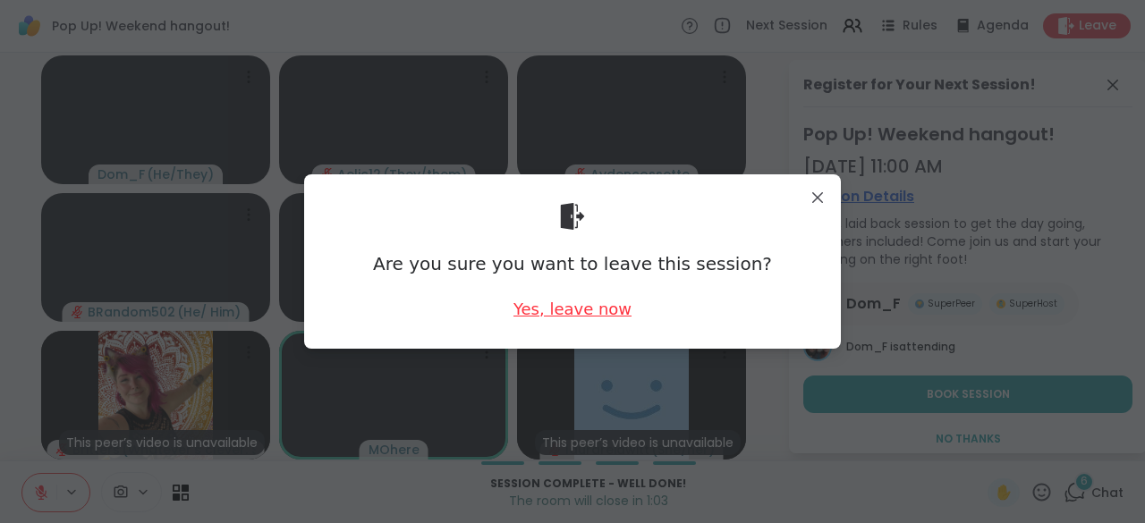
click at [589, 307] on div "Yes, leave now" at bounding box center [572, 309] width 118 height 22
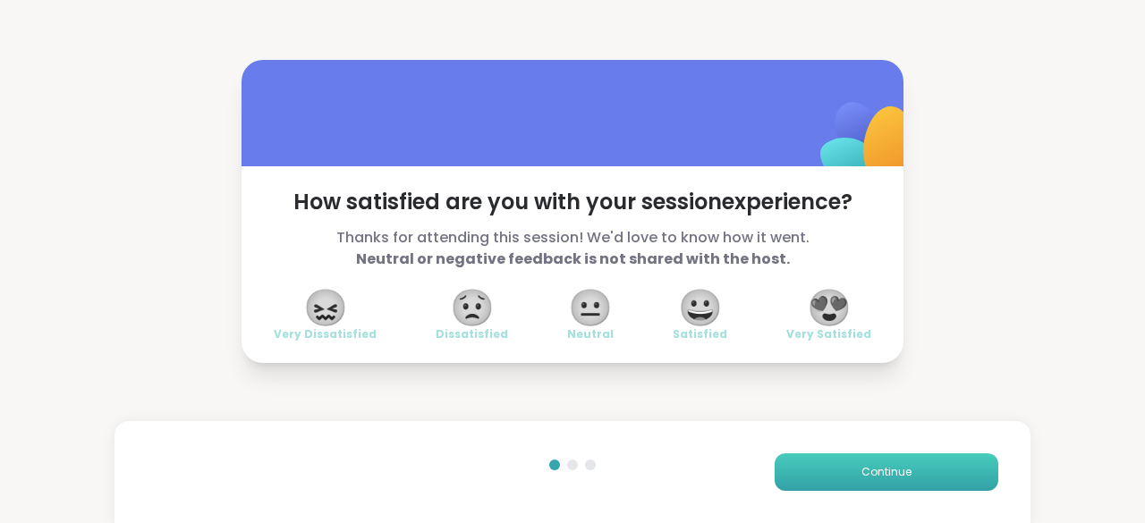
click at [896, 466] on span "Continue" at bounding box center [886, 472] width 50 height 16
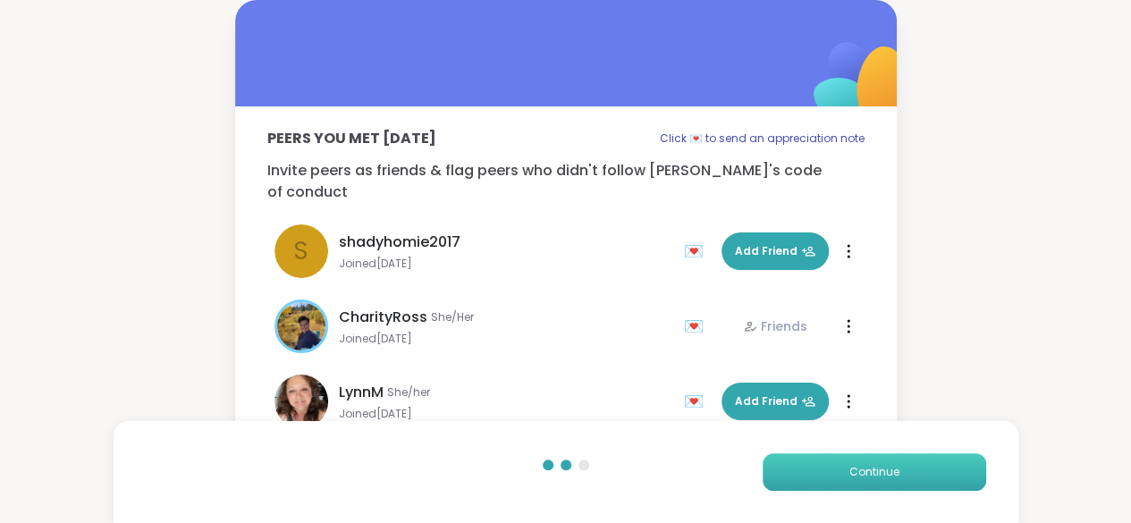
click at [896, 466] on span "Continue" at bounding box center [875, 472] width 50 height 16
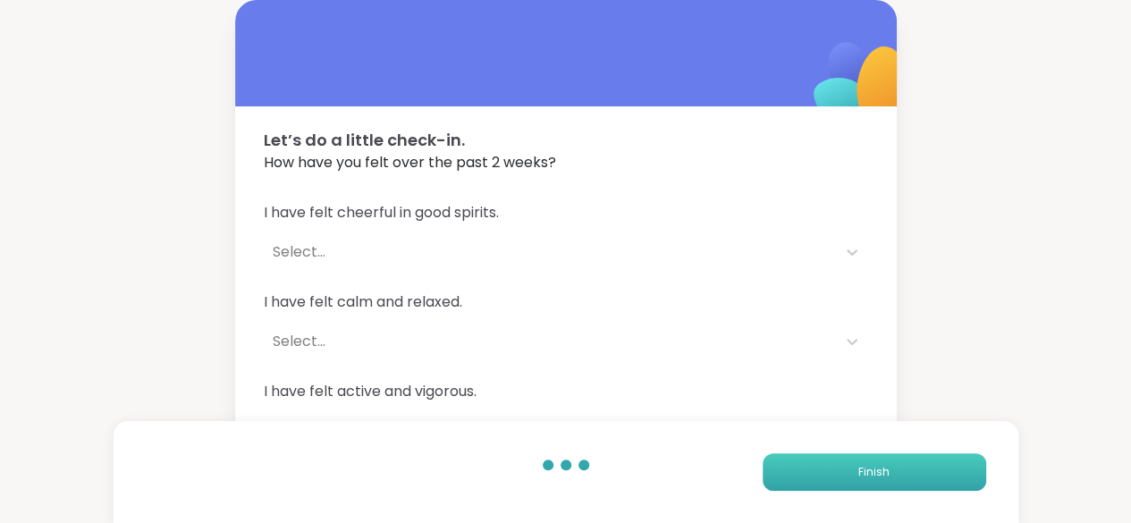
click at [896, 466] on button "Finish" at bounding box center [875, 472] width 224 height 38
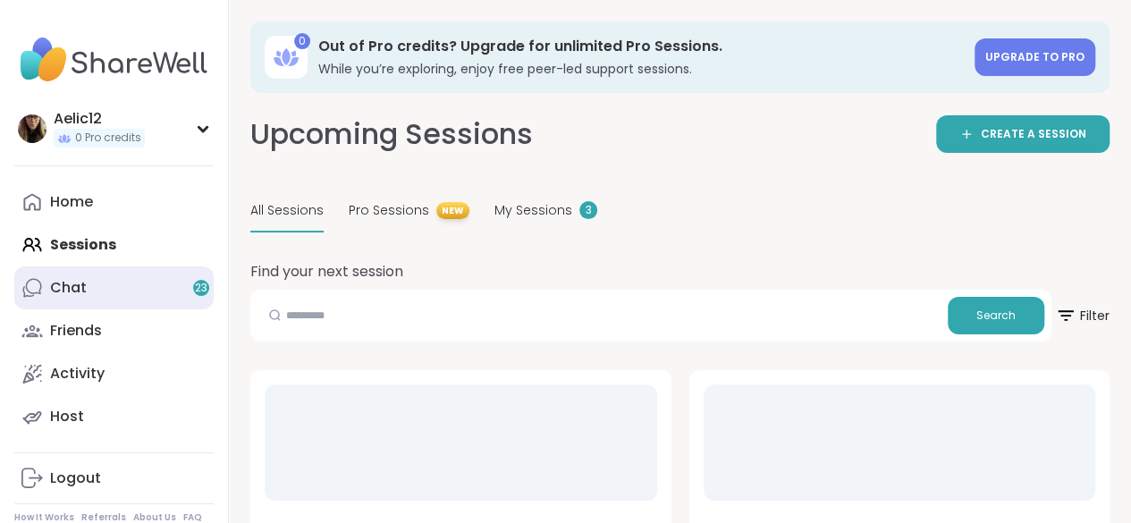
click at [159, 287] on link "Chat 23" at bounding box center [113, 288] width 199 height 43
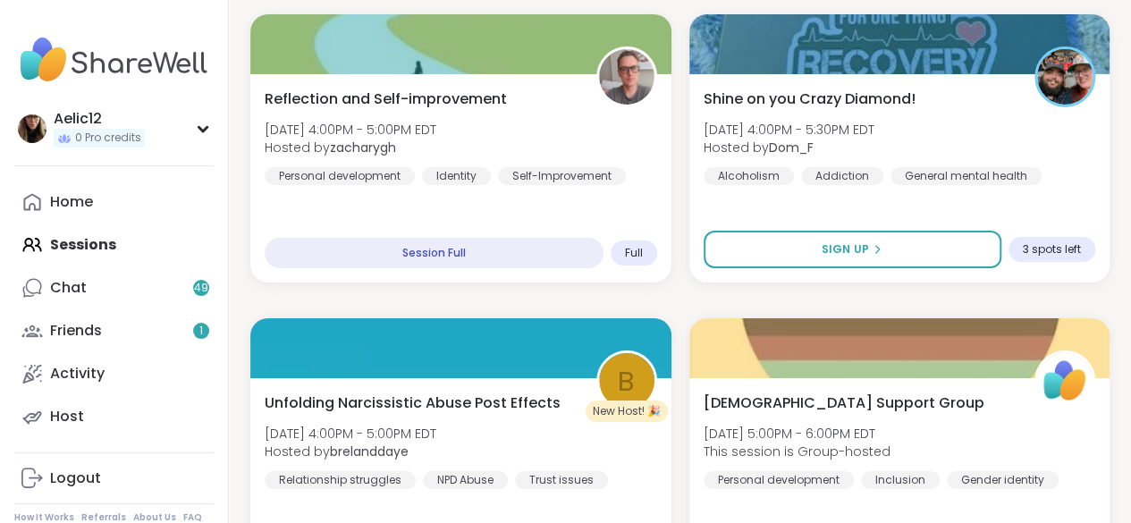
scroll to position [3100, 0]
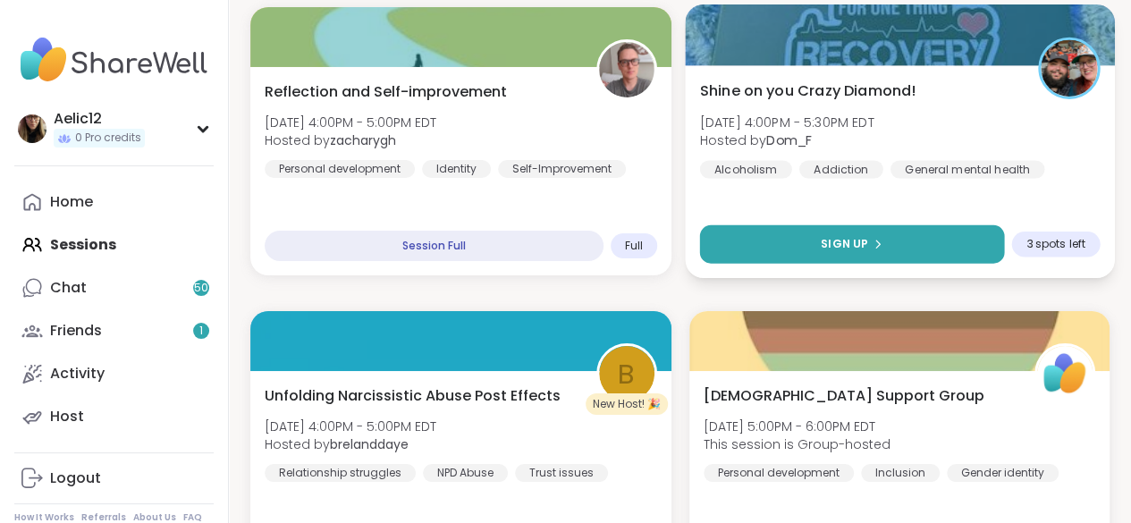
click at [991, 242] on button "Sign Up" at bounding box center [851, 244] width 304 height 38
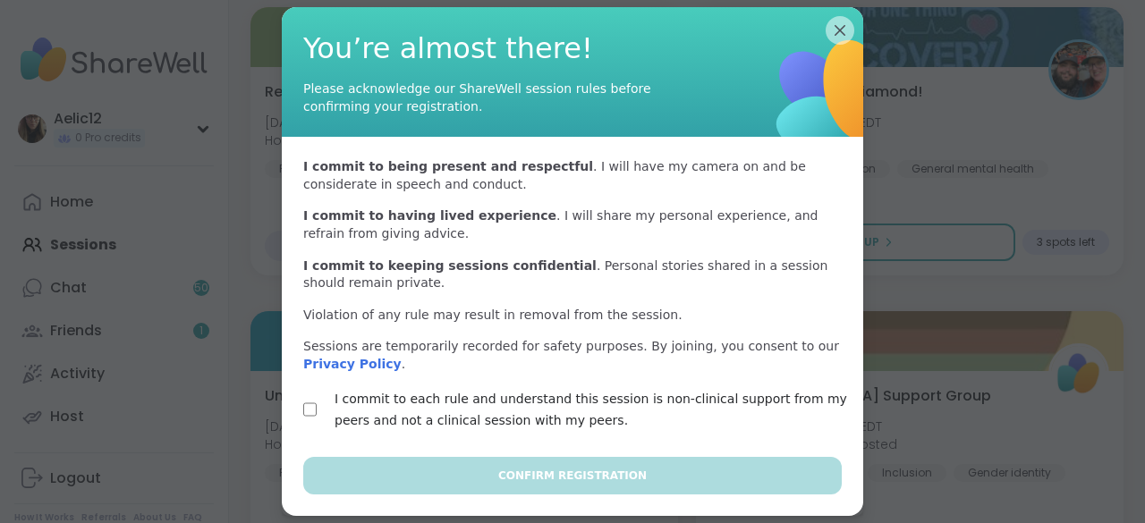
click at [734, 403] on label "I commit to each rule and understand this session is non-clinical support from …" at bounding box center [593, 409] width 518 height 43
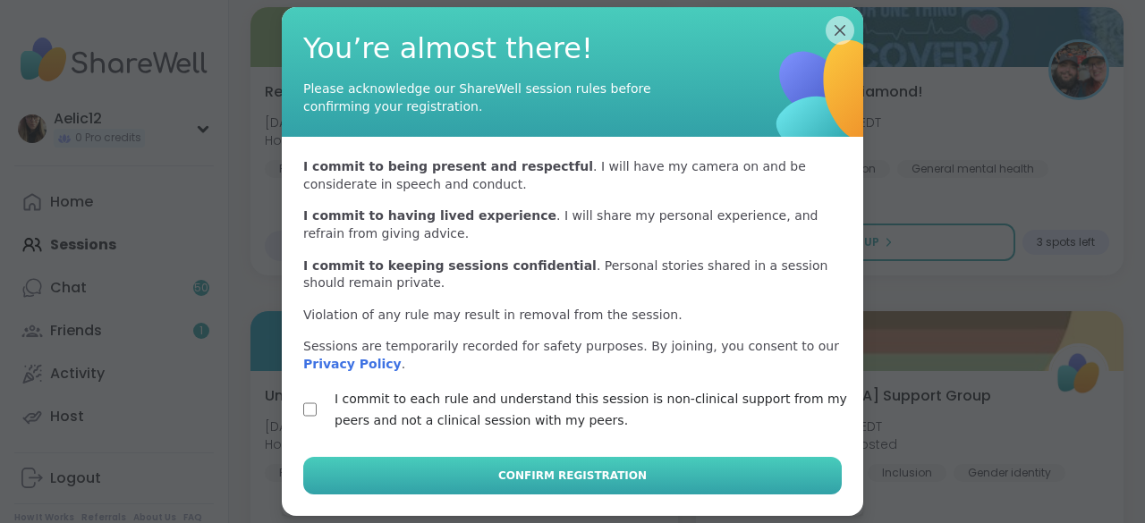
click at [724, 468] on button "Confirm Registration" at bounding box center [572, 476] width 538 height 38
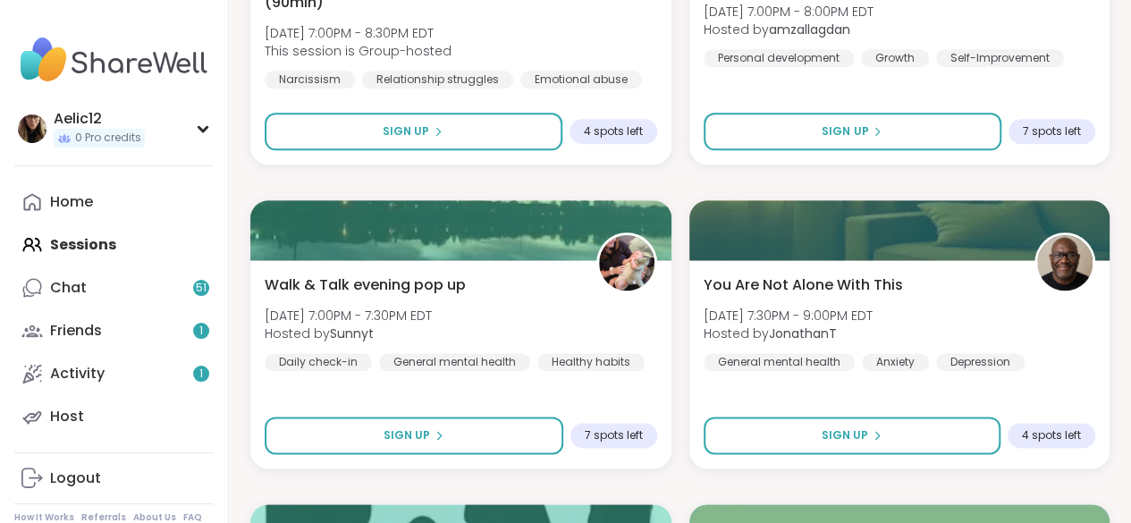
scroll to position [4441, 0]
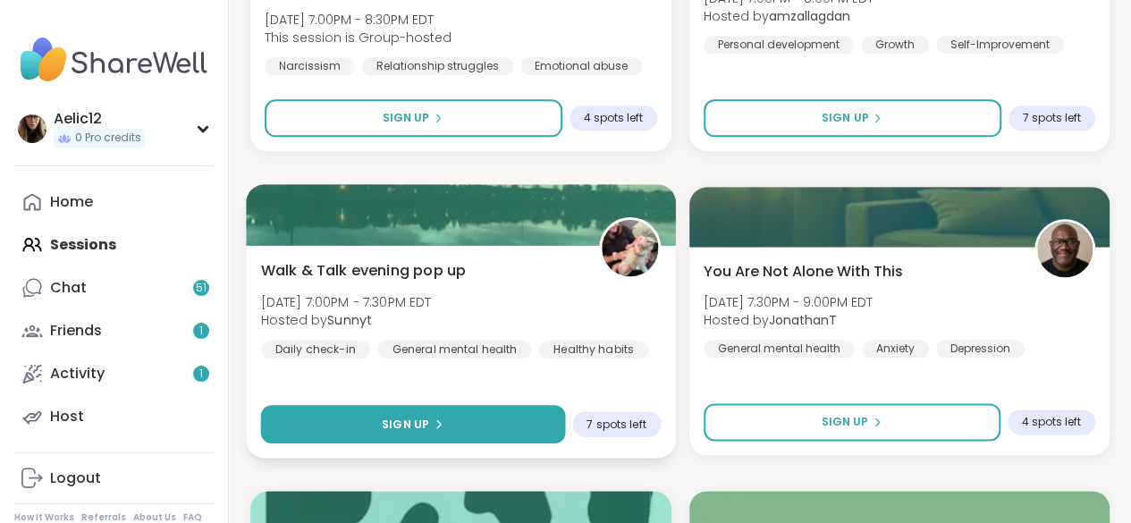
click at [538, 414] on button "Sign Up" at bounding box center [413, 424] width 304 height 38
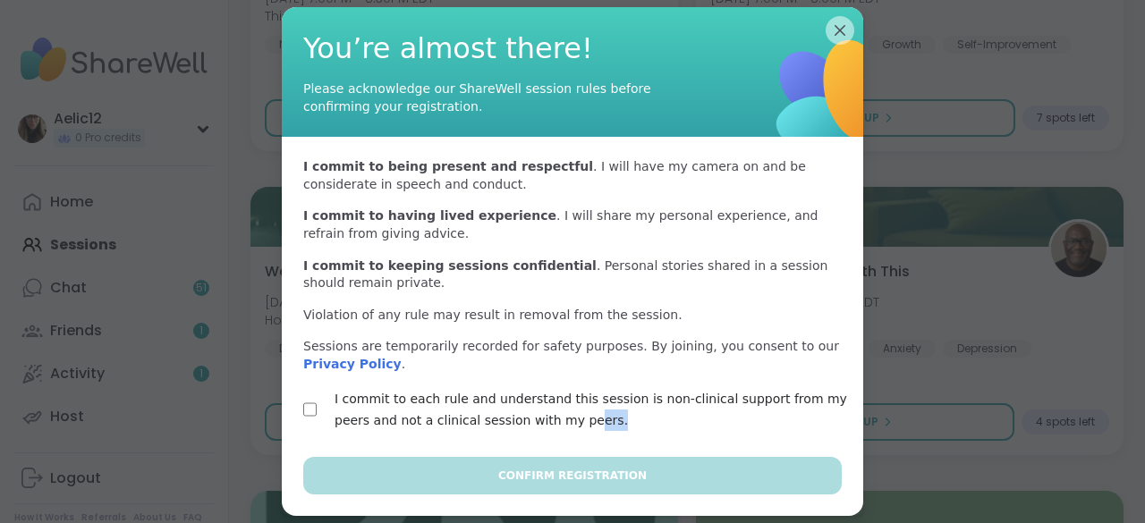
drag, startPoint x: 538, startPoint y: 414, endPoint x: 505, endPoint y: 422, distance: 34.1
click at [505, 422] on label "I commit to each rule and understand this session is non-clinical support from …" at bounding box center [593, 409] width 518 height 43
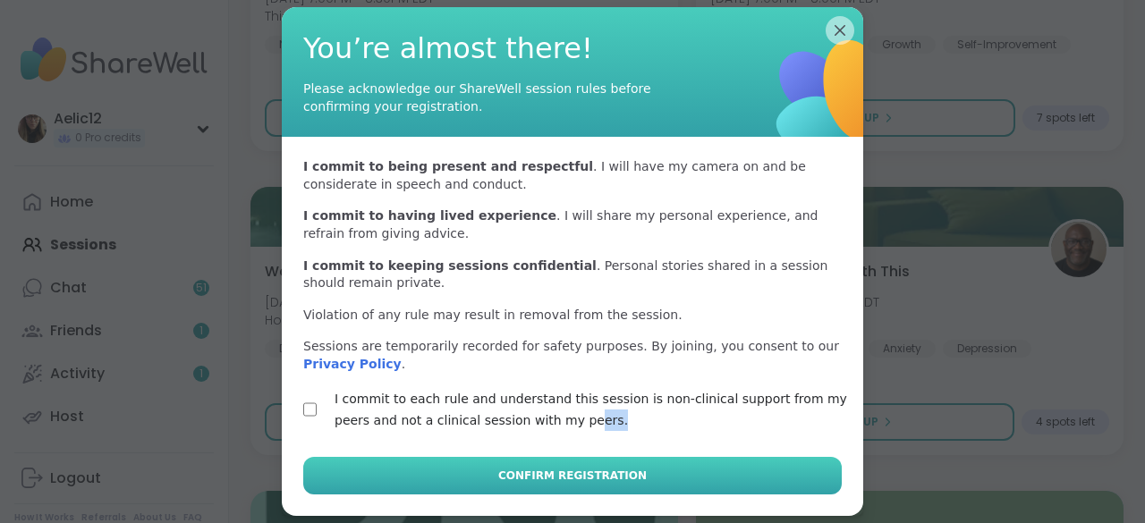
click at [522, 477] on span "Confirm Registration" at bounding box center [572, 476] width 148 height 16
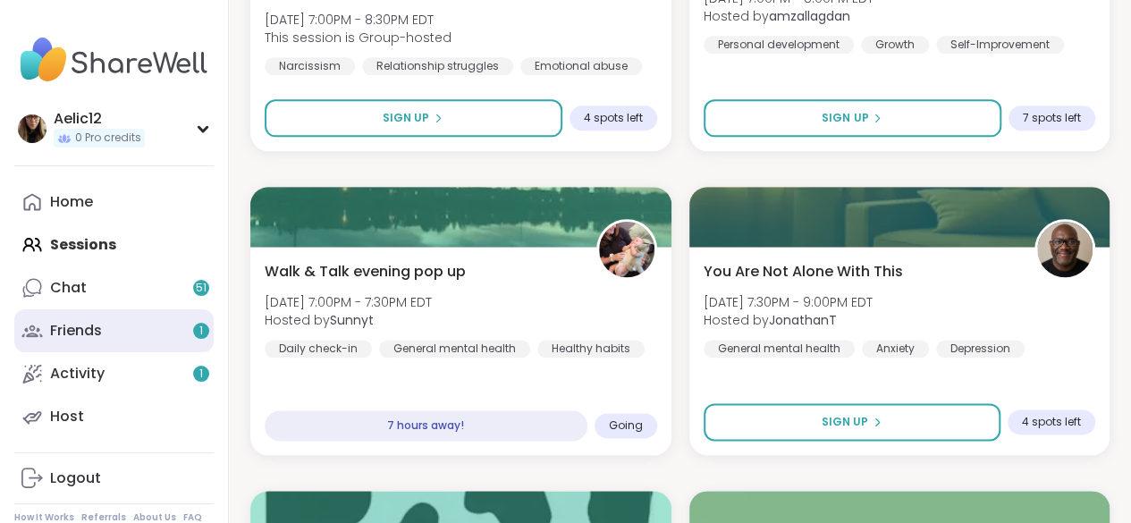
click at [201, 334] on span "1" at bounding box center [201, 331] width 4 height 15
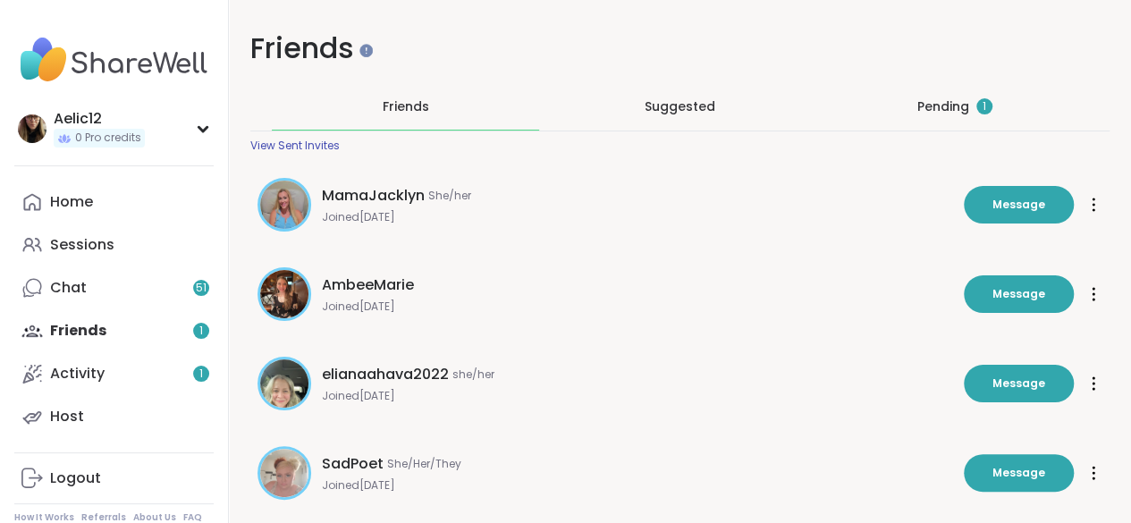
click at [918, 106] on div "Pending 1" at bounding box center [955, 106] width 75 height 18
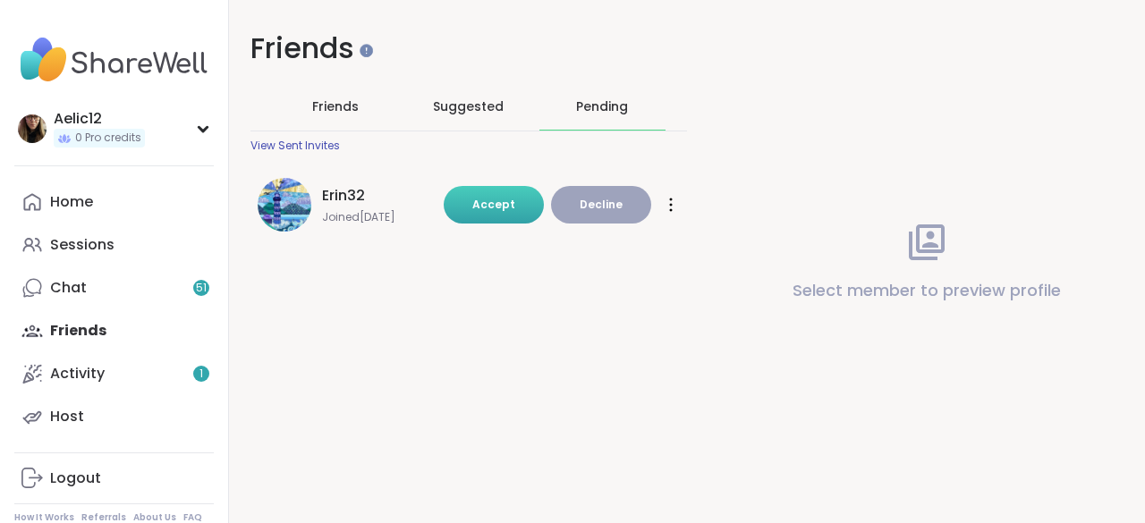
click at [513, 201] on button "Accept" at bounding box center [494, 205] width 100 height 38
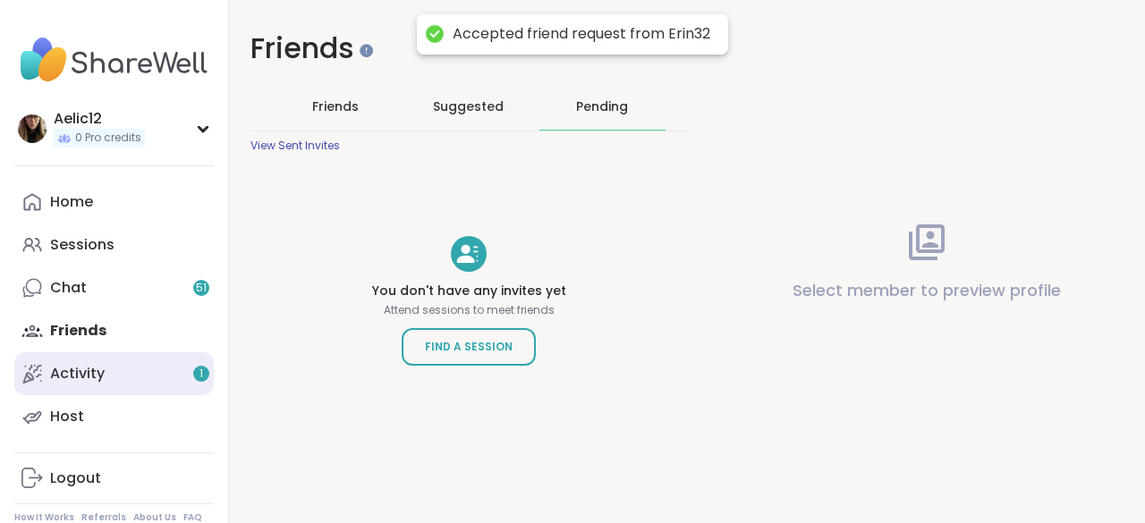
click at [175, 388] on link "Activity 1" at bounding box center [113, 373] width 199 height 43
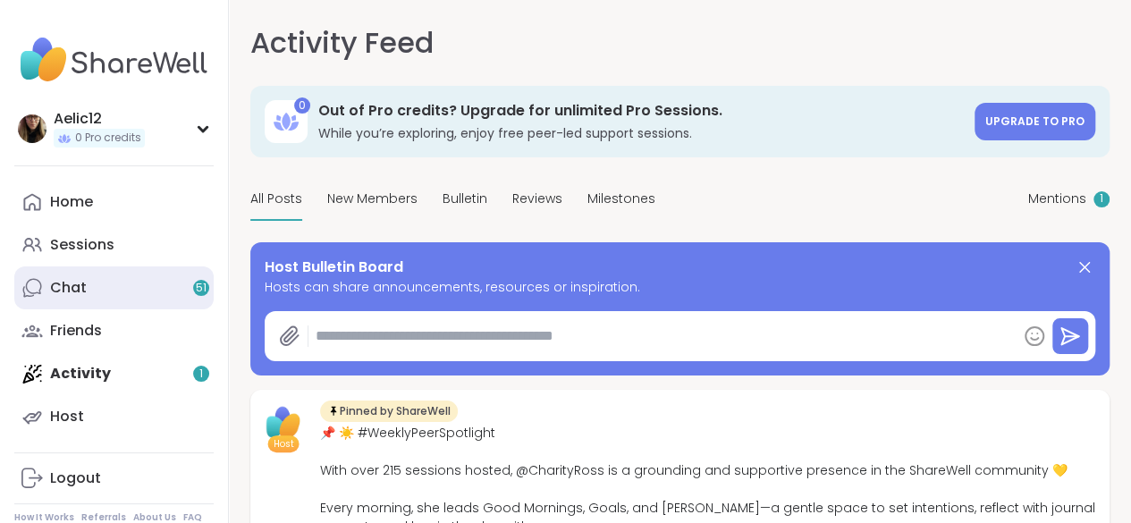
click at [122, 279] on link "Chat 51" at bounding box center [113, 288] width 199 height 43
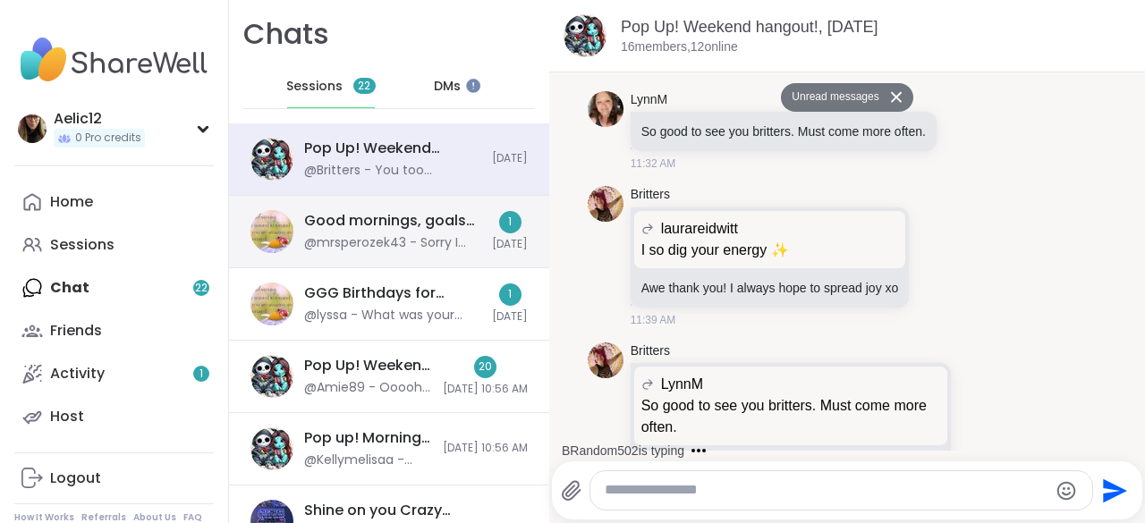
click at [318, 231] on div "Good mornings, goals and gratitude's, Aug 08 @mrsperozek43 - Sorry I have misse…" at bounding box center [392, 231] width 177 height 41
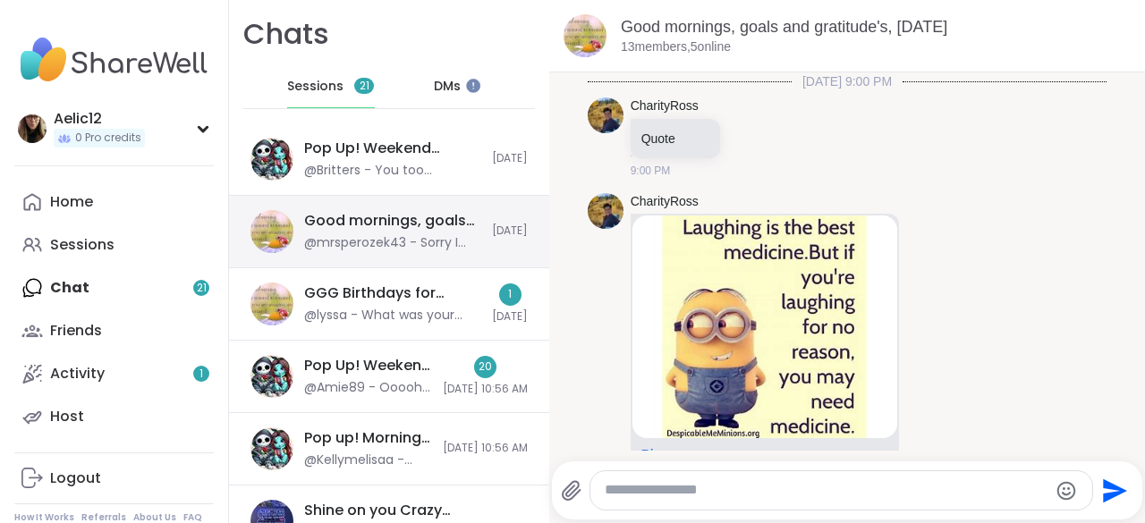
scroll to position [8355, 0]
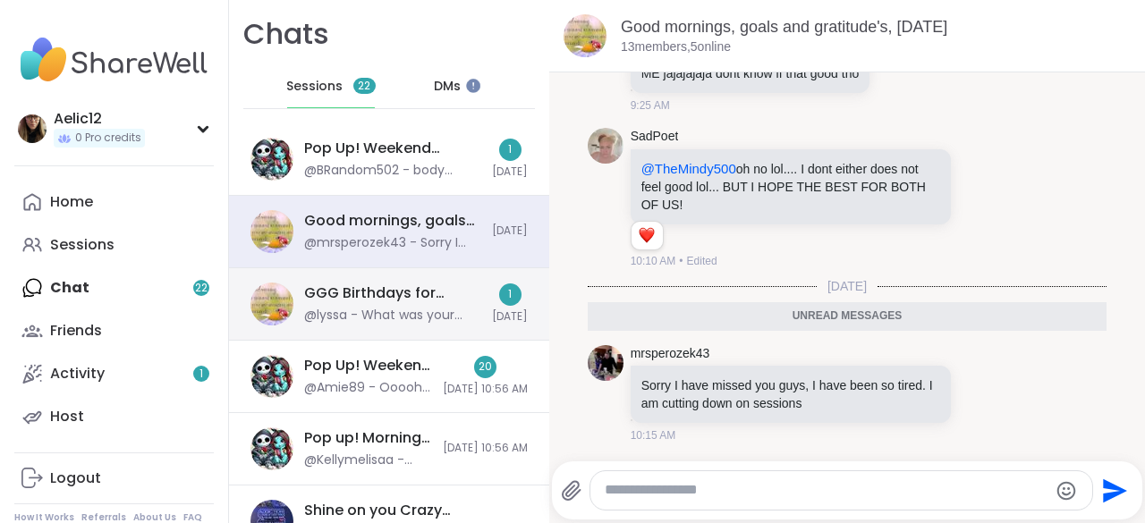
click at [458, 309] on div "@lyssa - What was your daughters name if you had one chosen if you don’t mind m…" at bounding box center [392, 316] width 177 height 18
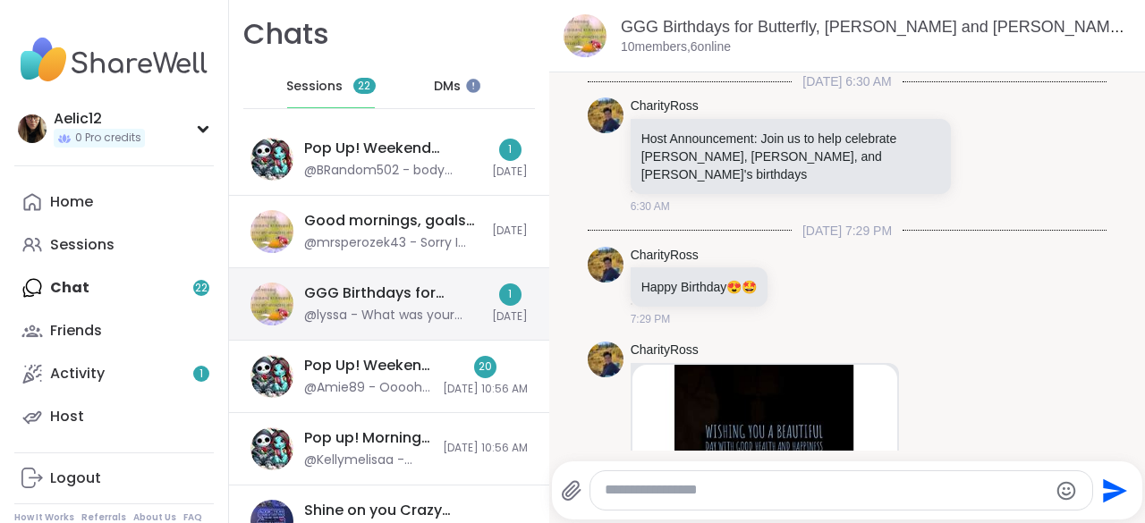
scroll to position [1951, 0]
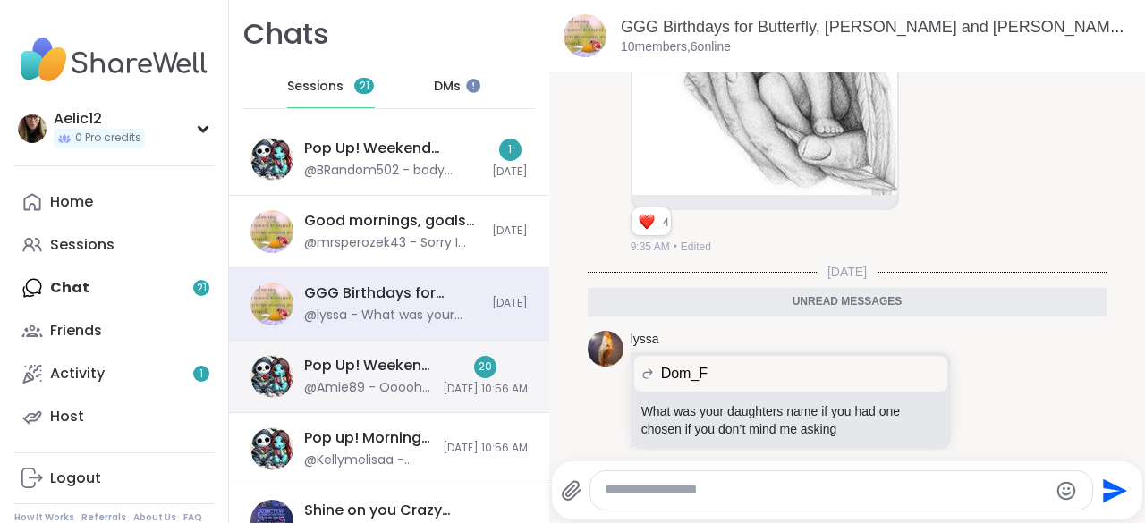
click at [481, 364] on div "20 8/9/2025, 10:56 AM" at bounding box center [485, 376] width 85 height 41
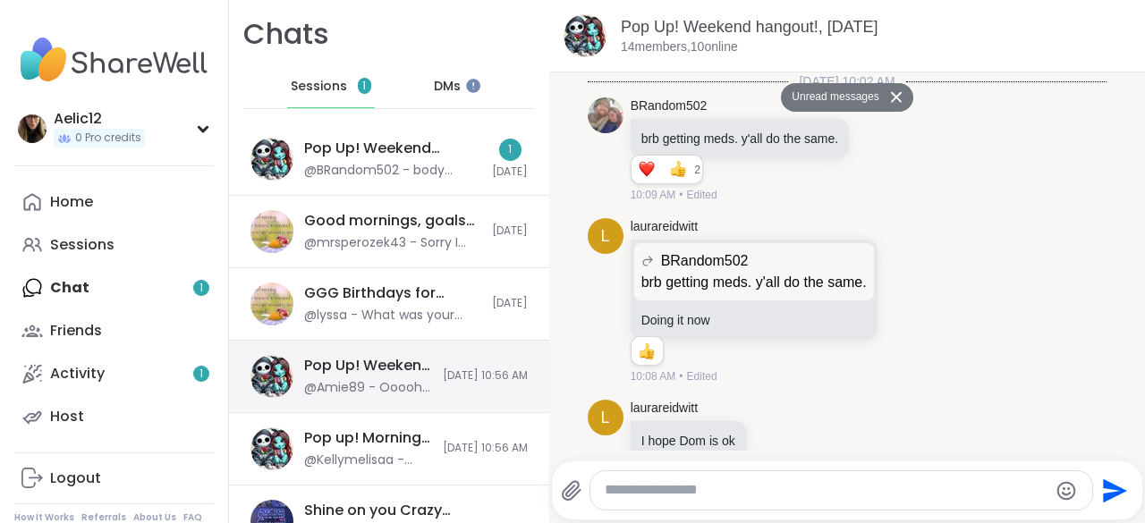
scroll to position [5787, 0]
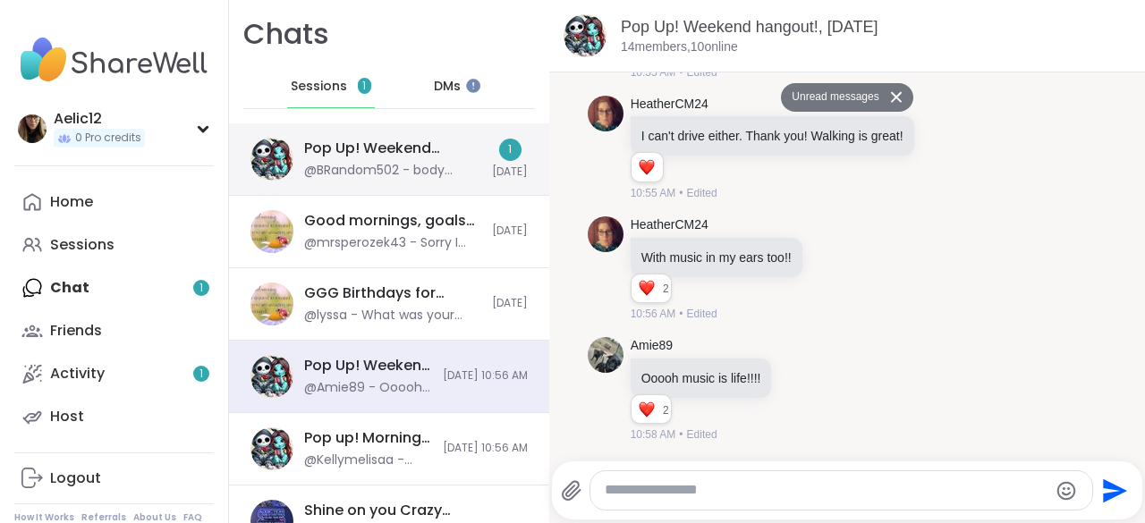
click at [333, 151] on div "Pop Up! Weekend hangout!, [DATE]" at bounding box center [392, 149] width 177 height 20
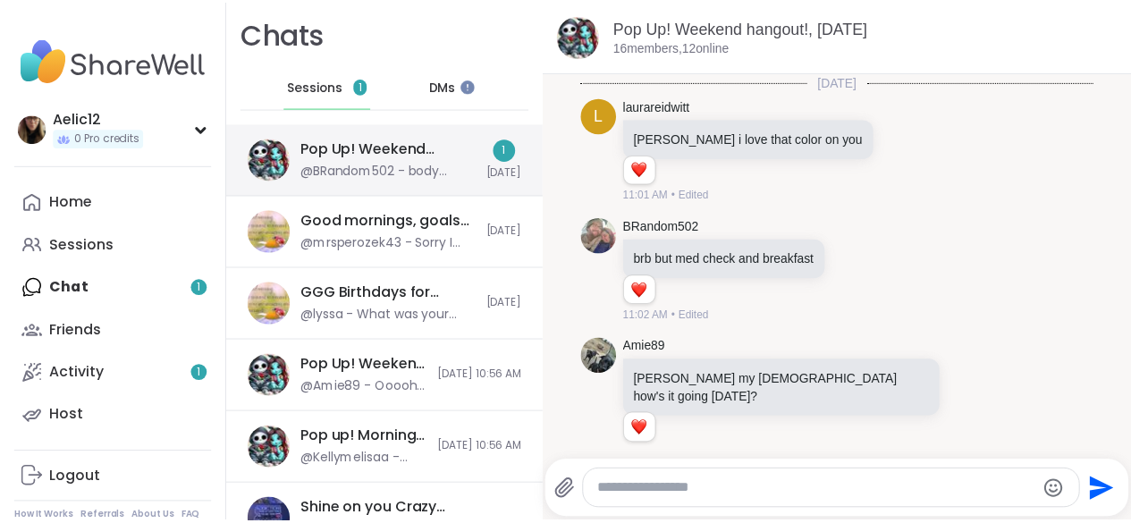
scroll to position [3746, 0]
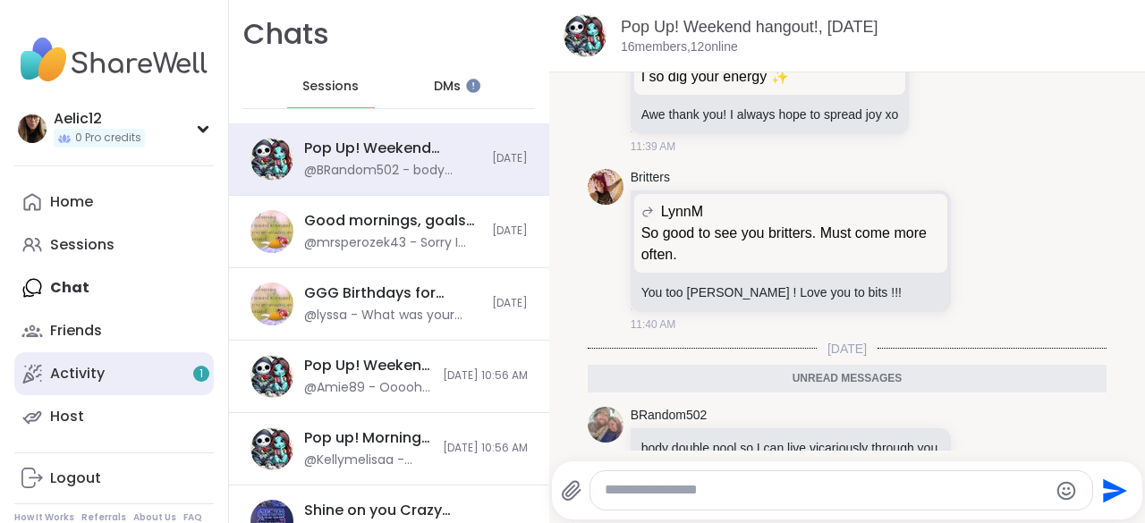
click at [161, 370] on link "Activity 1" at bounding box center [113, 373] width 199 height 43
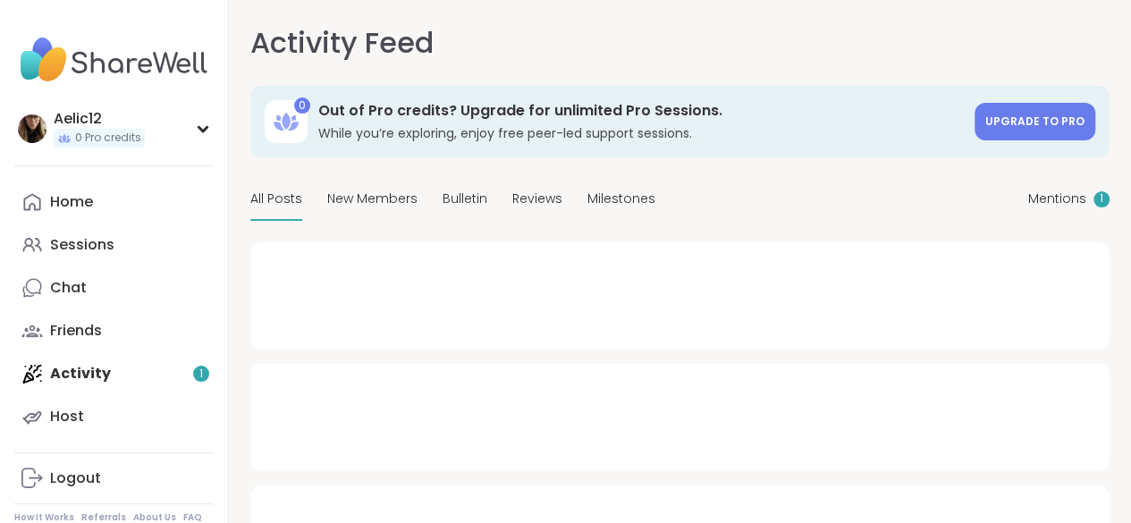
type textarea "*"
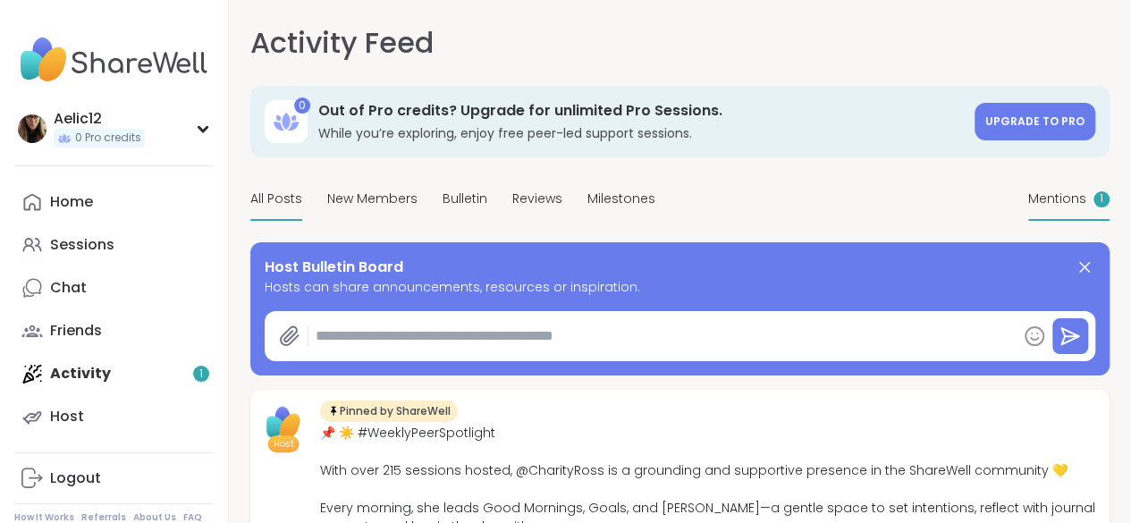
click at [1029, 221] on div "Mentions 1" at bounding box center [1069, 200] width 81 height 42
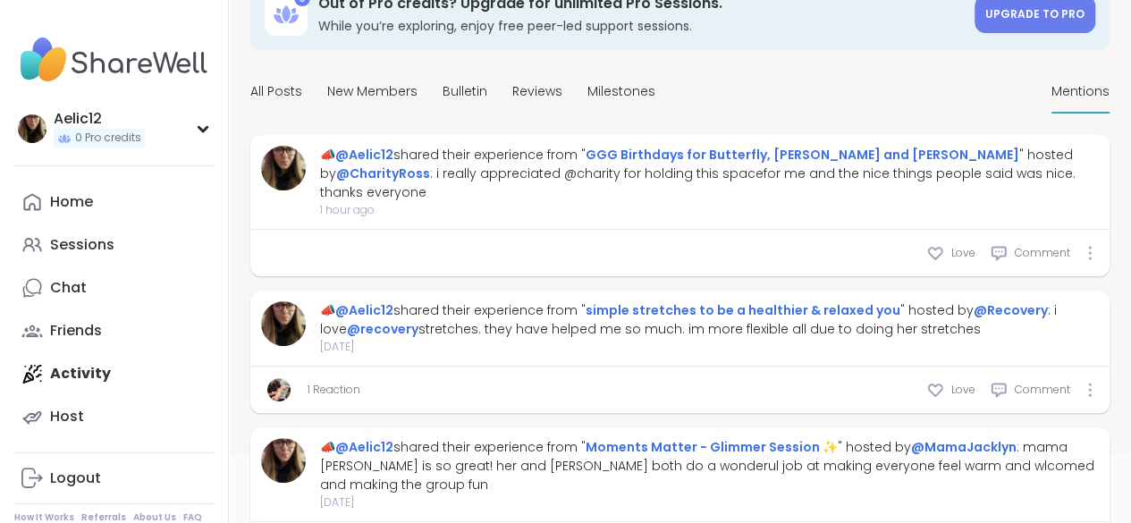
scroll to position [110, 0]
